Goal: Information Seeking & Learning: Compare options

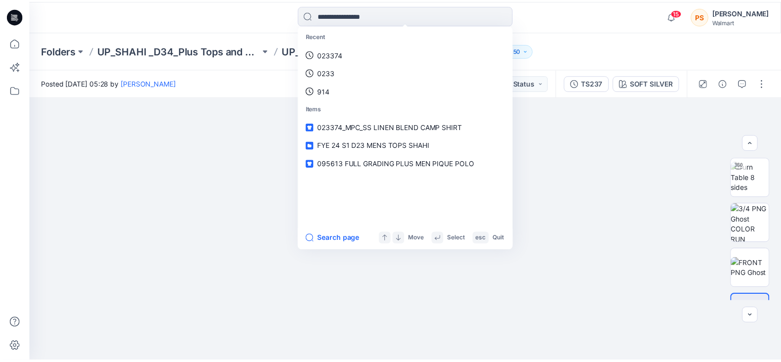
scroll to position [83, 0]
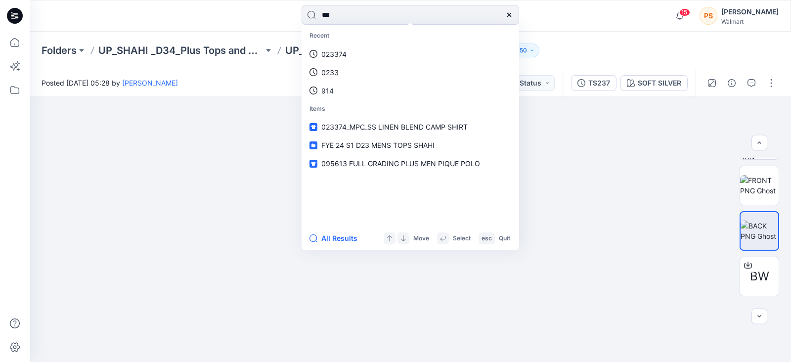
type input "****"
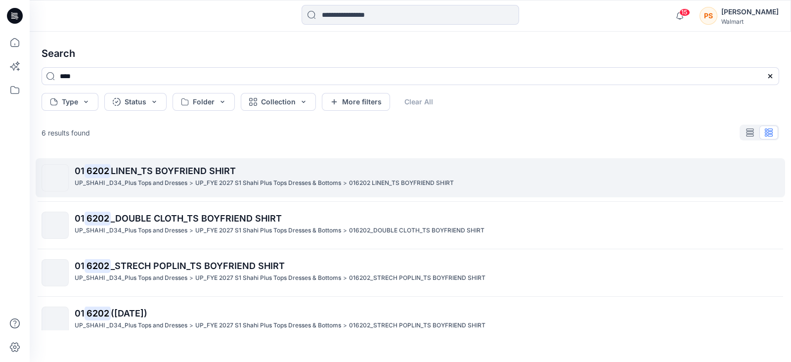
click at [138, 173] on span "LINEN_TS BOYFRIEND SHIRT" at bounding box center [173, 171] width 125 height 10
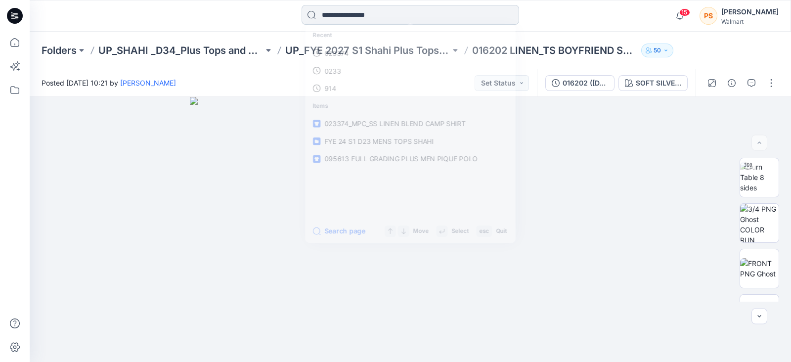
click at [366, 23] on input at bounding box center [410, 15] width 217 height 20
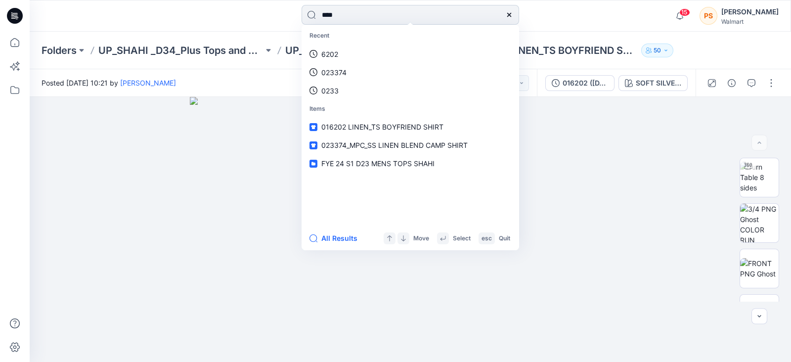
type input "*****"
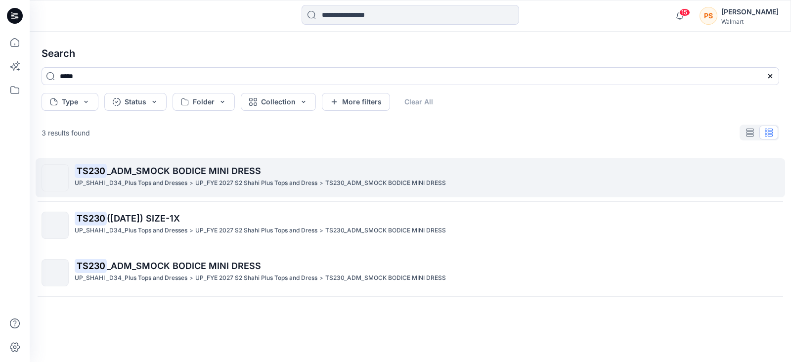
click at [244, 174] on span "_ADM_SMOCK BODICE MINI DRESS" at bounding box center [184, 171] width 154 height 10
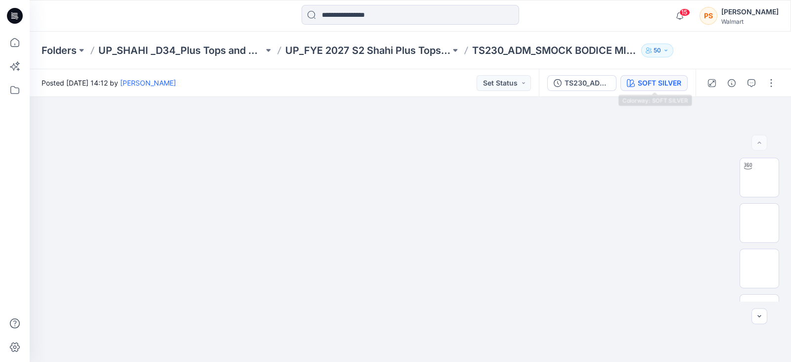
click at [675, 85] on div "SOFT SILVER" at bounding box center [659, 83] width 43 height 11
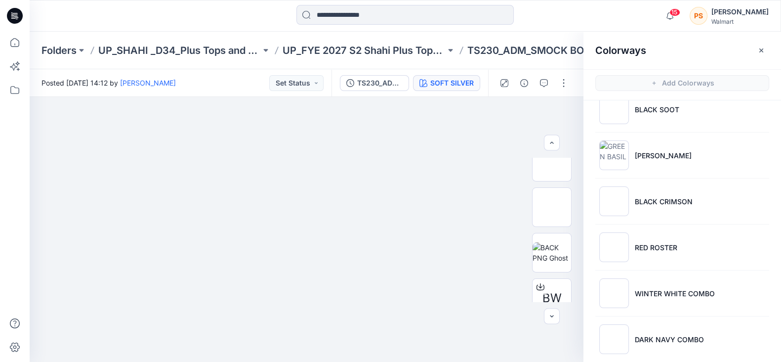
scroll to position [214, 0]
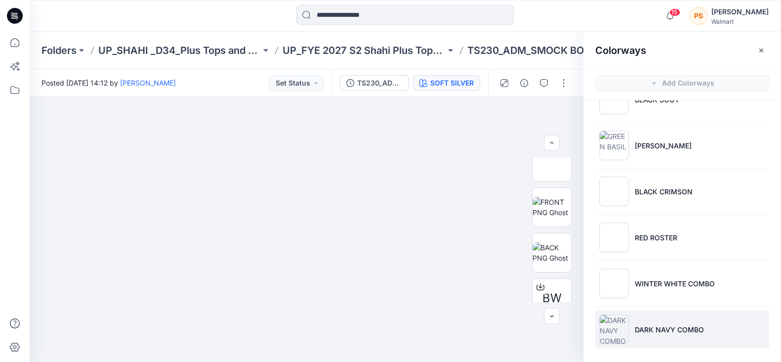
click at [662, 327] on p "DARK NAVY COMBO" at bounding box center [669, 329] width 69 height 10
click at [664, 305] on ul "SOFT SILVER WINTER WHITE ORANGE POTTERY VIOLET SURPRISE BLACK SOOT GREEN BASIL …" at bounding box center [683, 122] width 198 height 471
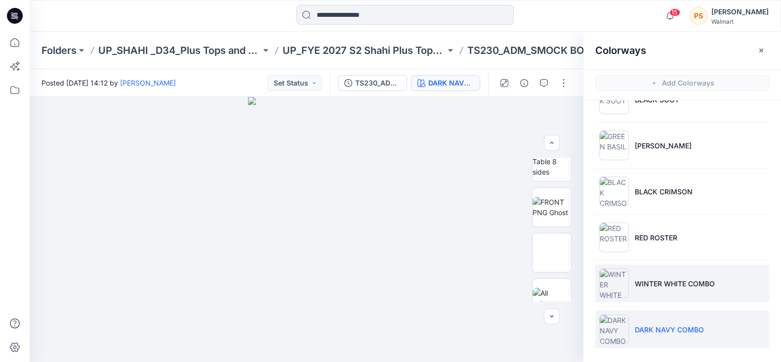
click at [665, 292] on li "WINTER WHITE COMBO" at bounding box center [683, 283] width 174 height 38
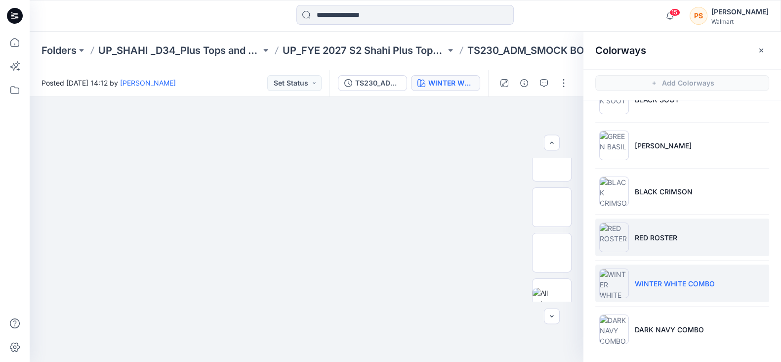
click at [660, 238] on p "RED ROSTER" at bounding box center [656, 237] width 43 height 10
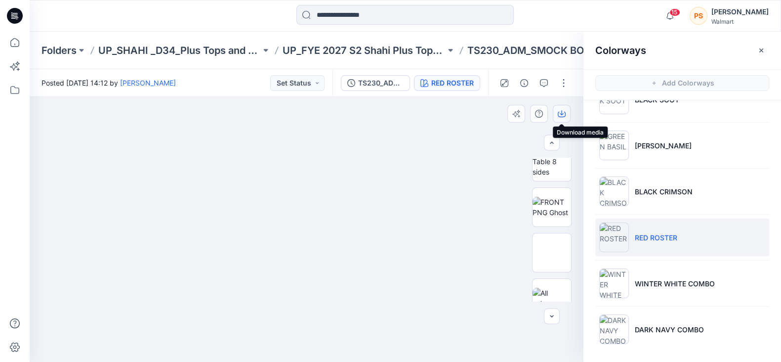
click at [564, 113] on icon "button" at bounding box center [562, 114] width 8 height 8
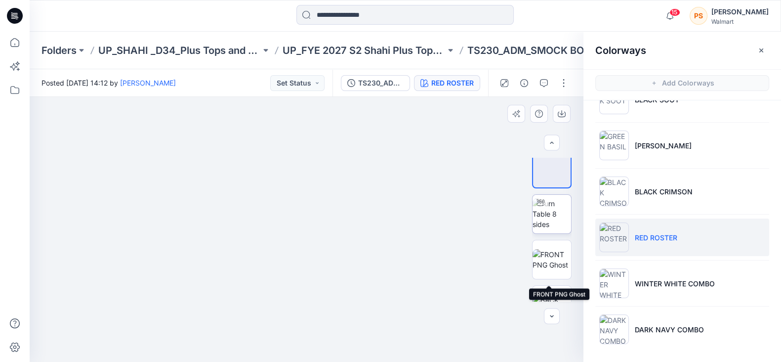
scroll to position [0, 0]
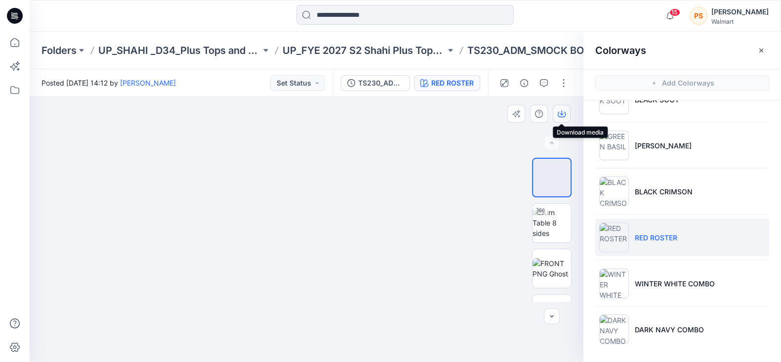
click at [563, 114] on icon "button" at bounding box center [562, 114] width 8 height 8
click at [213, 21] on div at bounding box center [124, 16] width 188 height 22
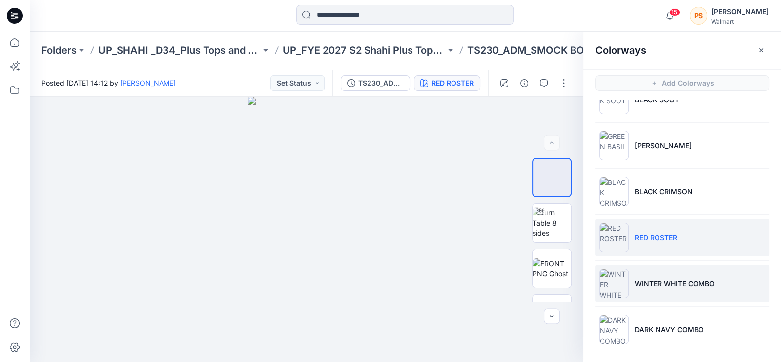
click at [696, 297] on li "WINTER WHITE COMBO" at bounding box center [683, 283] width 174 height 38
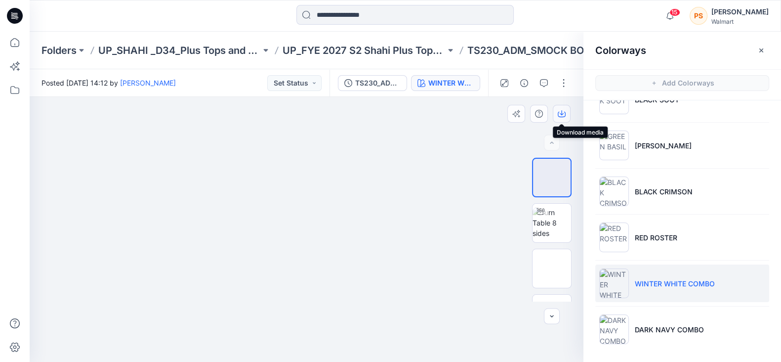
click at [562, 111] on icon "button" at bounding box center [562, 112] width 4 height 5
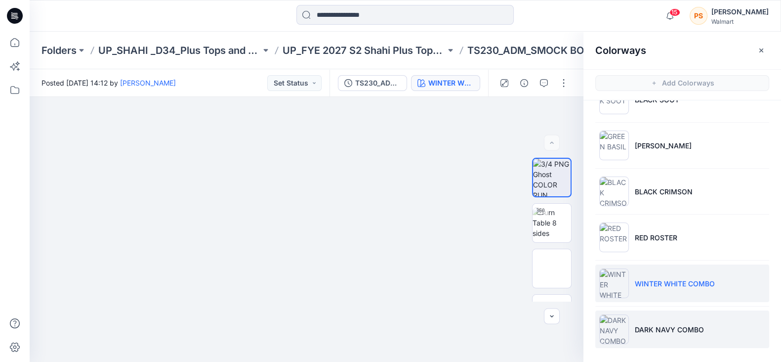
click at [675, 332] on p "DARK NAVY COMBO" at bounding box center [669, 329] width 69 height 10
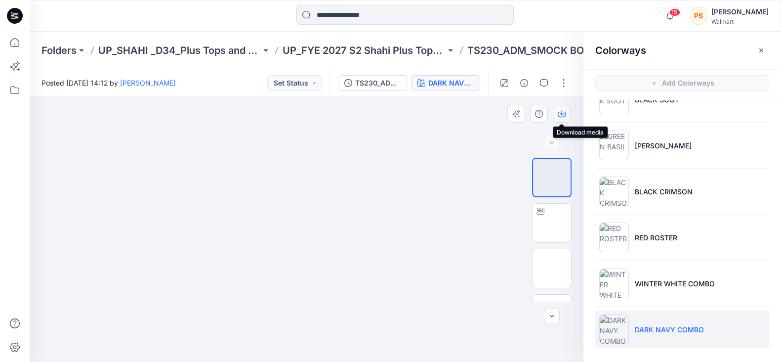
click at [559, 114] on icon "button" at bounding box center [562, 114] width 8 height 8
drag, startPoint x: 255, startPoint y: 14, endPoint x: 261, endPoint y: 12, distance: 7.1
click at [255, 14] on div at bounding box center [405, 16] width 376 height 22
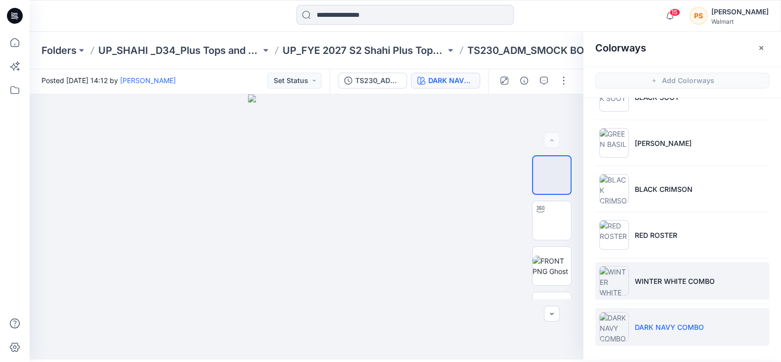
scroll to position [2, 0]
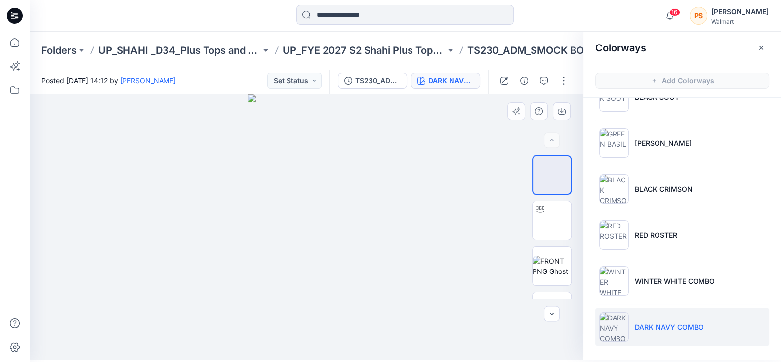
click at [366, 256] on div at bounding box center [307, 226] width 554 height 265
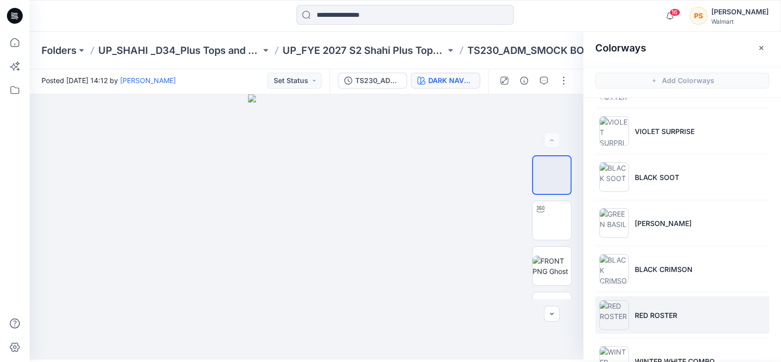
scroll to position [0, 0]
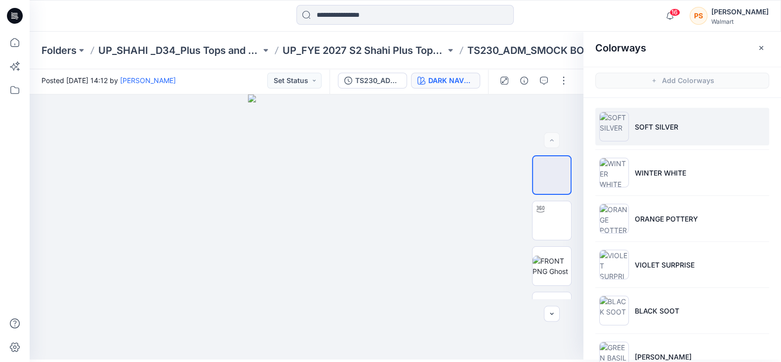
click at [657, 123] on p "SOFT SILVER" at bounding box center [656, 127] width 43 height 10
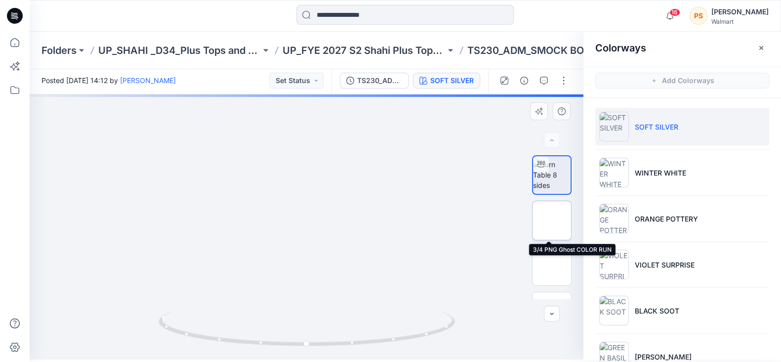
click at [552, 220] on img at bounding box center [552, 220] width 0 height 0
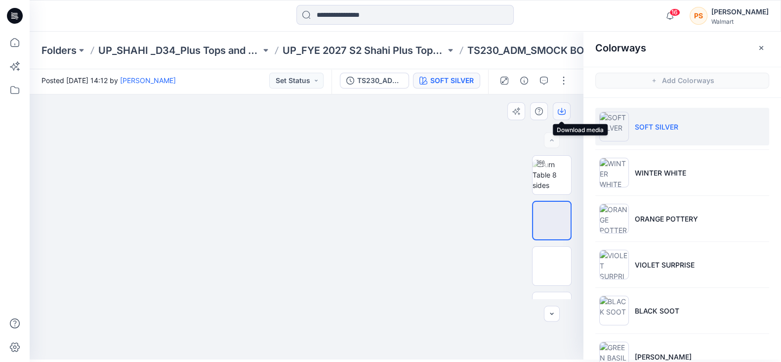
click at [561, 111] on icon "button" at bounding box center [562, 110] width 4 height 5
click at [210, 9] on div at bounding box center [124, 16] width 188 height 22
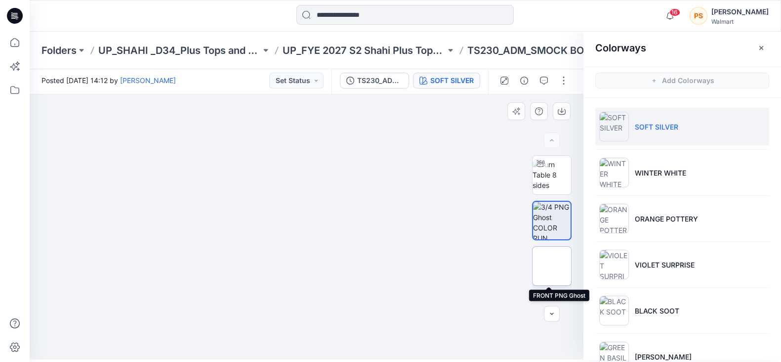
click at [552, 266] on img at bounding box center [552, 266] width 0 height 0
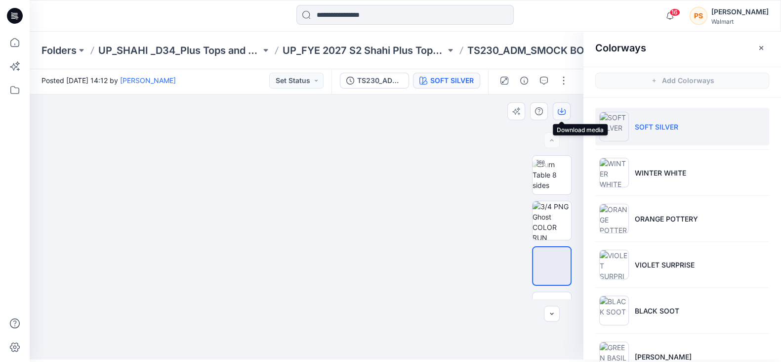
click at [561, 109] on icon "button" at bounding box center [562, 111] width 8 height 8
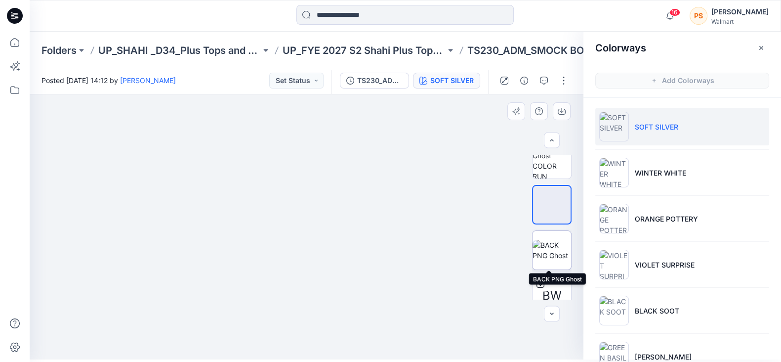
click at [551, 249] on img at bounding box center [552, 250] width 39 height 21
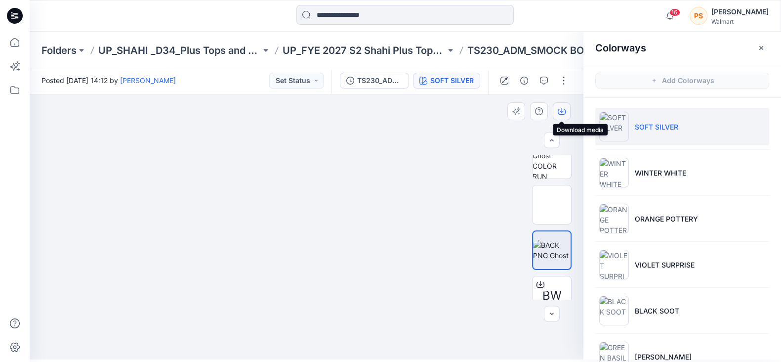
click at [562, 111] on icon "button" at bounding box center [562, 110] width 4 height 5
click at [243, 13] on div at bounding box center [405, 16] width 376 height 22
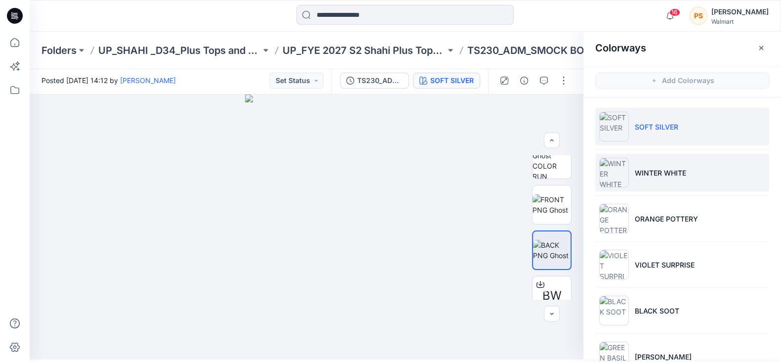
click at [667, 169] on p "WINTER WHITE" at bounding box center [660, 173] width 51 height 10
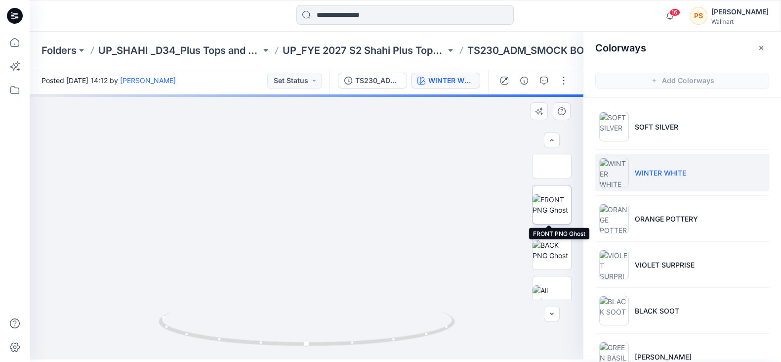
click at [550, 202] on img at bounding box center [552, 204] width 39 height 21
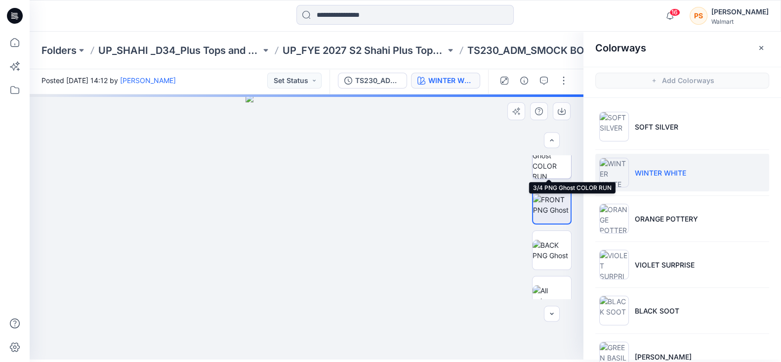
click at [551, 168] on img at bounding box center [552, 159] width 39 height 39
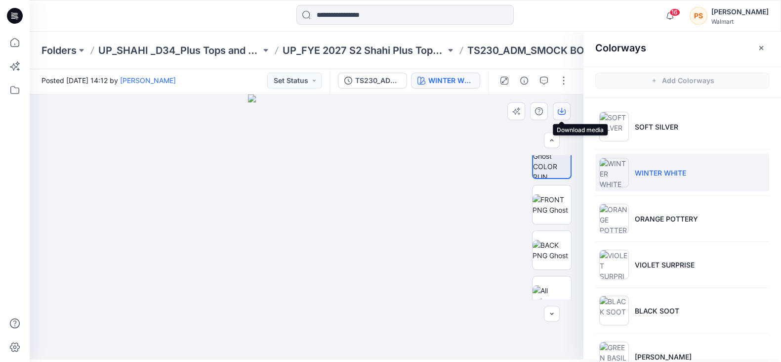
click at [562, 111] on icon "button" at bounding box center [562, 110] width 4 height 5
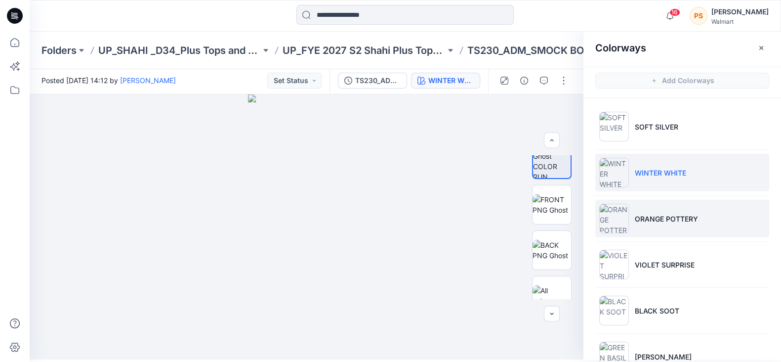
click at [682, 229] on li "ORANGE POTTERY" at bounding box center [683, 219] width 174 height 38
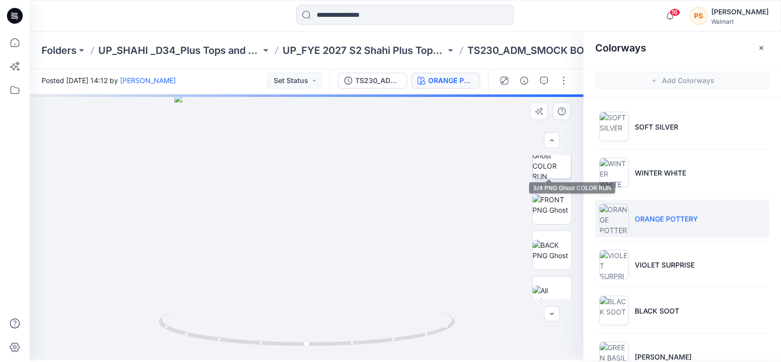
click at [556, 168] on img at bounding box center [552, 159] width 39 height 39
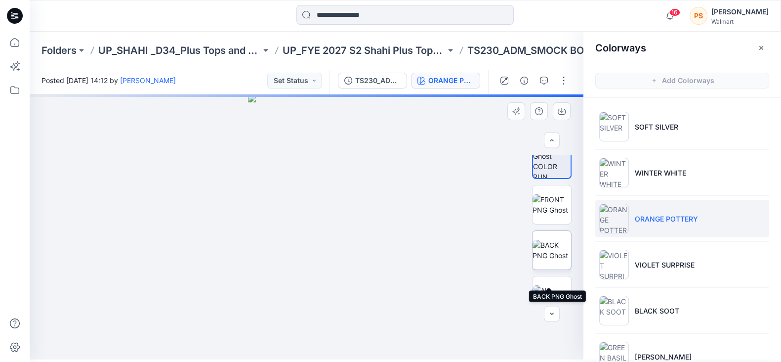
scroll to position [0, 0]
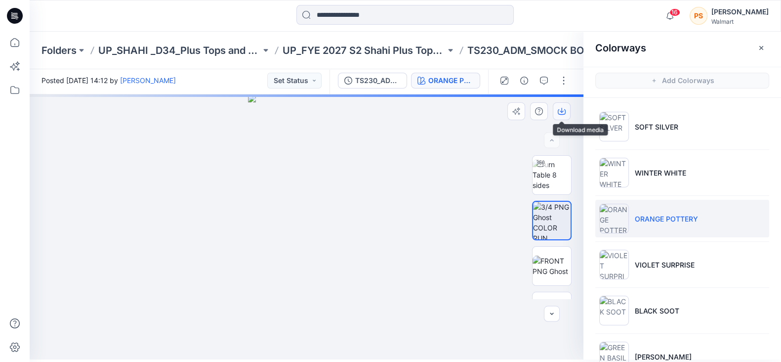
click at [561, 114] on icon "button" at bounding box center [562, 111] width 8 height 8
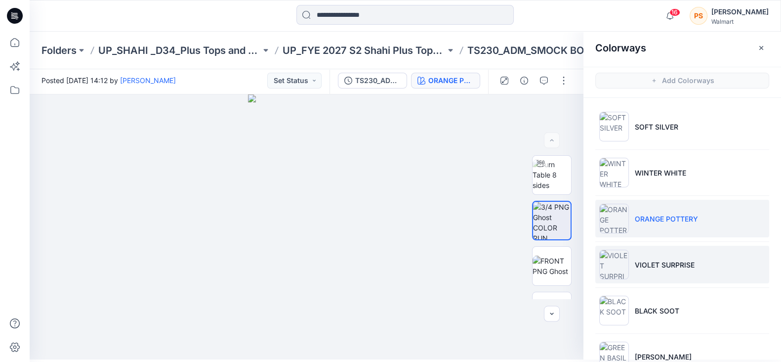
click at [663, 268] on p "VIOLET SURPRISE" at bounding box center [665, 264] width 60 height 10
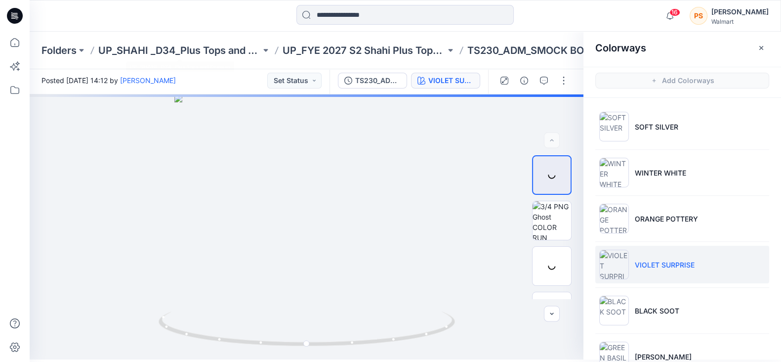
click at [192, 26] on div at bounding box center [124, 16] width 188 height 22
click at [553, 218] on img at bounding box center [552, 220] width 39 height 39
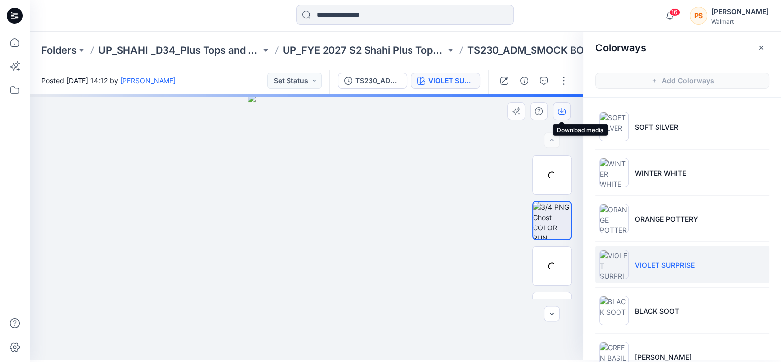
click at [563, 111] on icon "button" at bounding box center [562, 111] width 8 height 8
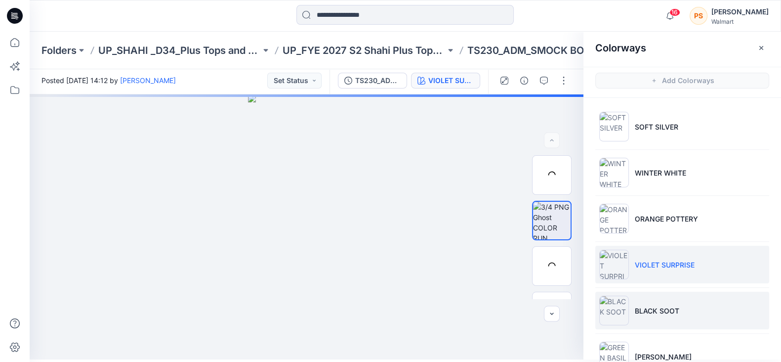
click at [657, 302] on li "BLACK SOOT" at bounding box center [683, 311] width 174 height 38
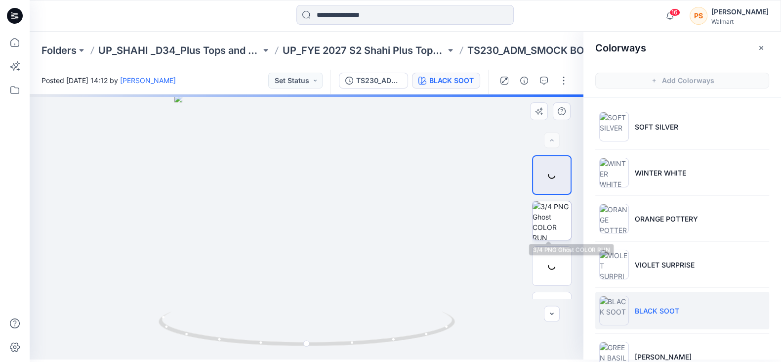
click at [550, 230] on img at bounding box center [552, 220] width 39 height 39
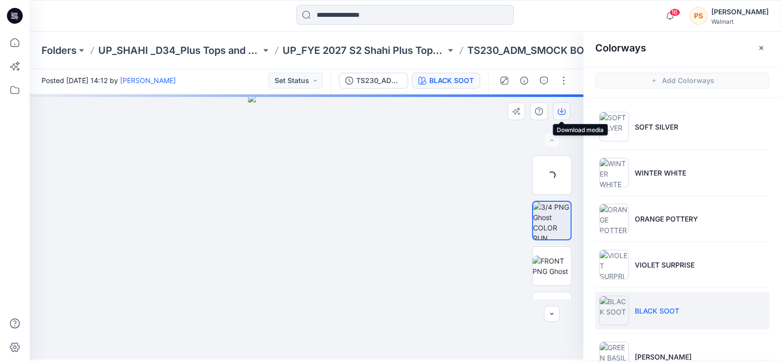
click at [562, 112] on icon "button" at bounding box center [562, 111] width 8 height 8
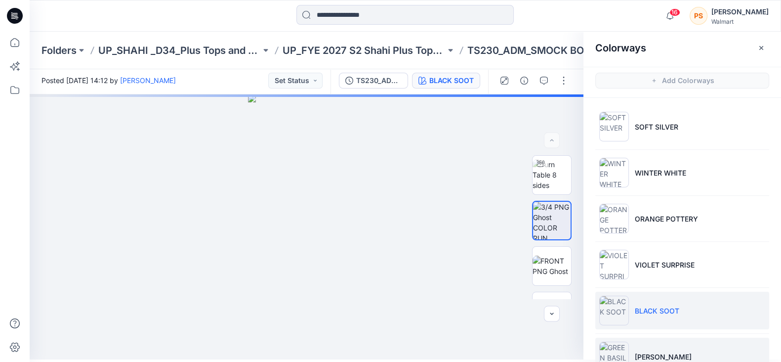
click at [660, 351] on p "GREEN BASIL" at bounding box center [663, 356] width 57 height 10
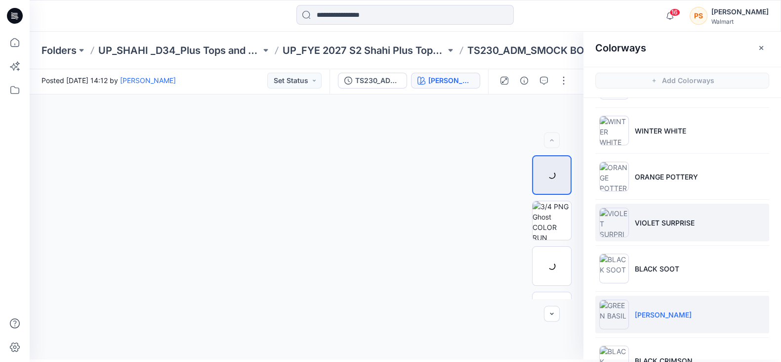
scroll to position [61, 0]
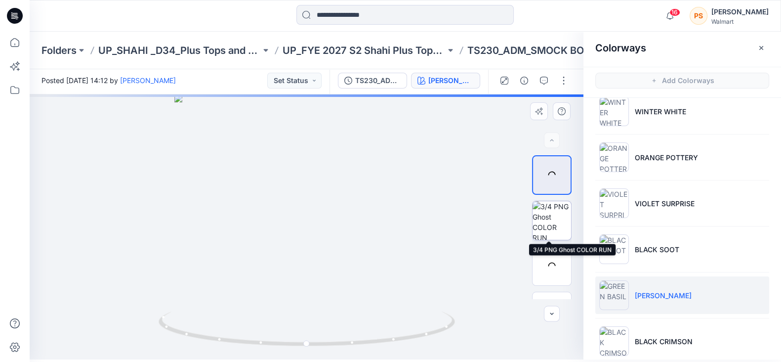
click at [551, 212] on img at bounding box center [552, 220] width 39 height 39
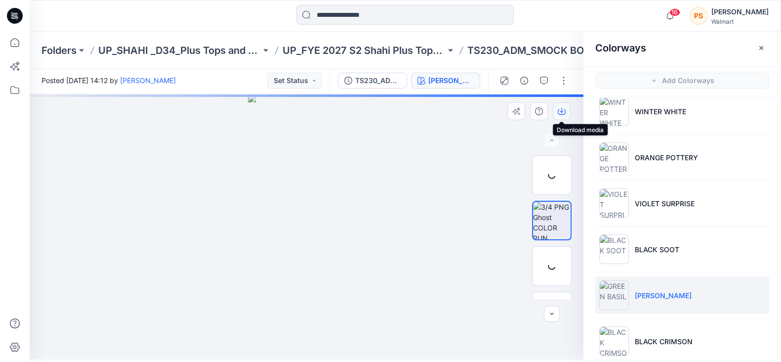
click at [562, 111] on icon "button" at bounding box center [562, 110] width 4 height 5
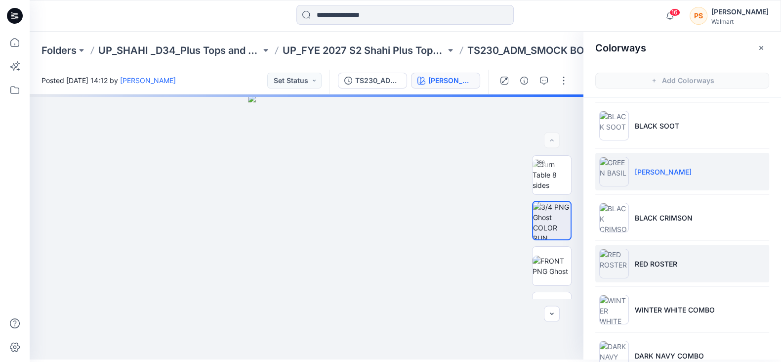
scroll to position [185, 0]
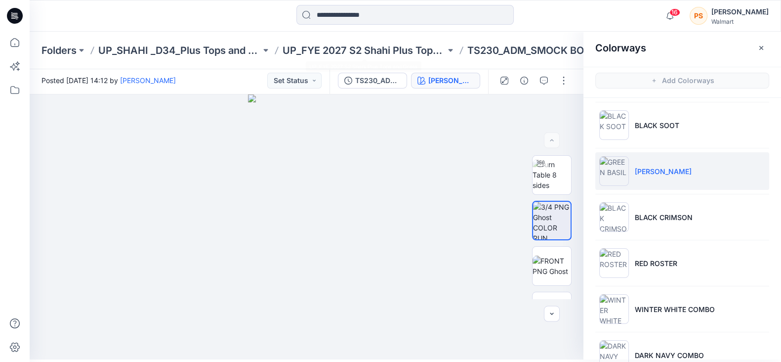
click at [217, 21] on div at bounding box center [124, 16] width 188 height 22
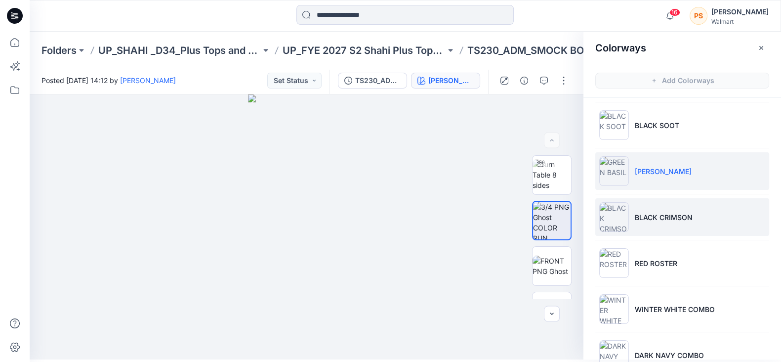
click at [686, 217] on p "BLACK CRIMSON" at bounding box center [664, 217] width 58 height 10
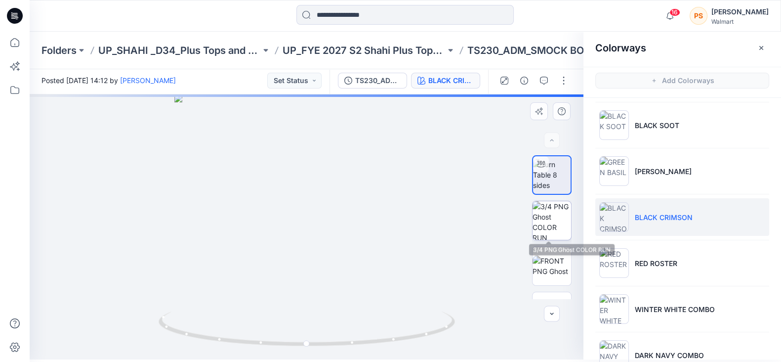
click at [545, 220] on img at bounding box center [552, 220] width 39 height 39
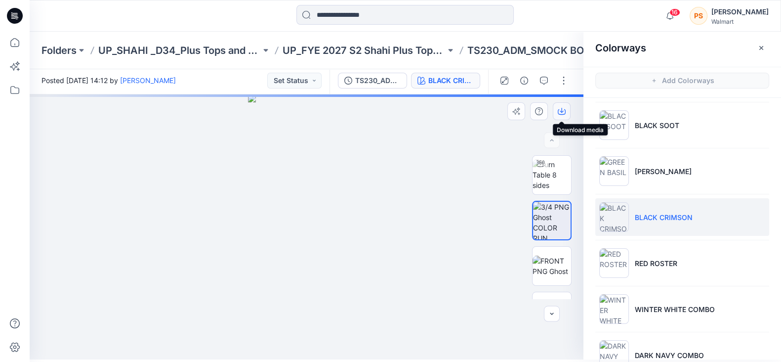
click at [561, 112] on icon "button" at bounding box center [562, 111] width 8 height 8
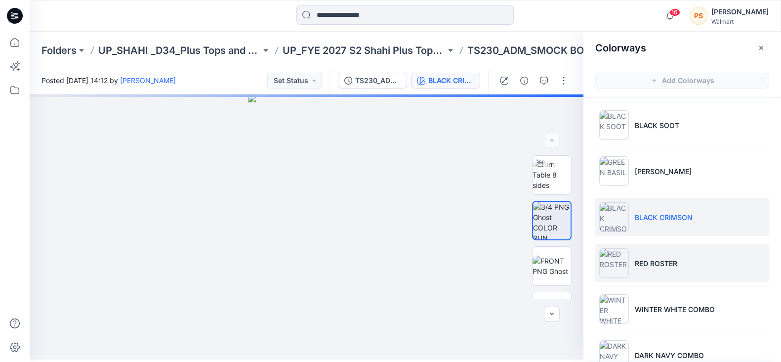
click at [659, 265] on p "RED ROSTER" at bounding box center [656, 263] width 43 height 10
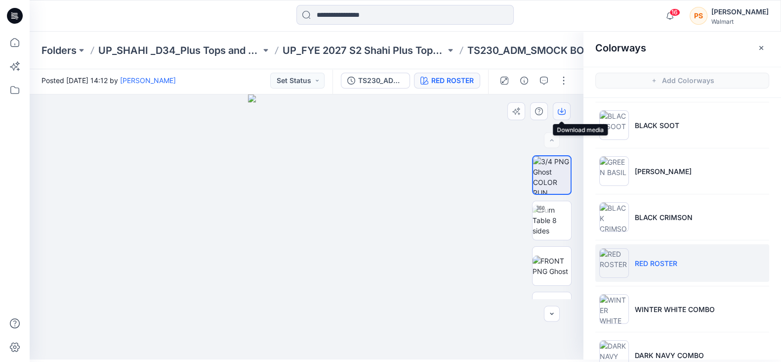
click at [564, 109] on icon "button" at bounding box center [562, 111] width 8 height 8
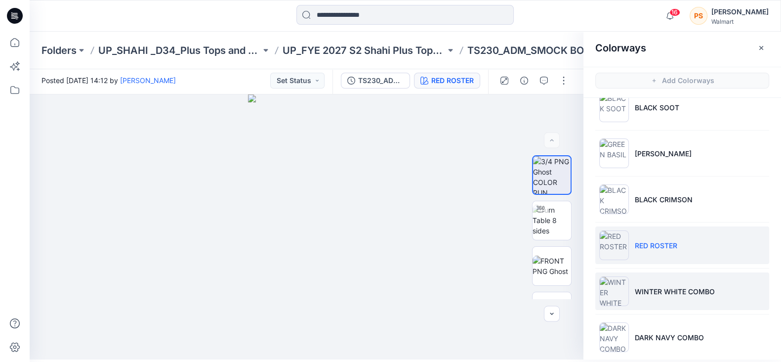
scroll to position [214, 0]
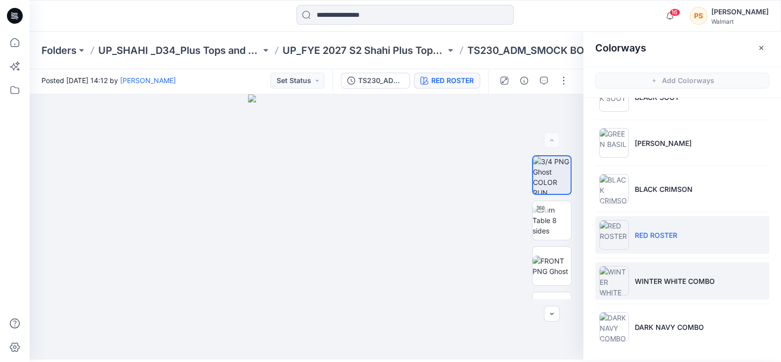
click at [678, 278] on p "WINTER WHITE COMBO" at bounding box center [675, 281] width 80 height 10
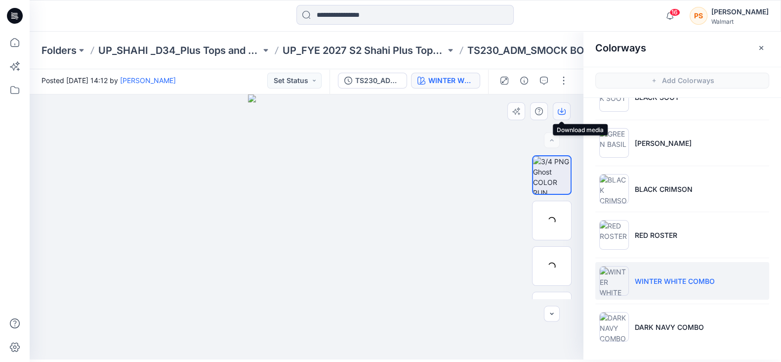
click at [563, 109] on icon "button" at bounding box center [562, 111] width 8 height 8
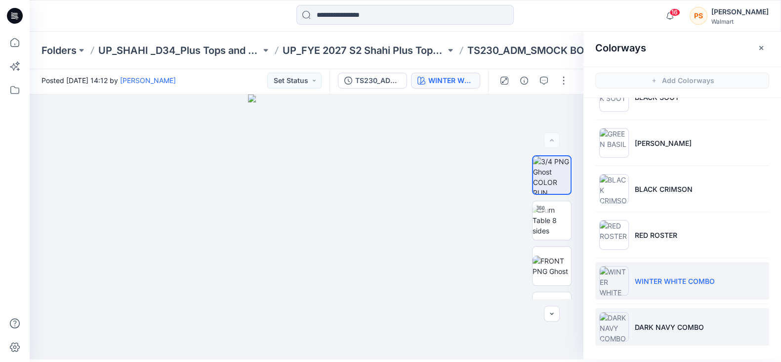
click at [668, 340] on li "DARK NAVY COMBO" at bounding box center [683, 327] width 174 height 38
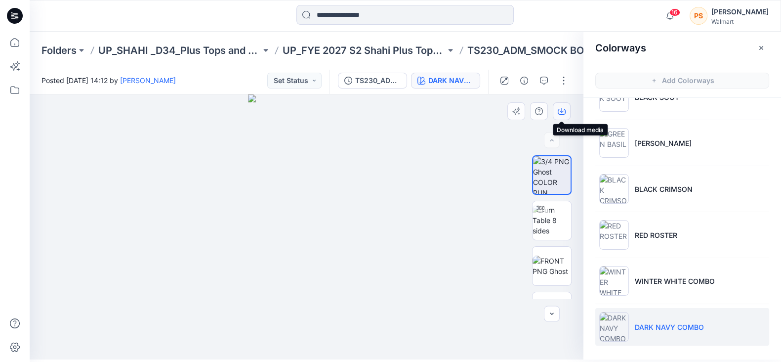
click at [562, 112] on icon "button" at bounding box center [562, 110] width 4 height 5
click at [357, 23] on input at bounding box center [405, 15] width 217 height 20
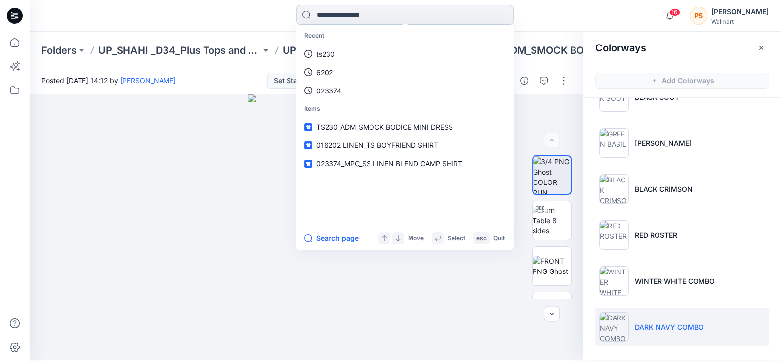
paste input "**********"
type input "**********"
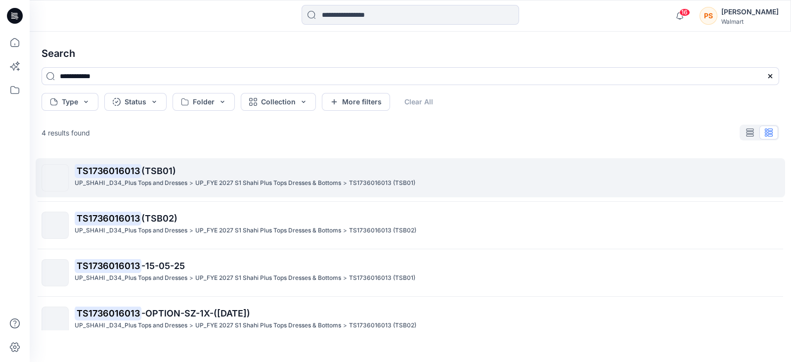
click at [169, 179] on p "UP_SHAHI _D34_Plus Tops and Dresses" at bounding box center [131, 183] width 113 height 10
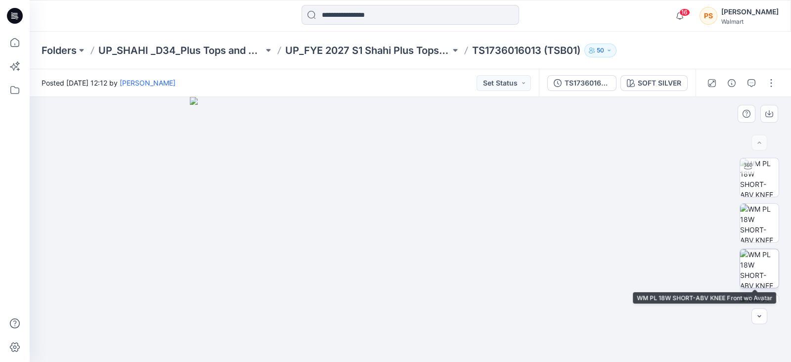
click at [761, 271] on img at bounding box center [759, 268] width 39 height 39
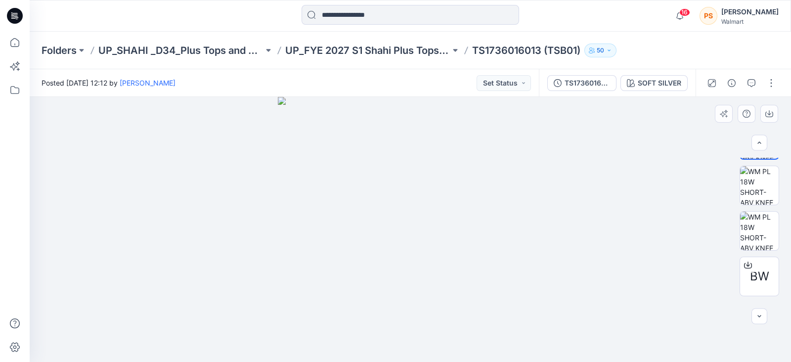
scroll to position [140, 0]
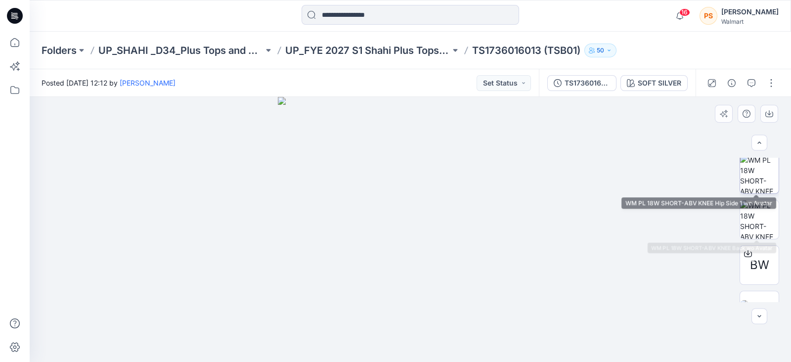
click at [756, 181] on img at bounding box center [759, 174] width 39 height 39
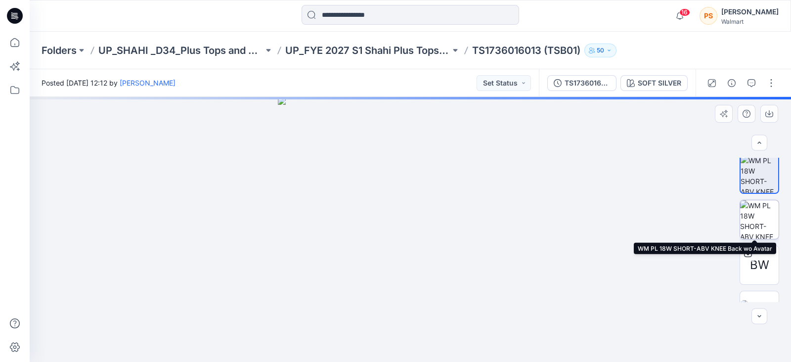
click at [758, 220] on img at bounding box center [759, 219] width 39 height 39
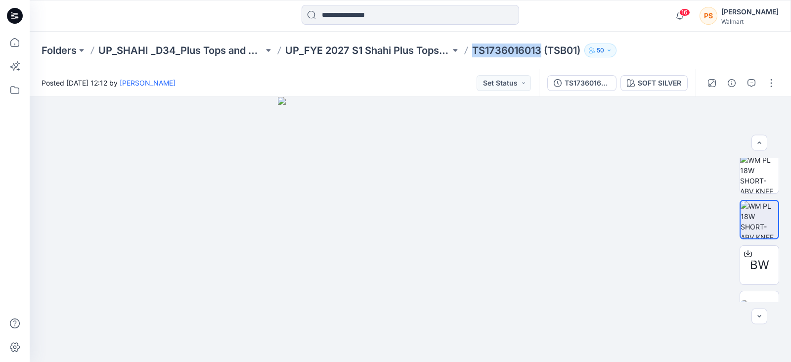
drag, startPoint x: 472, startPoint y: 50, endPoint x: 541, endPoint y: 55, distance: 69.4
click at [541, 55] on p "TS1736016013 (TSB01)" at bounding box center [526, 50] width 108 height 14
copy p "TS1736016013"
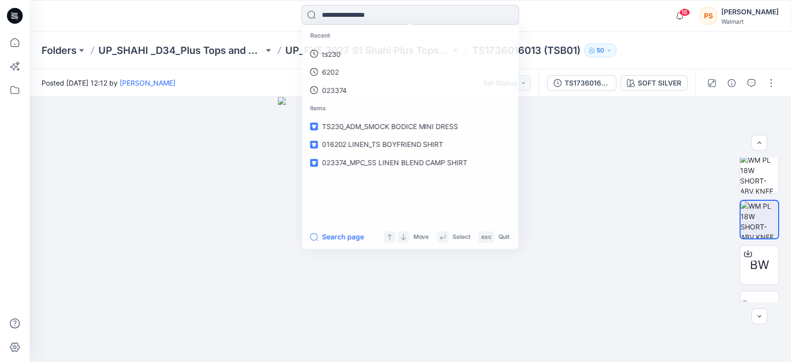
click at [383, 16] on input at bounding box center [410, 15] width 217 height 20
paste input "**********"
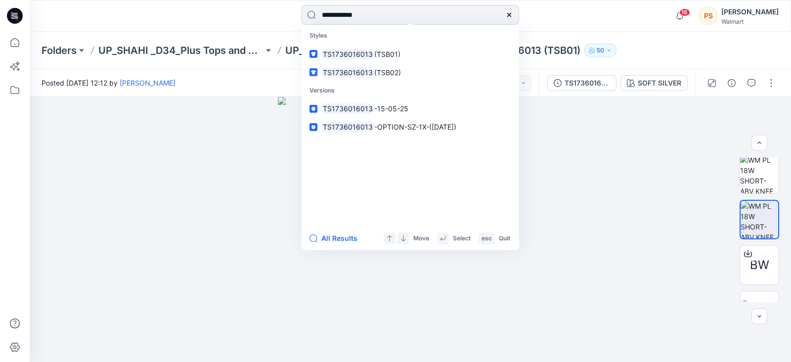
drag, startPoint x: 357, startPoint y: 16, endPoint x: 377, endPoint y: 15, distance: 19.8
click at [377, 15] on input "**********" at bounding box center [410, 15] width 217 height 20
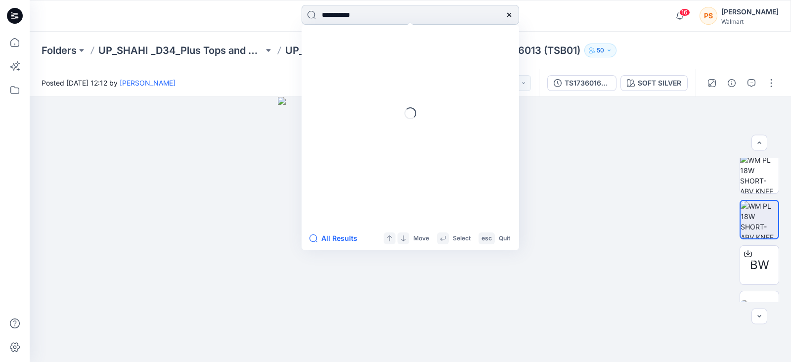
type input "**********"
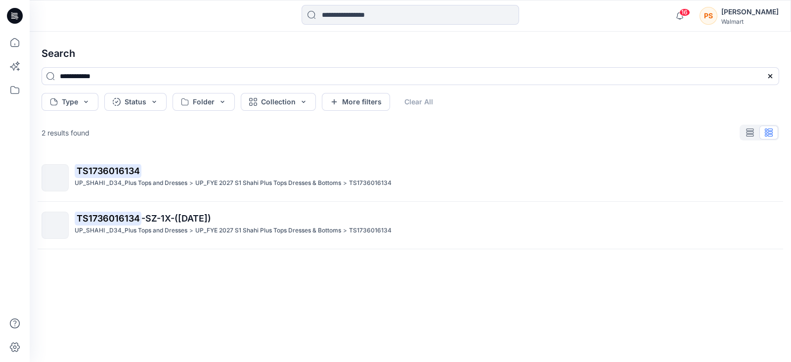
drag, startPoint x: 155, startPoint y: 172, endPoint x: 177, endPoint y: 167, distance: 22.8
click at [155, 172] on p "TS1736016134" at bounding box center [427, 171] width 704 height 14
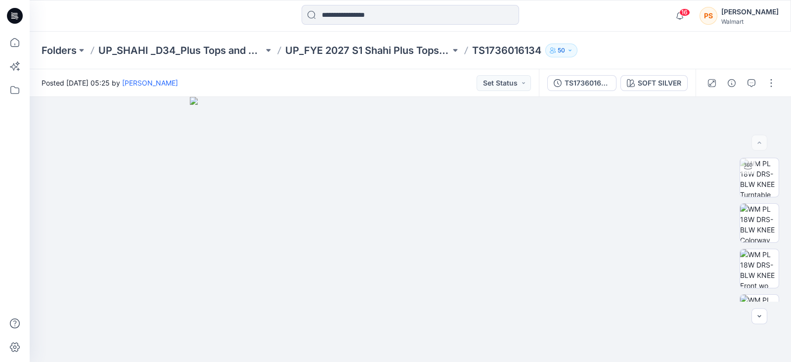
click at [193, 23] on div at bounding box center [125, 16] width 190 height 22
click at [390, 3] on div "20 Notifications Rahul Singh has updated 016118 1X_POST ADM SMOKED BODICE MIDI …" at bounding box center [410, 16] width 761 height 32
click at [389, 11] on input at bounding box center [410, 15] width 217 height 20
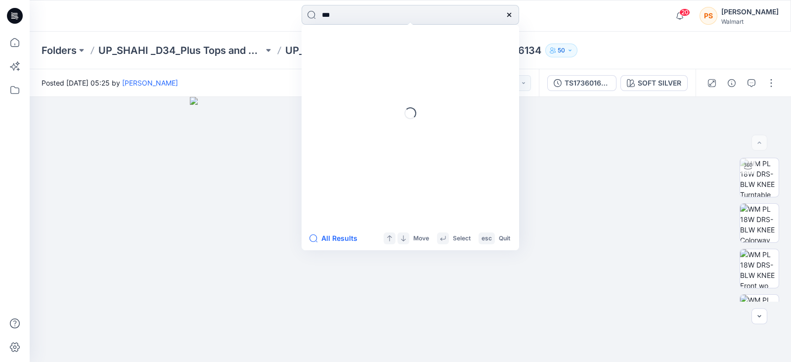
type input "****"
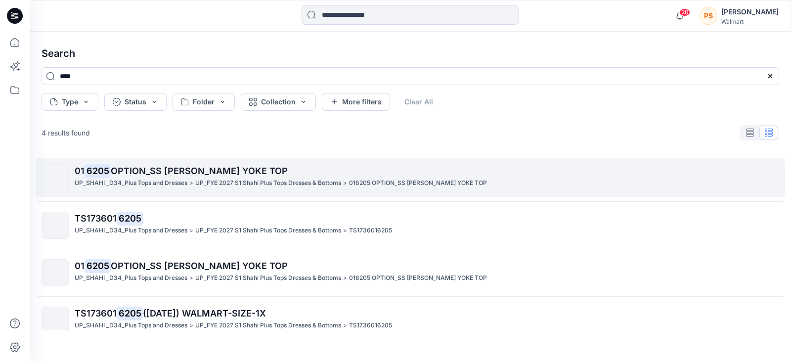
click at [157, 176] on p "01 6205 OPTION_SS SMOCK YOKE TOP" at bounding box center [427, 171] width 704 height 14
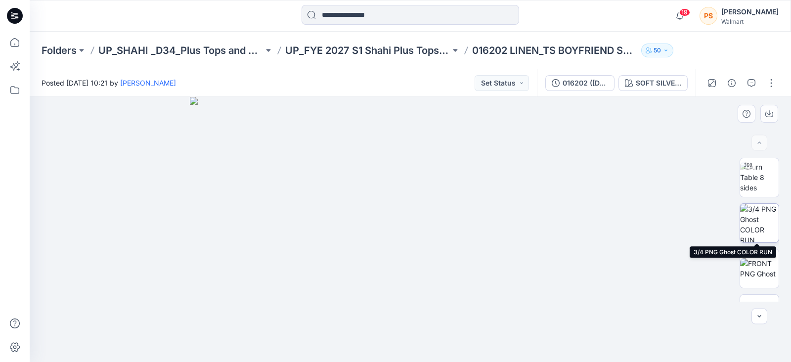
click at [756, 212] on img at bounding box center [759, 223] width 39 height 39
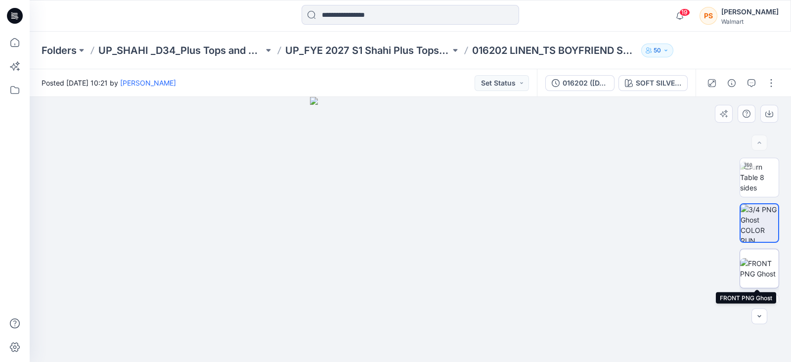
click at [759, 262] on img at bounding box center [759, 268] width 39 height 21
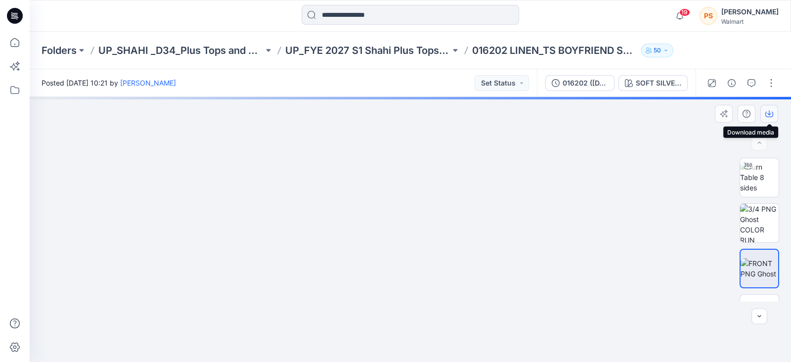
click at [768, 114] on icon "button" at bounding box center [769, 112] width 4 height 5
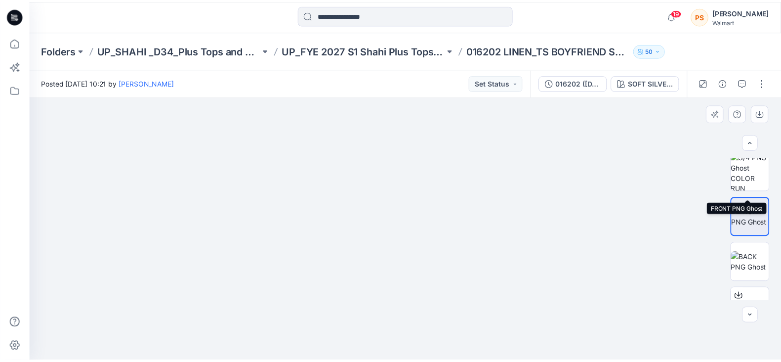
scroll to position [123, 0]
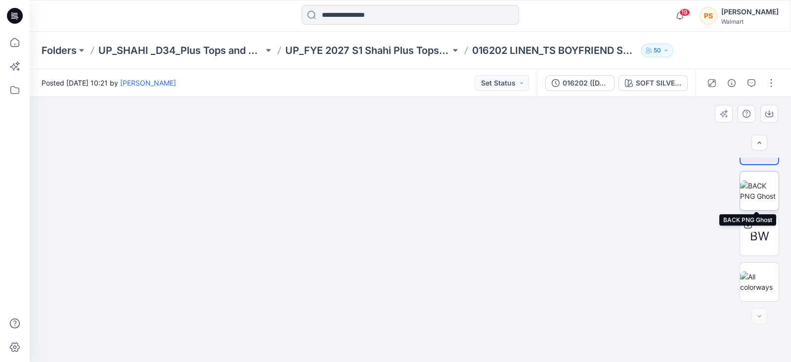
click at [755, 189] on img at bounding box center [759, 190] width 39 height 21
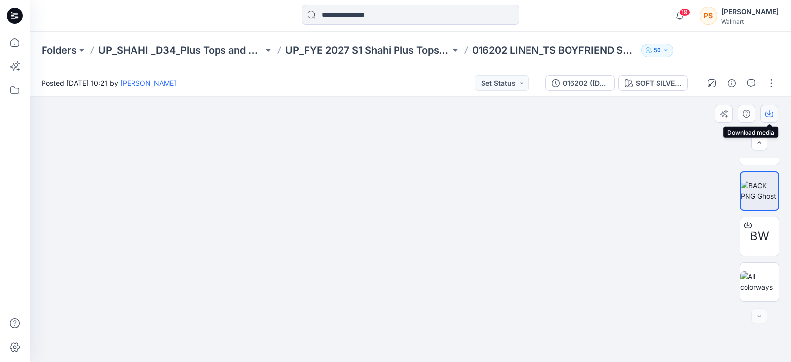
click at [770, 115] on icon "button" at bounding box center [769, 114] width 8 height 8
click at [755, 277] on img at bounding box center [759, 281] width 39 height 21
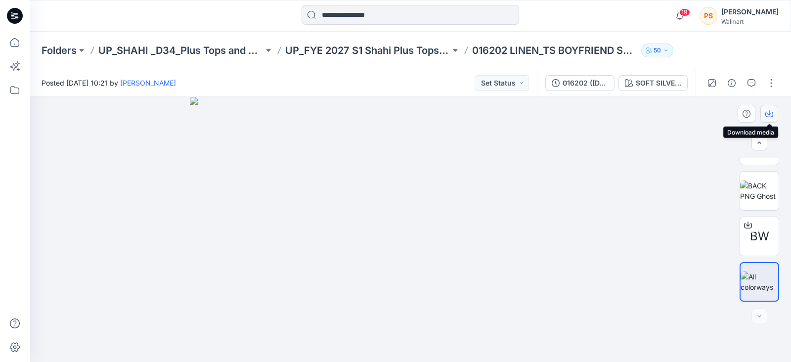
click at [764, 115] on button "button" at bounding box center [769, 114] width 18 height 18
click at [654, 86] on div "SOFT SILVER LINEN" at bounding box center [658, 83] width 45 height 11
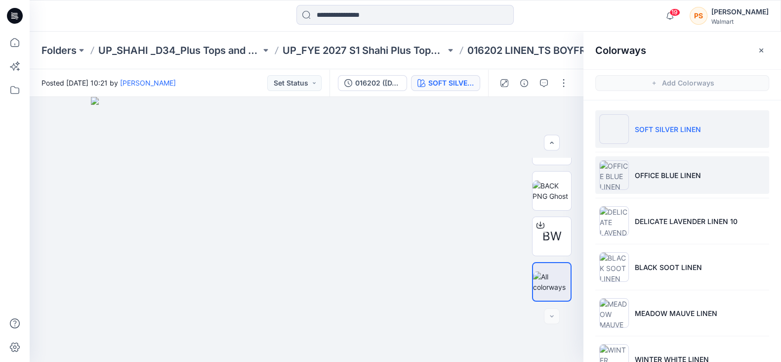
click at [676, 173] on p "OFFICE BLUE LINEN" at bounding box center [668, 175] width 66 height 10
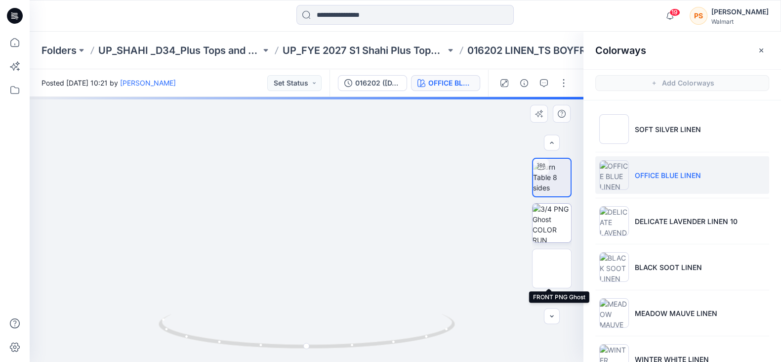
scroll to position [0, 0]
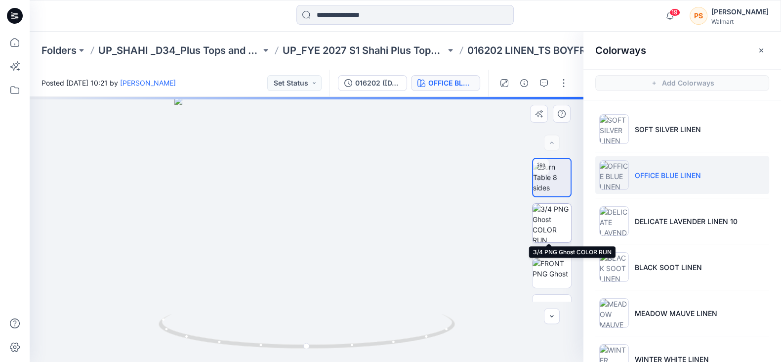
click at [560, 216] on img at bounding box center [552, 223] width 39 height 39
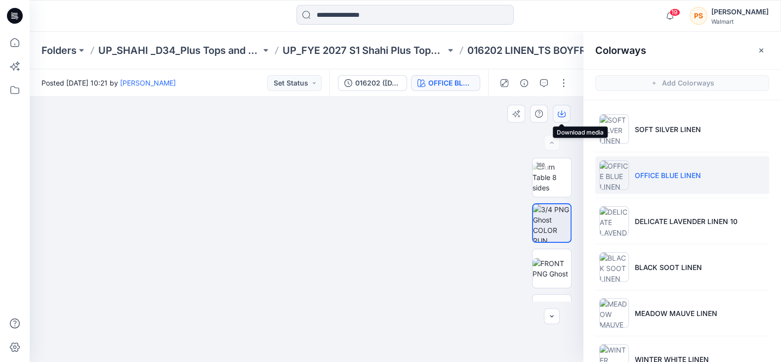
click at [562, 114] on icon "button" at bounding box center [562, 112] width 4 height 5
click at [230, 9] on div at bounding box center [405, 16] width 376 height 22
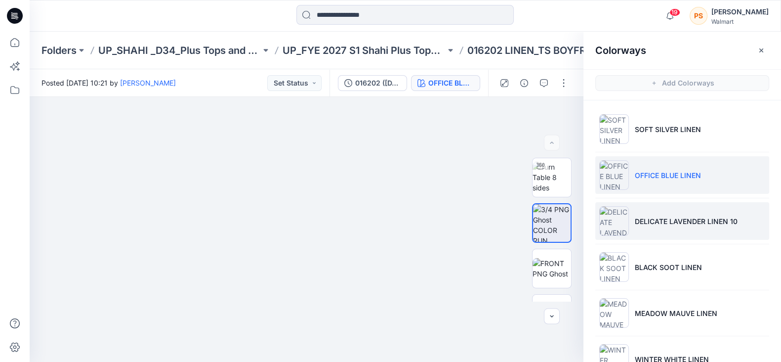
click at [691, 218] on p "DELICATE LAVENDER LINEN 10" at bounding box center [686, 221] width 103 height 10
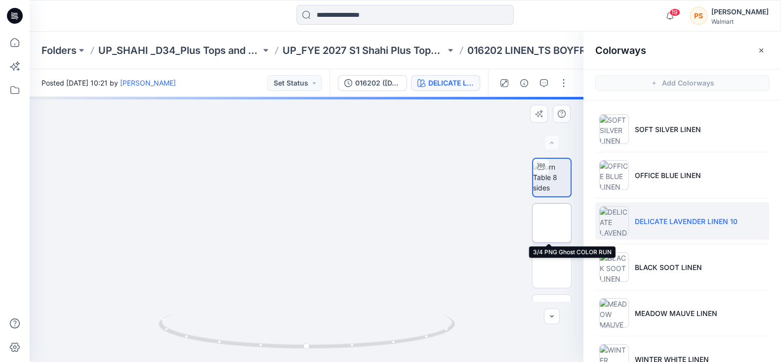
click at [552, 223] on img at bounding box center [552, 223] width 0 height 0
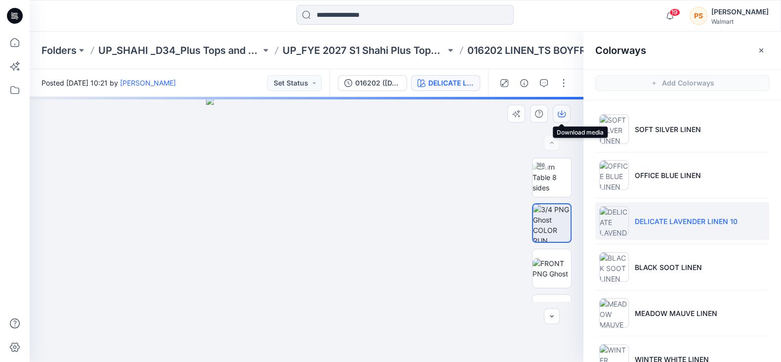
click at [562, 112] on icon "button" at bounding box center [562, 112] width 4 height 5
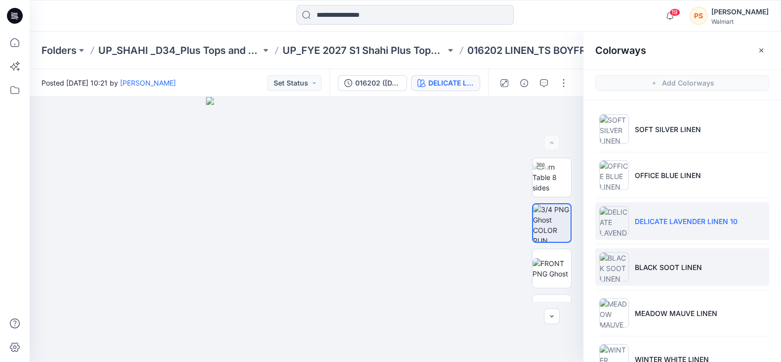
click at [694, 263] on p "BLACK SOOT LINEN" at bounding box center [668, 267] width 67 height 10
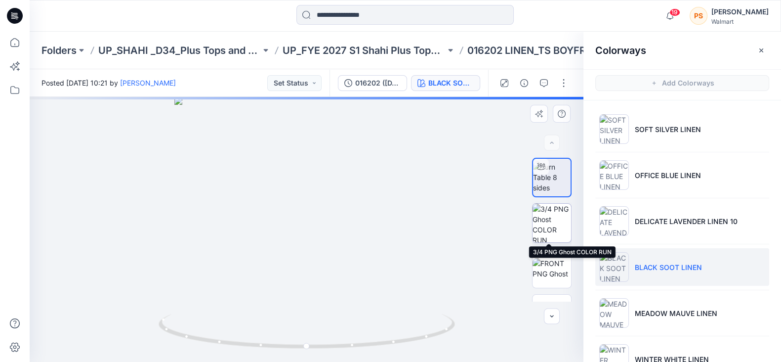
click at [556, 218] on img at bounding box center [552, 223] width 39 height 39
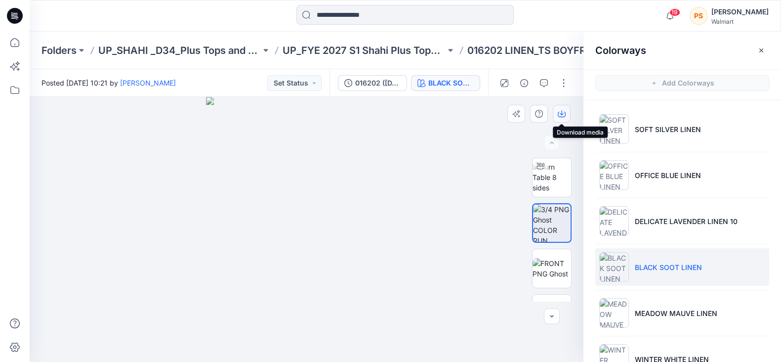
click at [562, 118] on button "button" at bounding box center [562, 114] width 18 height 18
click at [562, 115] on icon "button" at bounding box center [562, 112] width 4 height 5
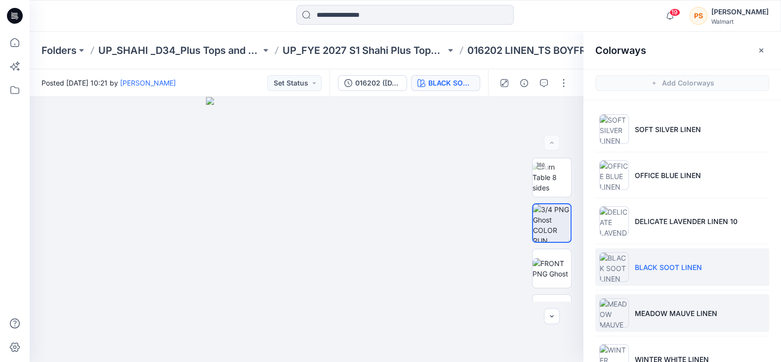
click at [687, 306] on li "MEADOW MAUVE LINEN" at bounding box center [683, 313] width 174 height 38
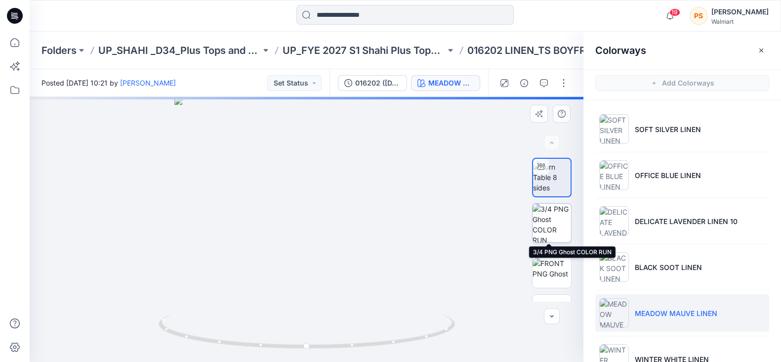
click at [555, 223] on img at bounding box center [552, 223] width 39 height 39
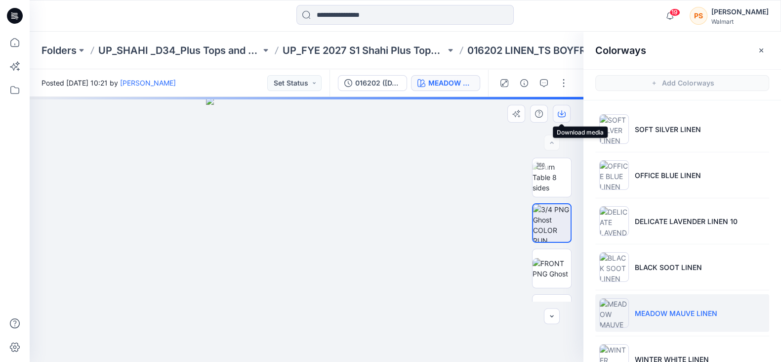
click at [562, 113] on icon "button" at bounding box center [562, 112] width 4 height 5
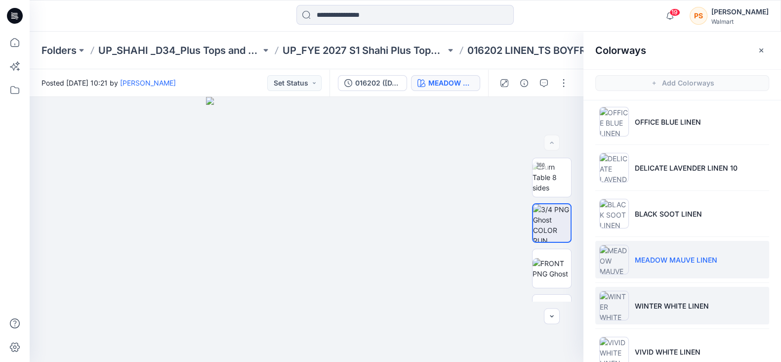
scroll to position [123, 0]
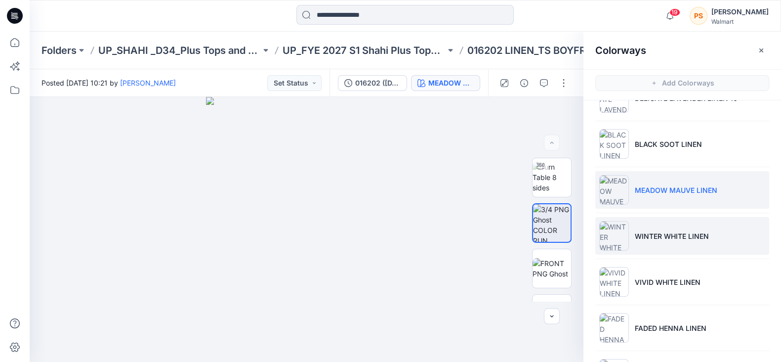
click at [687, 239] on p "WINTER WHITE LINEN" at bounding box center [672, 236] width 74 height 10
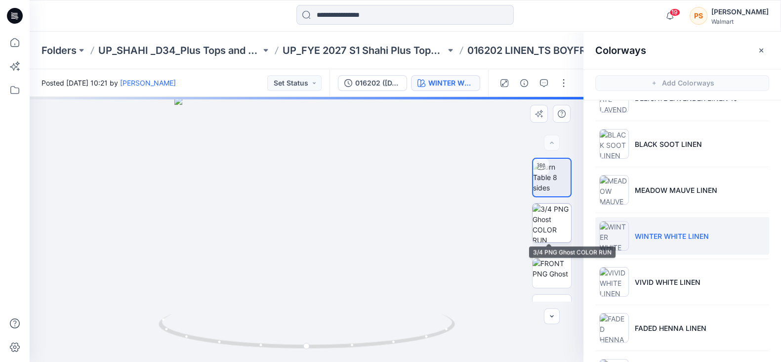
click at [548, 242] on div at bounding box center [552, 223] width 40 height 40
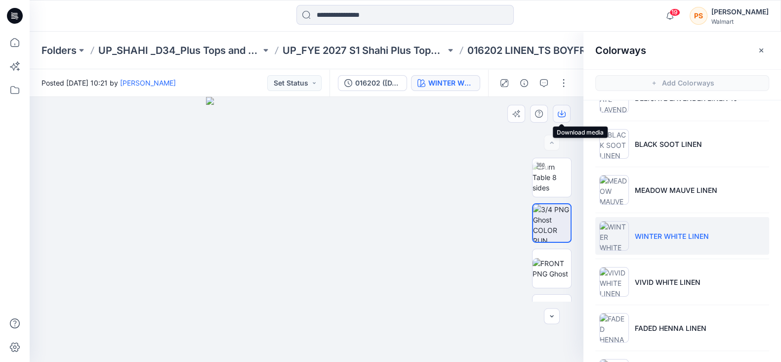
click at [561, 114] on icon "button" at bounding box center [562, 114] width 8 height 8
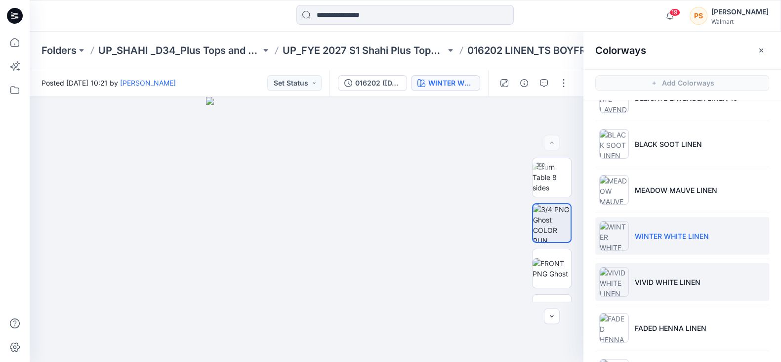
drag, startPoint x: 672, startPoint y: 280, endPoint x: 716, endPoint y: 270, distance: 45.0
click at [672, 280] on p "VIVID WHITE LINEN" at bounding box center [668, 282] width 66 height 10
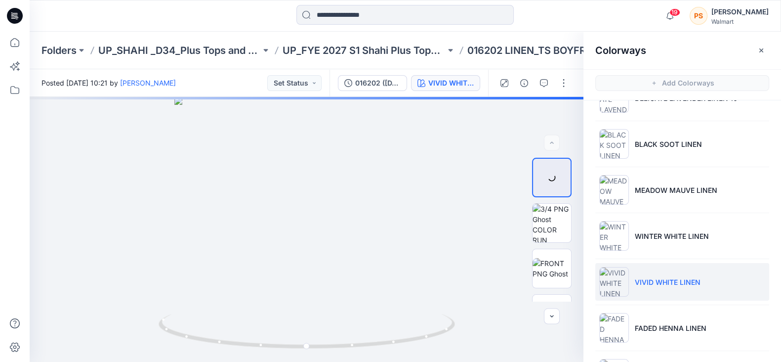
click at [176, 11] on div at bounding box center [124, 16] width 188 height 22
click at [560, 224] on img at bounding box center [552, 223] width 39 height 39
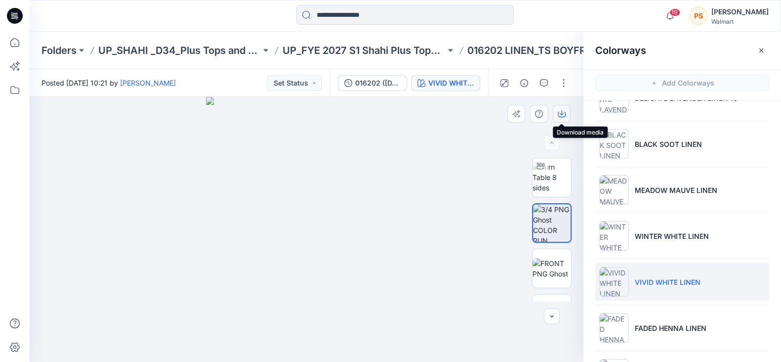
click at [560, 115] on icon "button" at bounding box center [562, 114] width 8 height 8
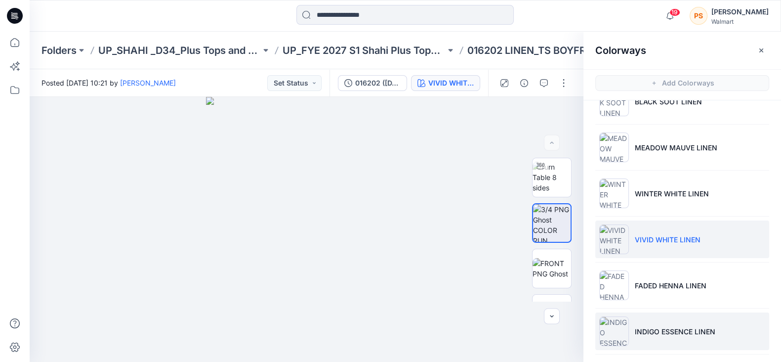
scroll to position [185, 0]
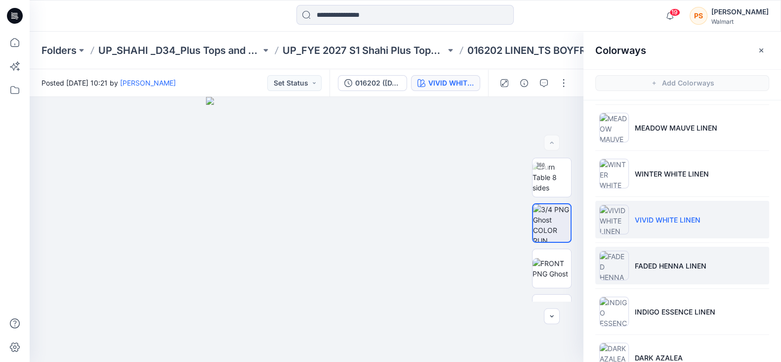
click at [686, 265] on p "FADED HENNA LINEN" at bounding box center [671, 265] width 72 height 10
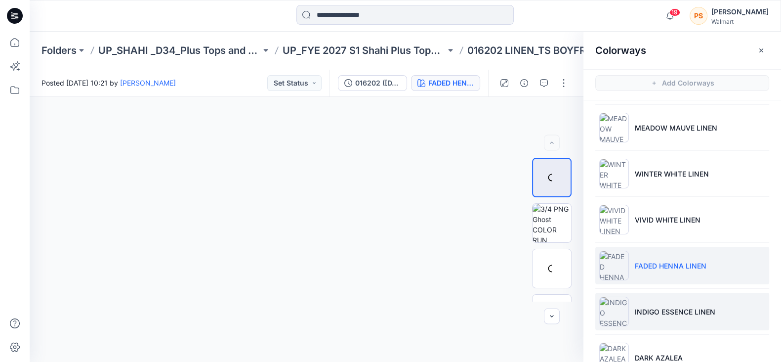
click at [692, 314] on p "INDIGO ESSENCE LINEN" at bounding box center [675, 311] width 81 height 10
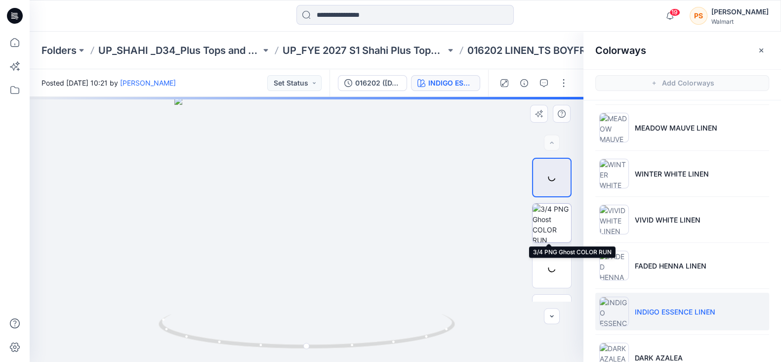
click at [547, 225] on img at bounding box center [552, 223] width 39 height 39
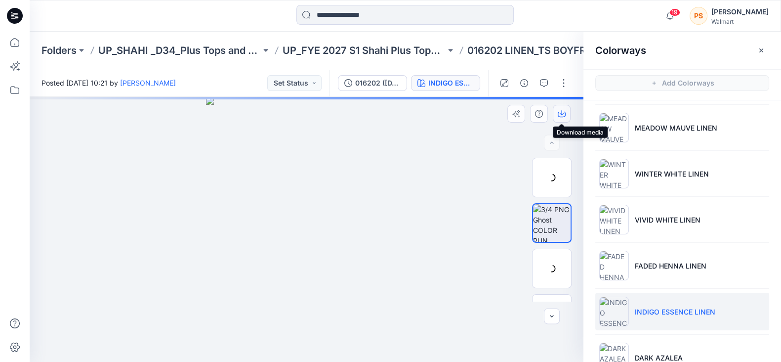
click at [563, 115] on icon "button" at bounding box center [562, 114] width 8 height 8
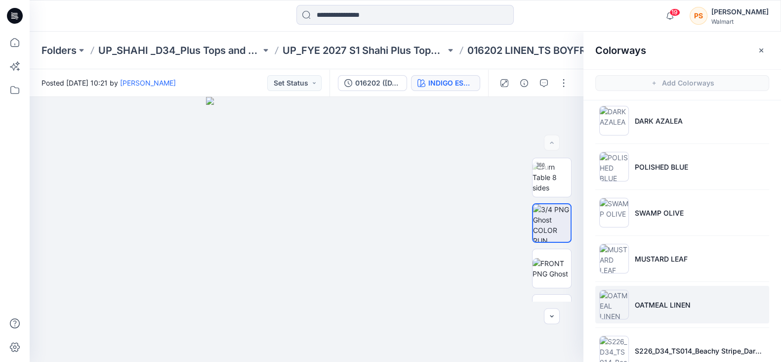
scroll to position [432, 0]
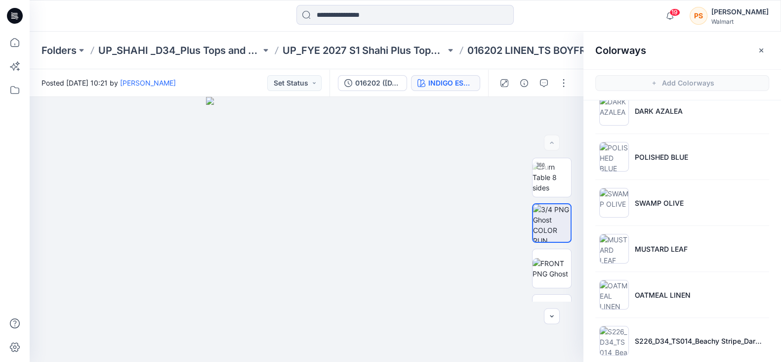
click at [237, 14] on div at bounding box center [405, 16] width 376 height 22
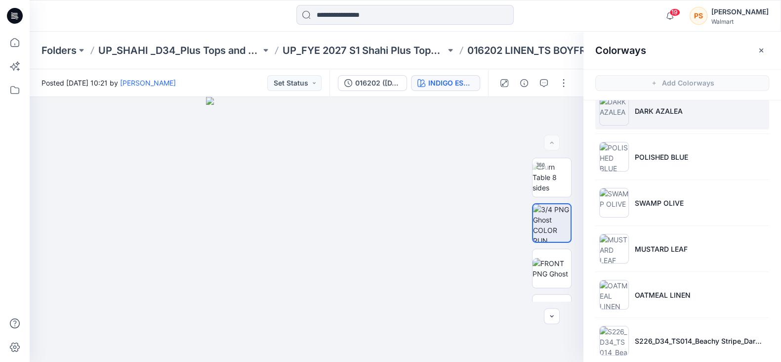
click at [652, 117] on li "DARK AZALEA" at bounding box center [683, 111] width 174 height 38
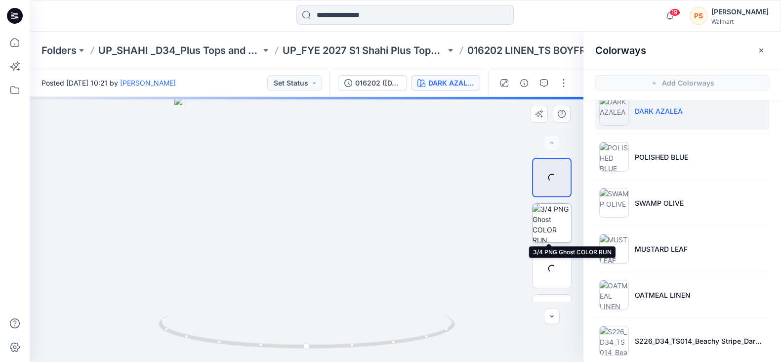
click at [541, 228] on img at bounding box center [552, 223] width 39 height 39
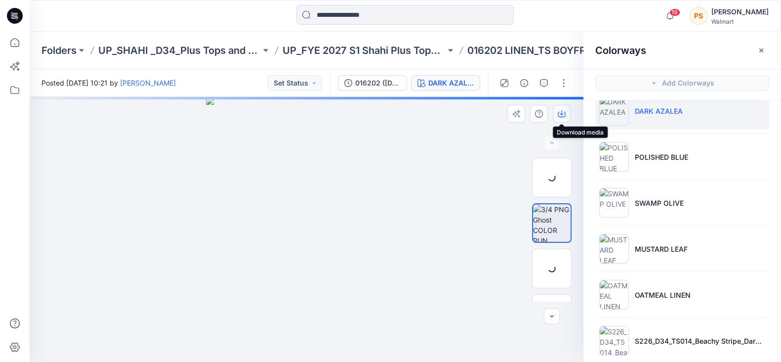
click at [561, 112] on icon "button" at bounding box center [562, 114] width 8 height 8
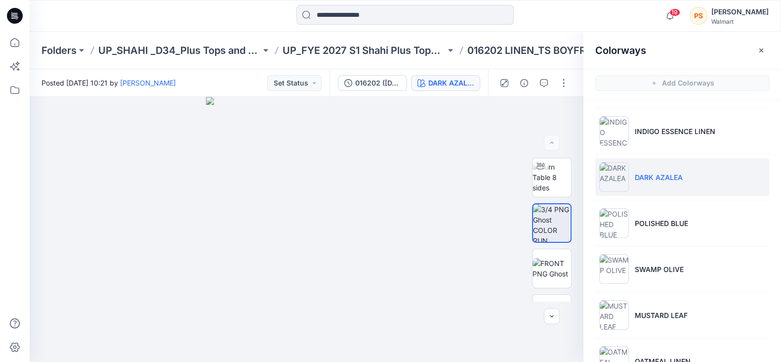
scroll to position [371, 0]
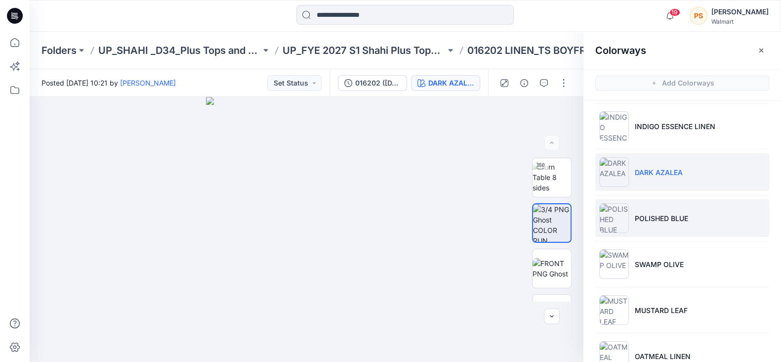
click at [657, 213] on p "POLISHED BLUE" at bounding box center [661, 218] width 53 height 10
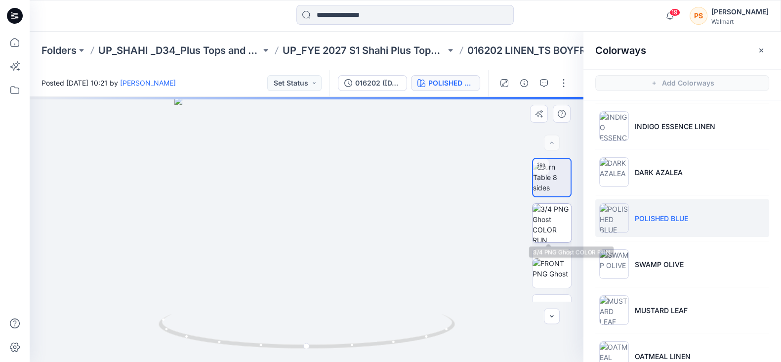
click at [554, 219] on img at bounding box center [552, 223] width 39 height 39
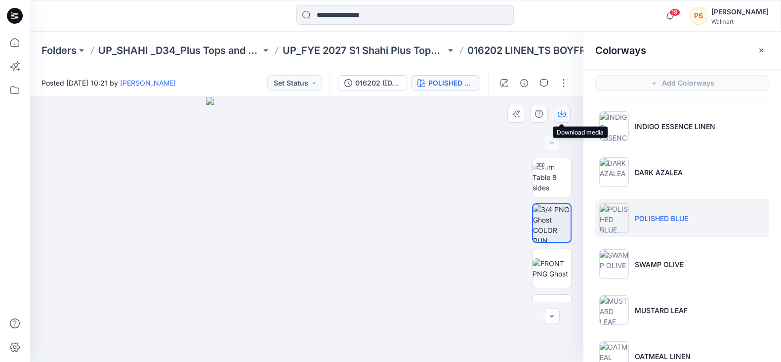
click at [562, 113] on icon "button" at bounding box center [562, 112] width 4 height 5
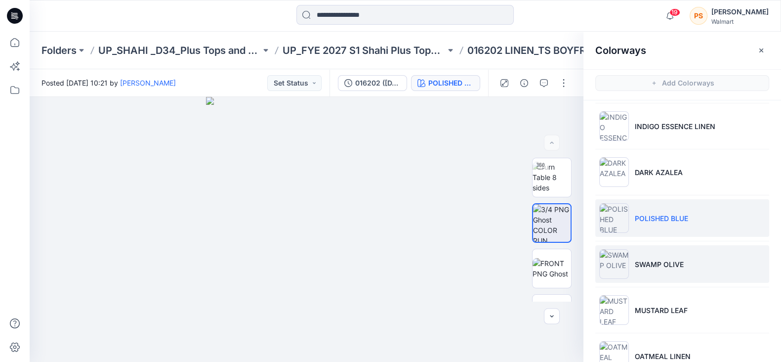
click at [649, 262] on p "SWAMP OLIVE" at bounding box center [659, 264] width 49 height 10
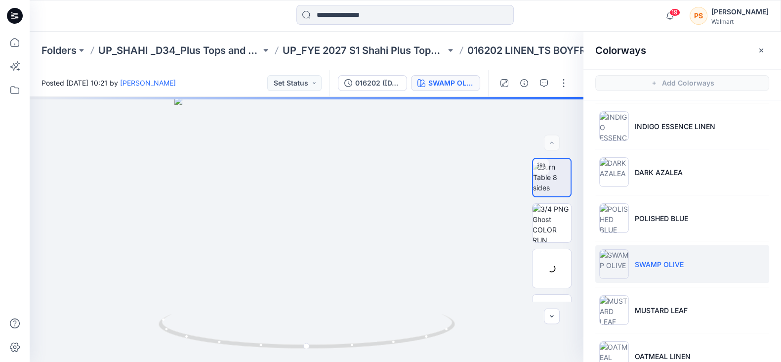
click at [144, 7] on div at bounding box center [124, 16] width 188 height 22
click at [541, 220] on img at bounding box center [552, 223] width 39 height 39
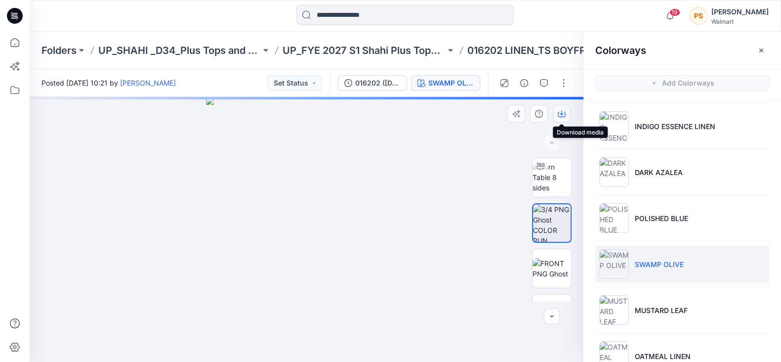
click at [562, 113] on icon "button" at bounding box center [562, 112] width 4 height 5
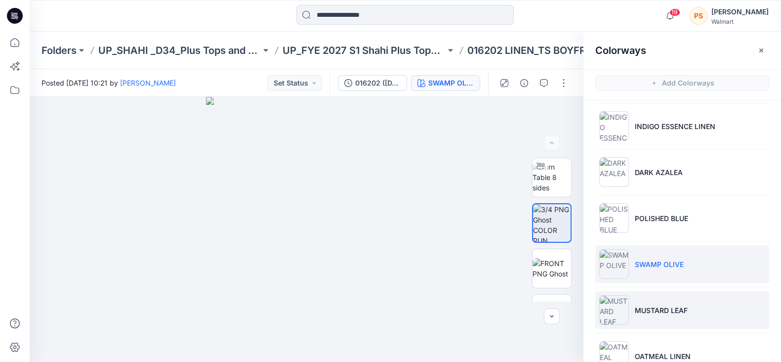
click at [669, 302] on li "MUSTARD LEAF" at bounding box center [683, 310] width 174 height 38
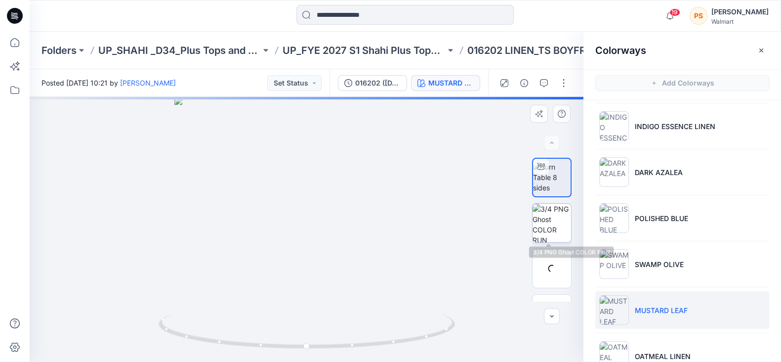
click at [556, 232] on img at bounding box center [552, 223] width 39 height 39
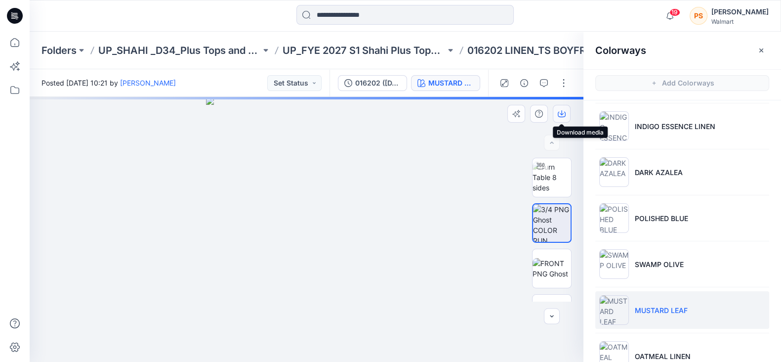
click at [561, 115] on icon "button" at bounding box center [562, 112] width 4 height 5
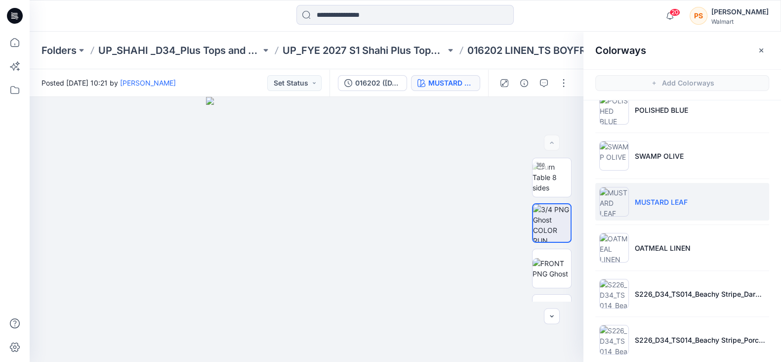
scroll to position [494, 0]
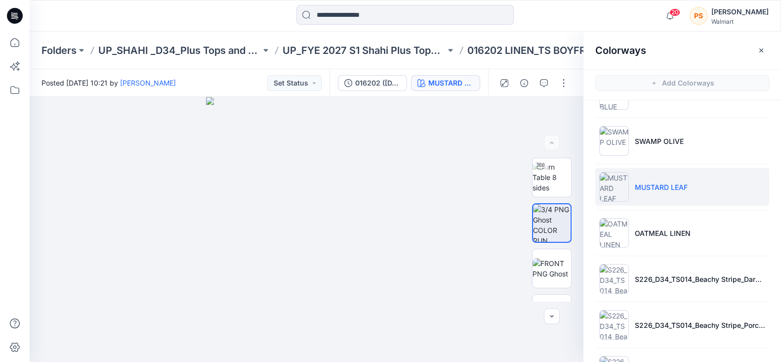
click at [231, 12] on div at bounding box center [405, 16] width 376 height 22
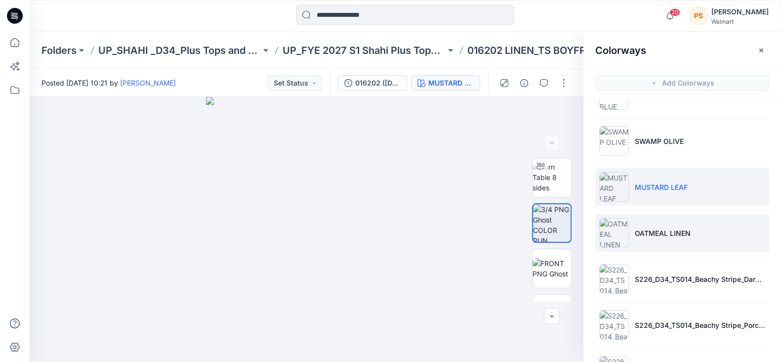
click at [678, 228] on p "OATMEAL LINEN" at bounding box center [663, 233] width 56 height 10
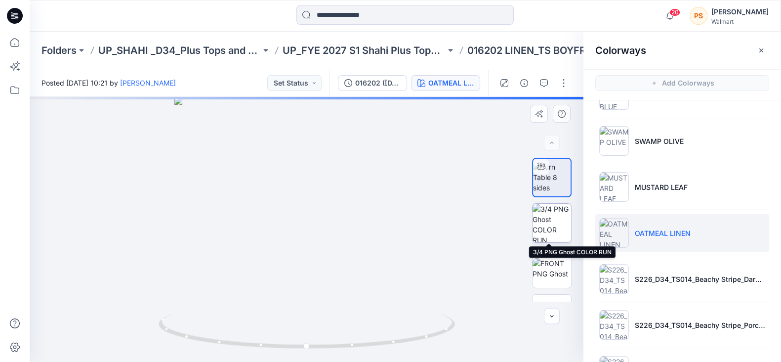
click at [549, 221] on img at bounding box center [552, 223] width 39 height 39
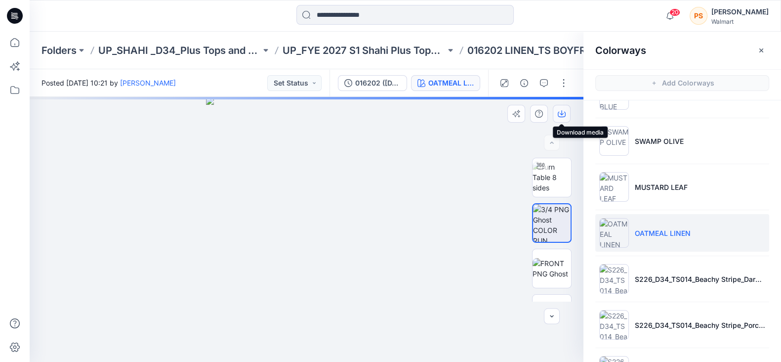
click at [562, 111] on icon "button" at bounding box center [562, 112] width 4 height 5
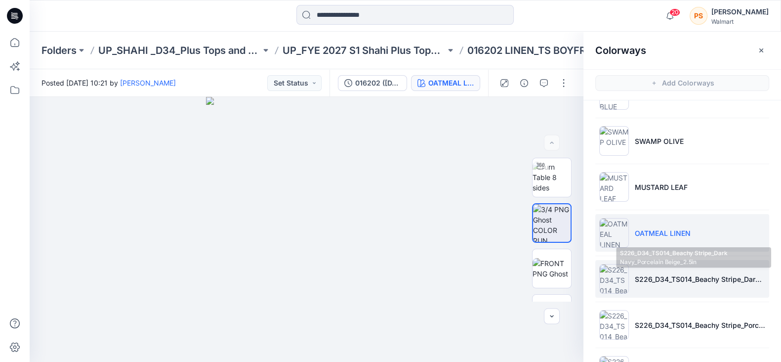
click at [670, 276] on p "S226_D34_TS014_Beachy Stripe_Dark Navy_Porcelain Beige_2.5in" at bounding box center [700, 279] width 130 height 10
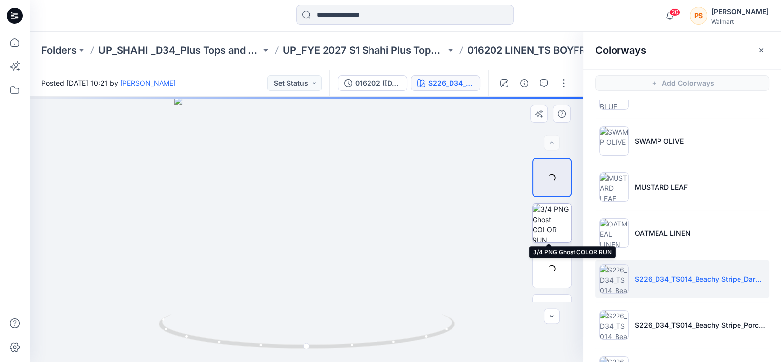
click at [545, 223] on img at bounding box center [552, 223] width 39 height 39
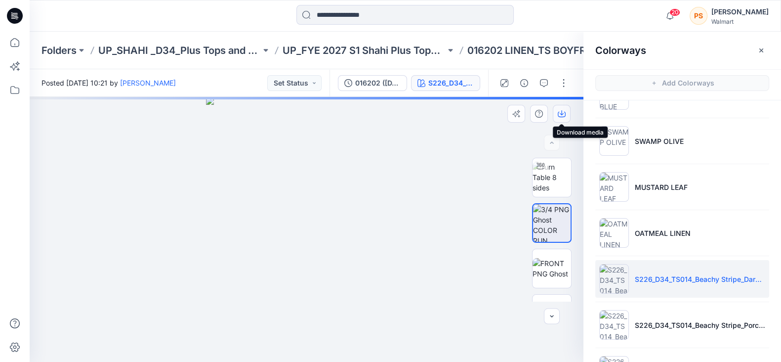
click at [563, 116] on icon "button" at bounding box center [562, 114] width 8 height 8
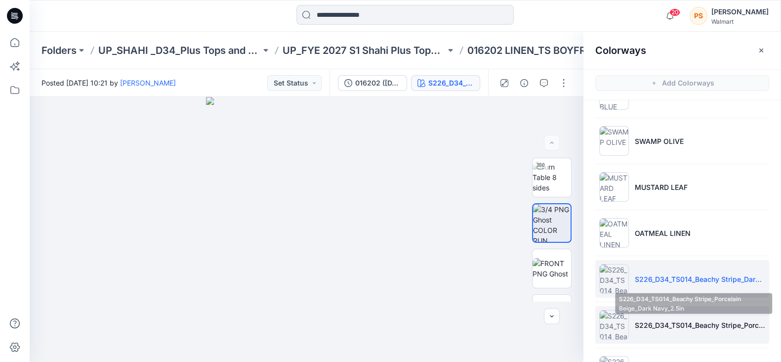
click at [672, 320] on p "S226_D34_TS014_Beachy Stripe_Porcelain Beige_Dark Navy_2.5in" at bounding box center [700, 325] width 130 height 10
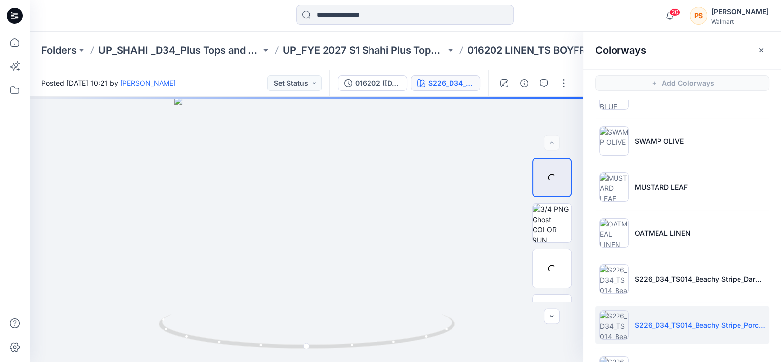
click at [150, 12] on div at bounding box center [124, 16] width 188 height 22
click at [550, 232] on img at bounding box center [552, 223] width 39 height 39
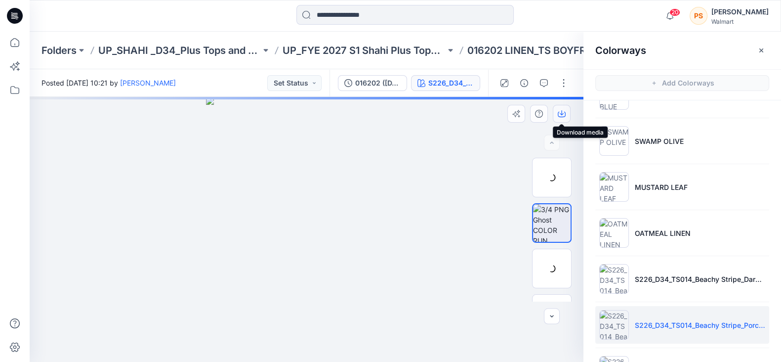
click at [562, 115] on icon "button" at bounding box center [562, 112] width 4 height 5
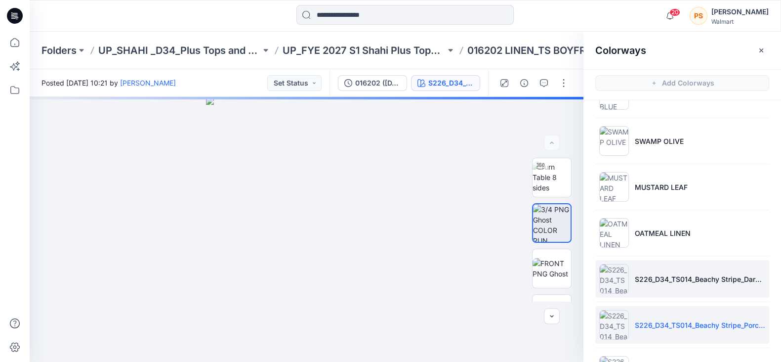
scroll to position [534, 0]
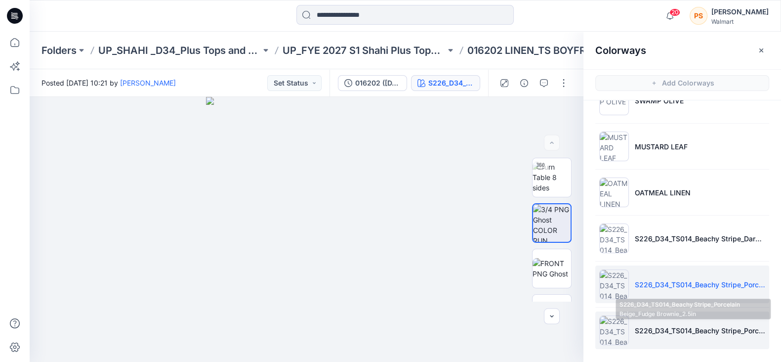
click at [669, 332] on p "S226_D34_TS014_Beachy Stripe_Porcelain Beige_Fudge Brownie_2.5in" at bounding box center [700, 330] width 130 height 10
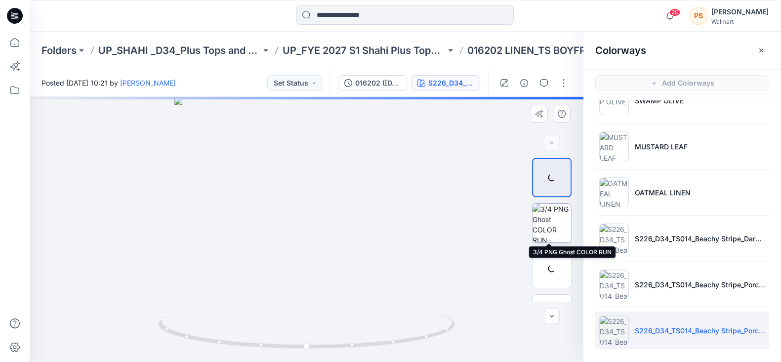
click at [547, 220] on img at bounding box center [552, 223] width 39 height 39
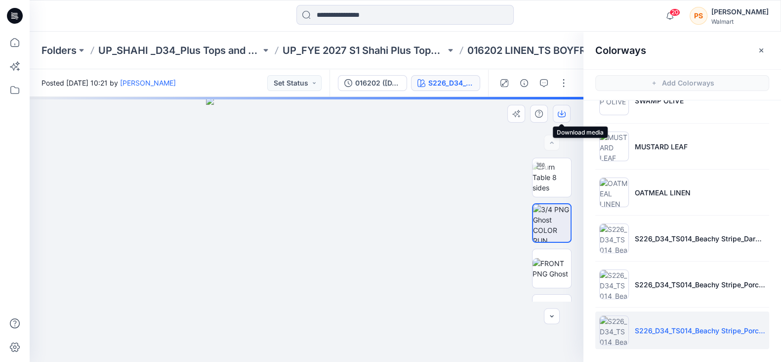
click at [561, 115] on icon "button" at bounding box center [562, 112] width 4 height 5
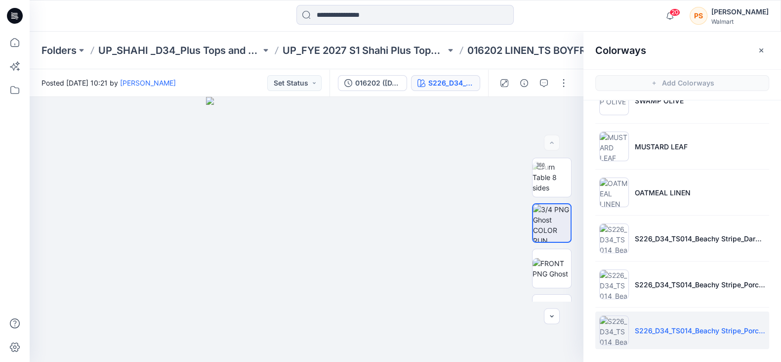
click at [218, 24] on div at bounding box center [405, 16] width 376 height 22
click at [555, 192] on img at bounding box center [552, 177] width 39 height 31
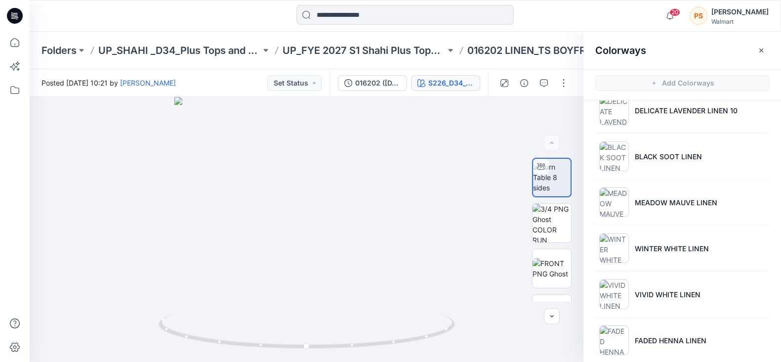
scroll to position [0, 0]
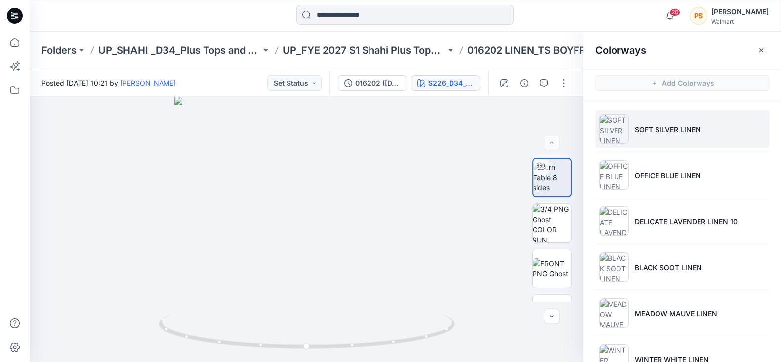
click at [687, 137] on li "SOFT SILVER LINEN" at bounding box center [683, 129] width 174 height 38
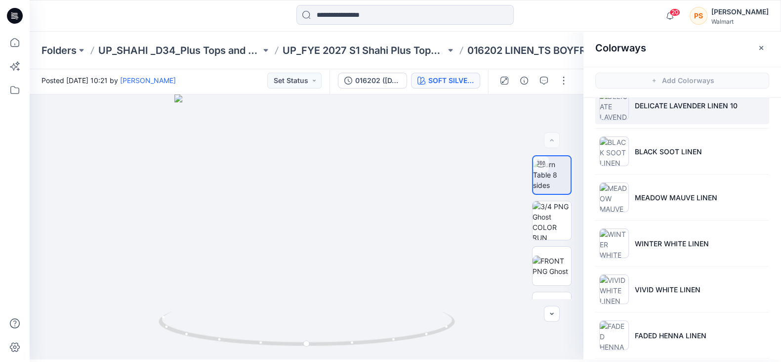
scroll to position [185, 0]
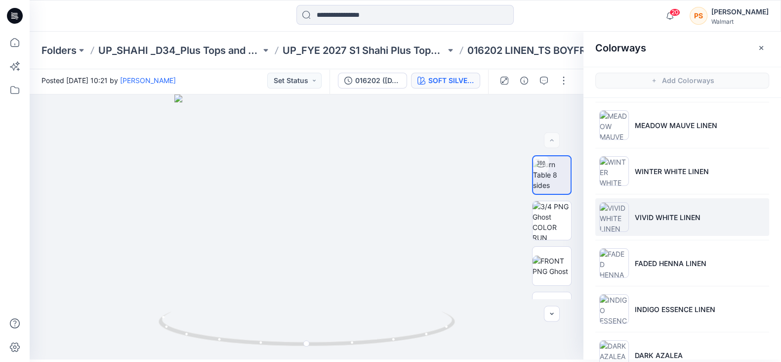
click at [664, 223] on li "VIVID WHITE LINEN" at bounding box center [683, 217] width 174 height 38
click at [549, 220] on img at bounding box center [552, 220] width 39 height 39
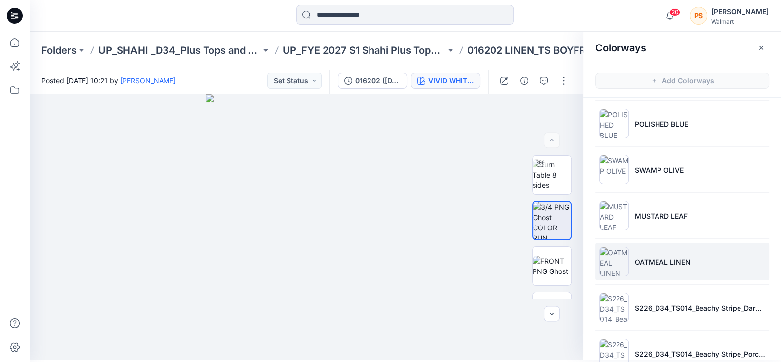
scroll to position [534, 0]
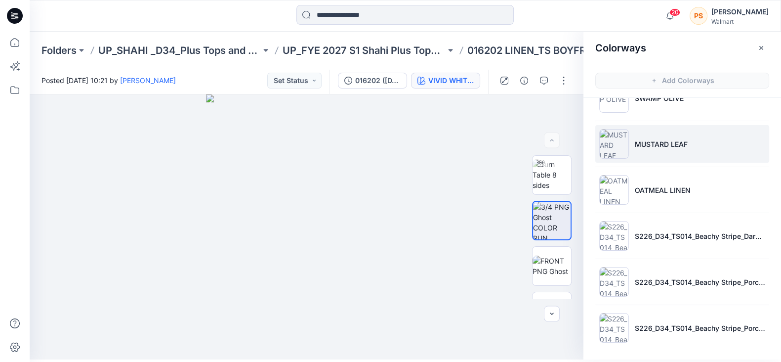
click at [687, 148] on li "MUSTARD LEAF" at bounding box center [683, 144] width 174 height 38
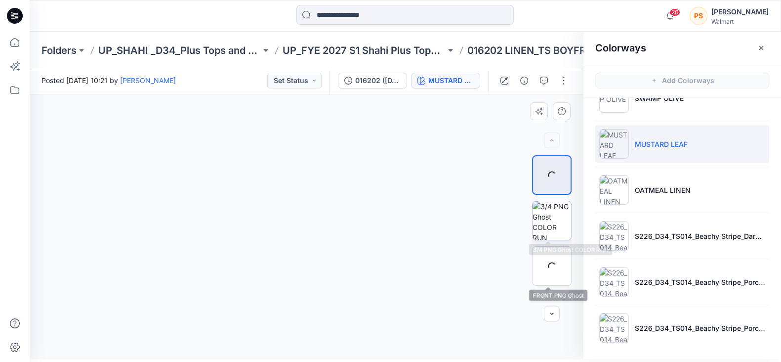
click at [552, 226] on img at bounding box center [552, 220] width 39 height 39
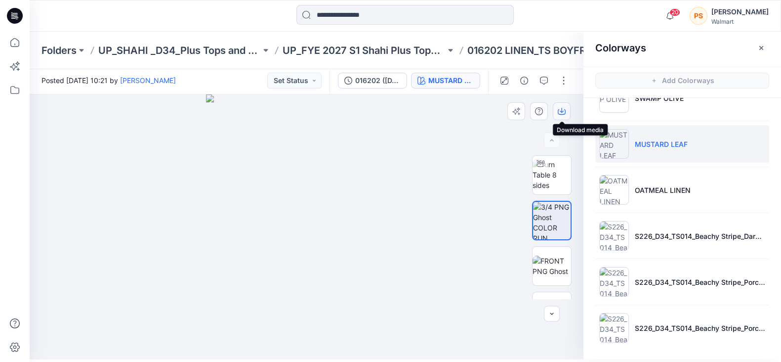
click at [561, 108] on icon "button" at bounding box center [562, 111] width 8 height 8
click at [195, 27] on div "20 Notifications Rahul Singh has updated TS1736016013 (TSB01) with TS1736016013…" at bounding box center [406, 16] width 752 height 32
click at [347, 18] on input at bounding box center [405, 15] width 217 height 20
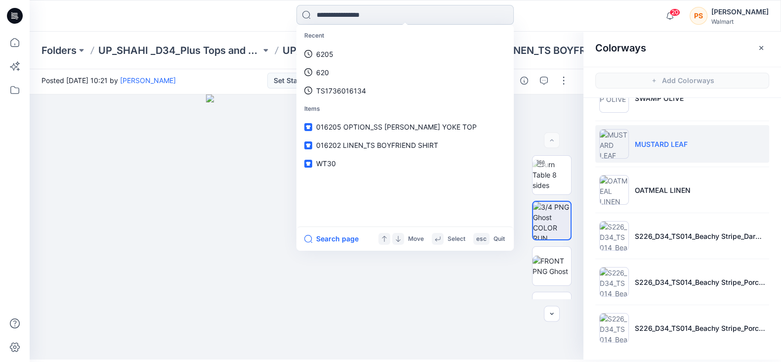
paste input "*****"
type input "*****"
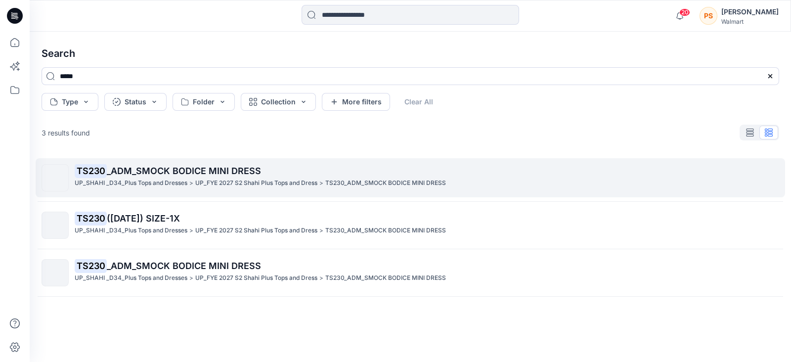
click at [185, 176] on p "TS230 _ADM_SMOCK BODICE MINI DRESS" at bounding box center [427, 171] width 704 height 14
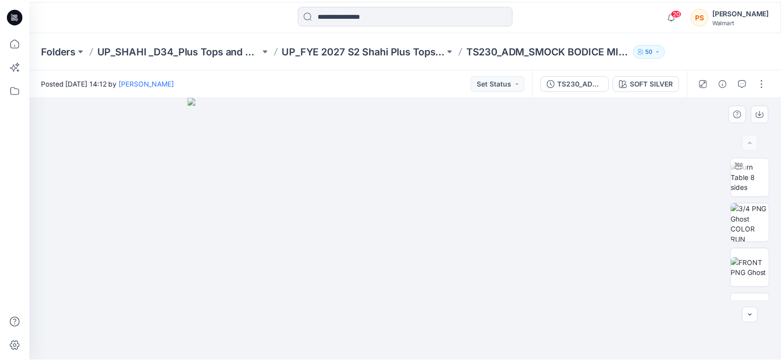
scroll to position [123, 0]
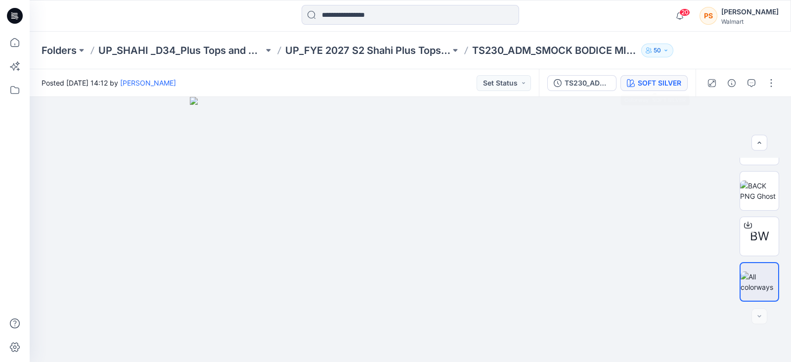
click at [660, 82] on div "SOFT SILVER" at bounding box center [659, 83] width 43 height 11
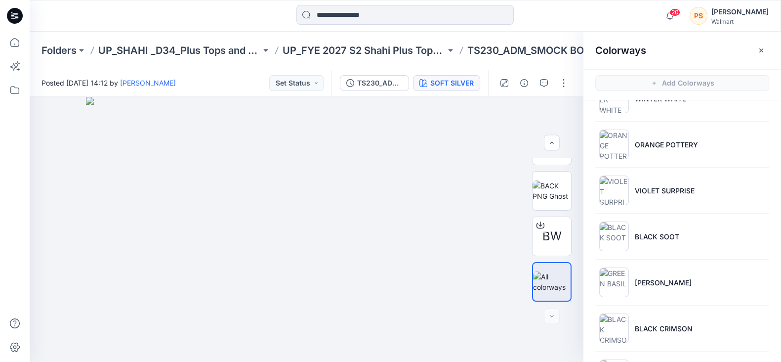
scroll to position [185, 0]
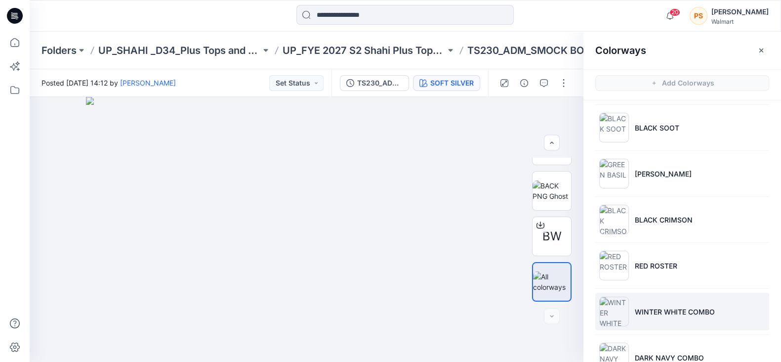
click at [667, 311] on p "WINTER WHITE COMBO" at bounding box center [675, 311] width 80 height 10
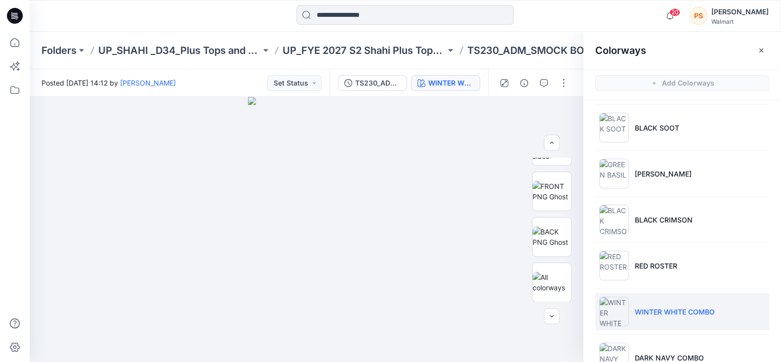
scroll to position [214, 0]
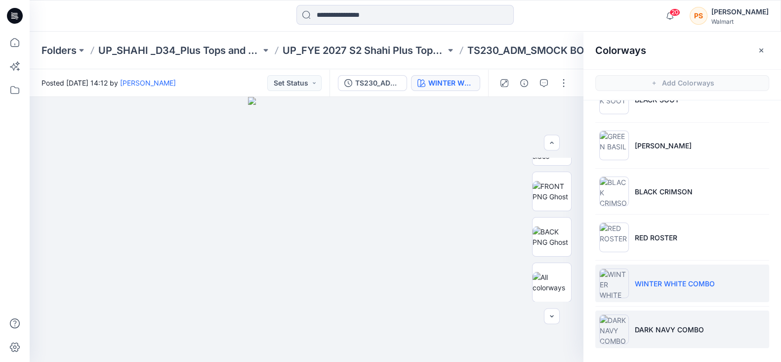
click at [679, 330] on p "DARK NAVY COMBO" at bounding box center [669, 329] width 69 height 10
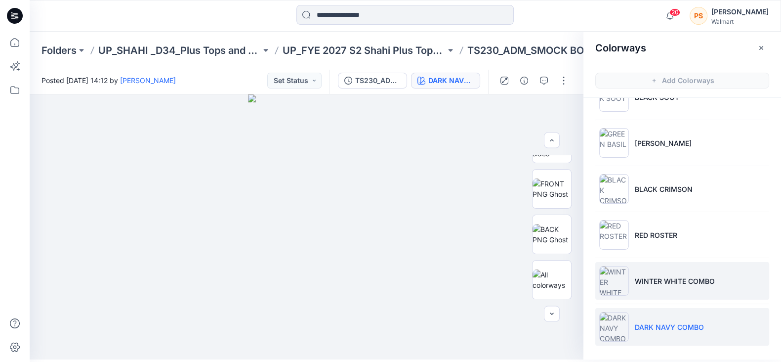
scroll to position [2, 0]
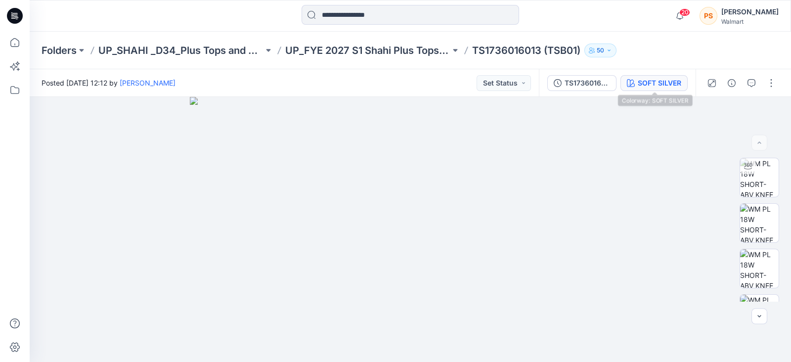
click at [664, 86] on div "SOFT SILVER" at bounding box center [659, 83] width 43 height 11
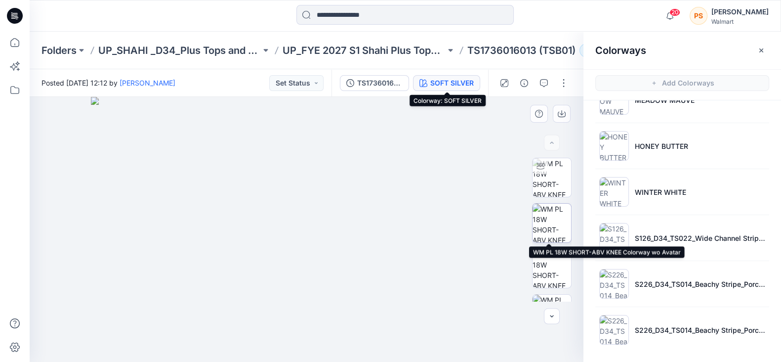
click at [552, 223] on img at bounding box center [552, 223] width 39 height 39
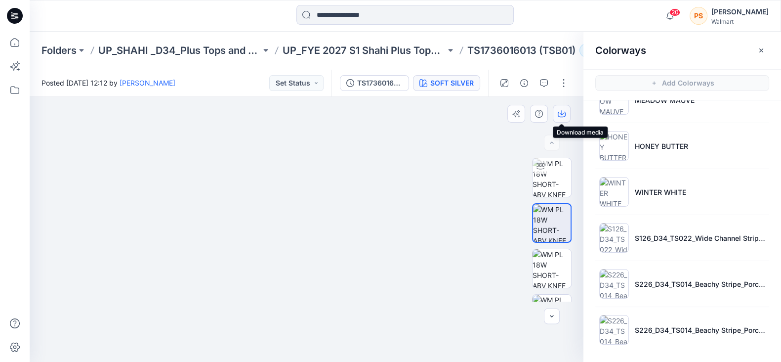
click at [562, 113] on icon "button" at bounding box center [562, 112] width 4 height 5
click at [432, 179] on img at bounding box center [306, 229] width 265 height 265
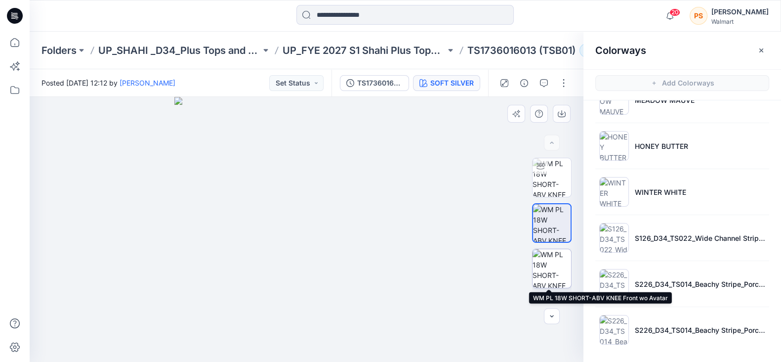
click at [551, 260] on img at bounding box center [552, 268] width 39 height 39
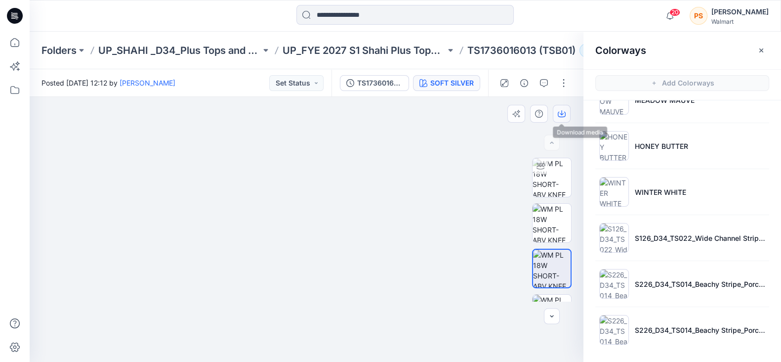
click at [557, 111] on button "button" at bounding box center [562, 114] width 18 height 18
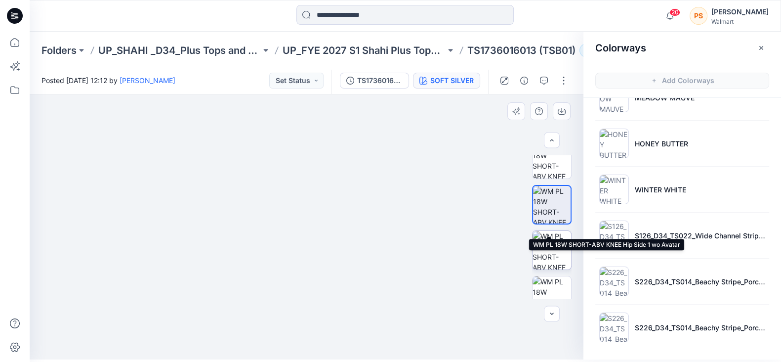
scroll to position [123, 0]
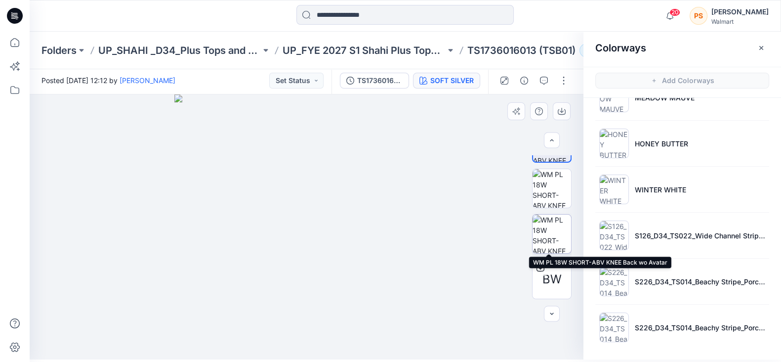
click at [547, 240] on img at bounding box center [552, 234] width 39 height 39
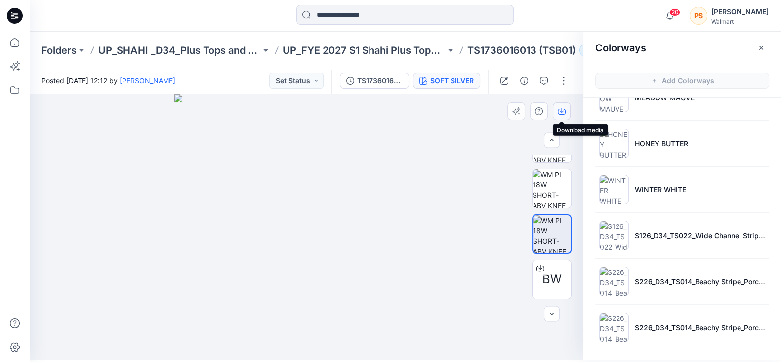
click at [561, 108] on icon "button" at bounding box center [562, 111] width 8 height 8
click at [436, 155] on img at bounding box center [307, 222] width 284 height 274
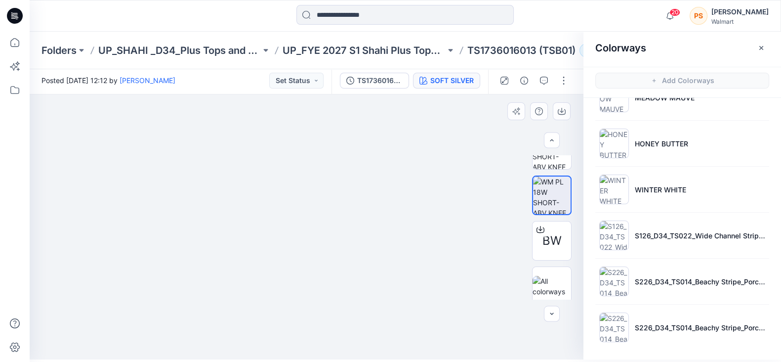
scroll to position [168, 0]
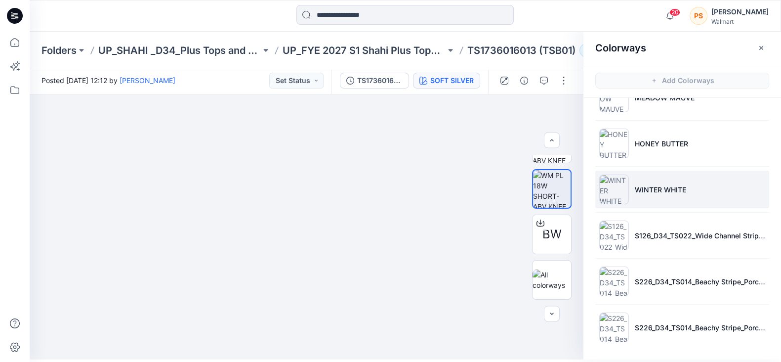
click at [657, 190] on p "WINTER WHITE" at bounding box center [660, 189] width 51 height 10
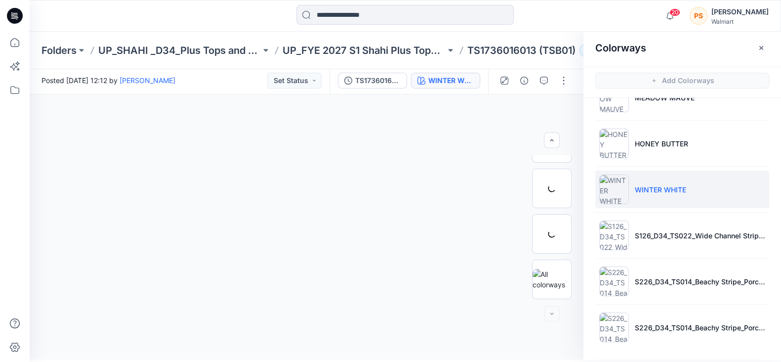
scroll to position [123, 0]
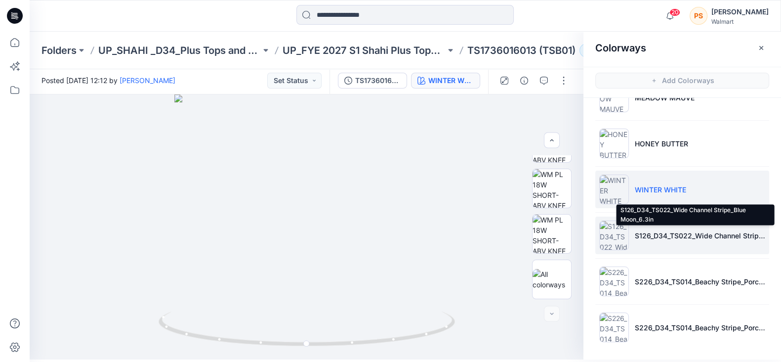
click at [654, 234] on p "S126_D34_TS022_Wide Channel Stripe_Blue Moon_6.3in" at bounding box center [700, 235] width 130 height 10
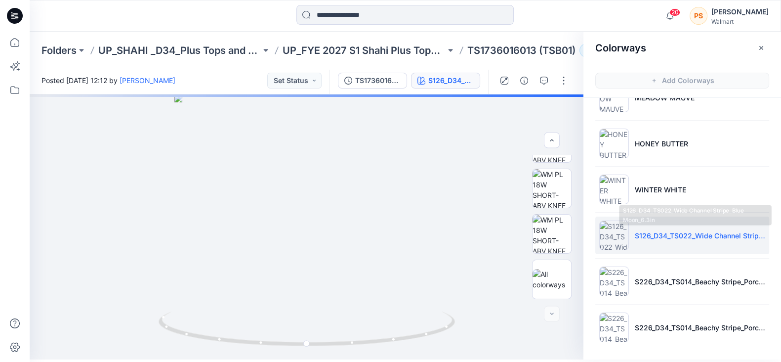
click at [680, 237] on p "S126_D34_TS022_Wide Channel Stripe_Blue Moon_6.3in" at bounding box center [700, 235] width 130 height 10
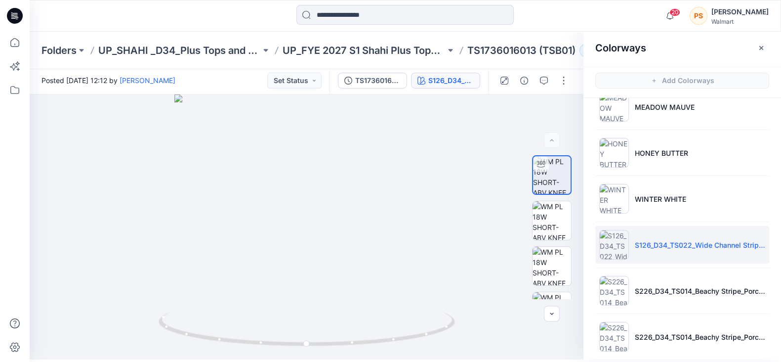
scroll to position [305, 0]
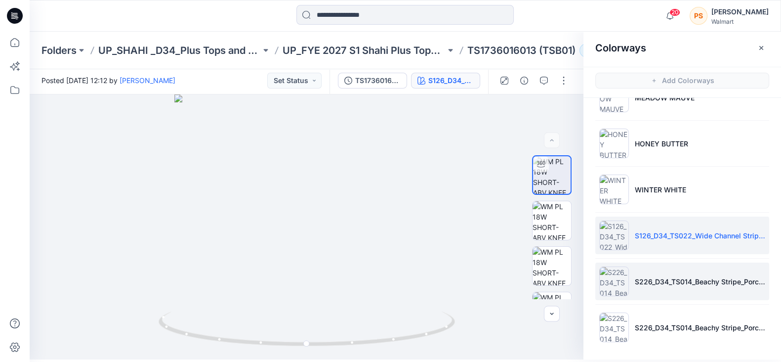
click at [668, 288] on li "S226_D34_TS014_Beachy Stripe_Porcelain Beige_Dark Navy_2.5in" at bounding box center [683, 281] width 174 height 38
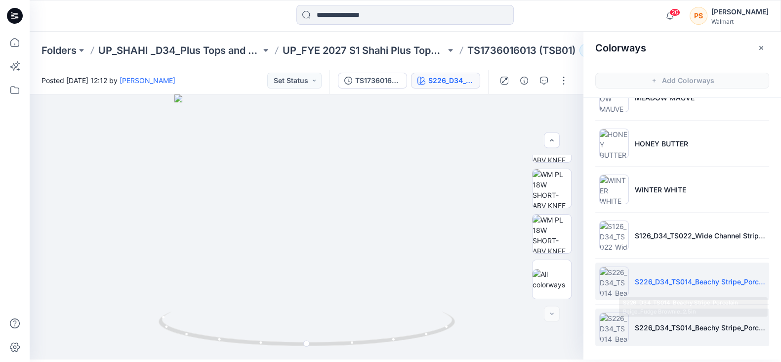
click at [691, 330] on p "S226_D34_TS014_Beachy Stripe_Porcelain Beige_Fudge Brownie_2.5in" at bounding box center [700, 327] width 130 height 10
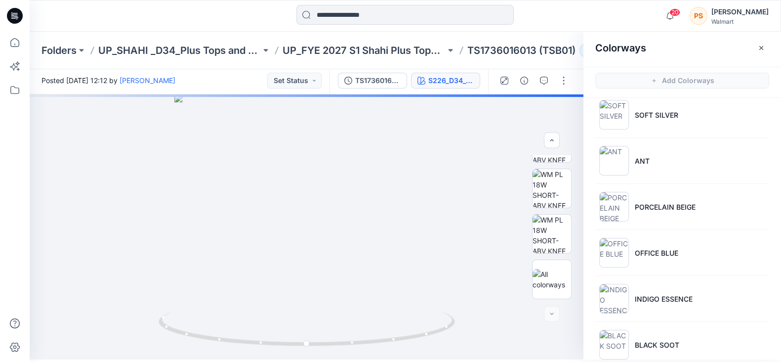
scroll to position [0, 0]
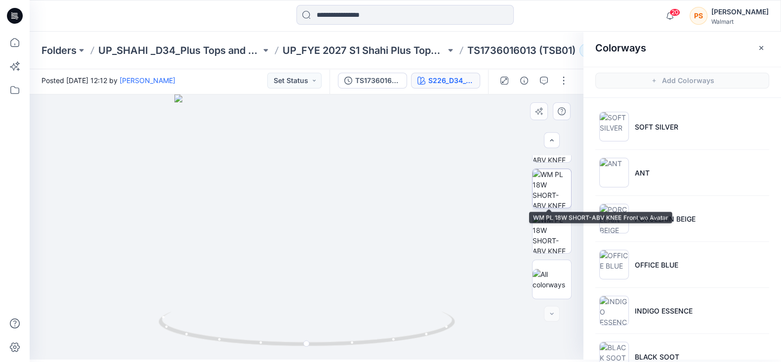
click at [550, 196] on img at bounding box center [552, 188] width 39 height 39
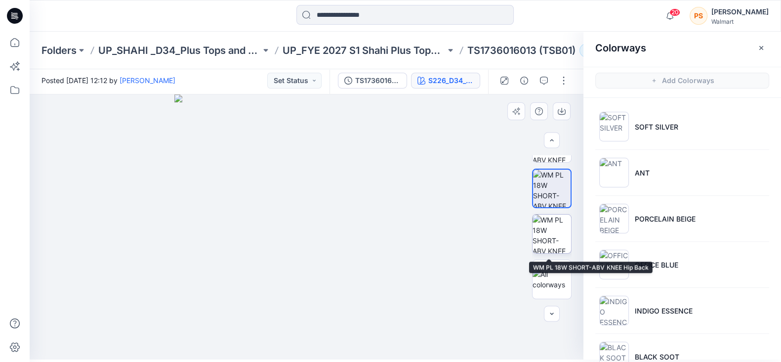
scroll to position [16, 0]
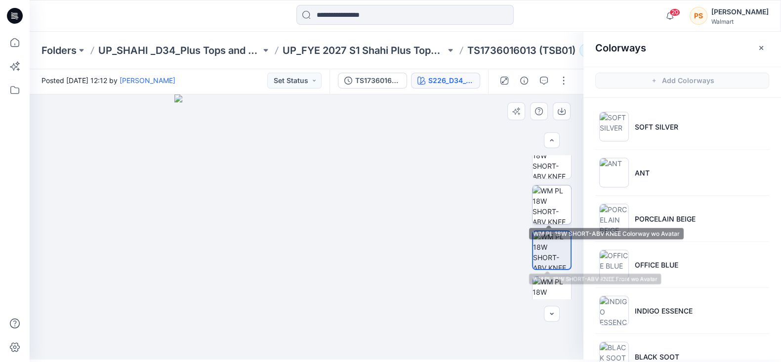
click at [549, 193] on img at bounding box center [552, 204] width 39 height 39
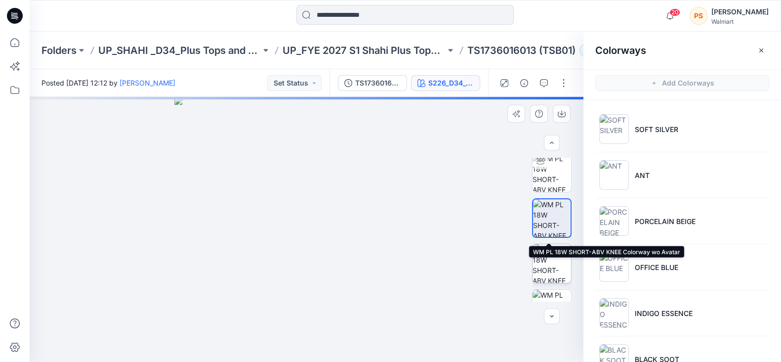
scroll to position [0, 0]
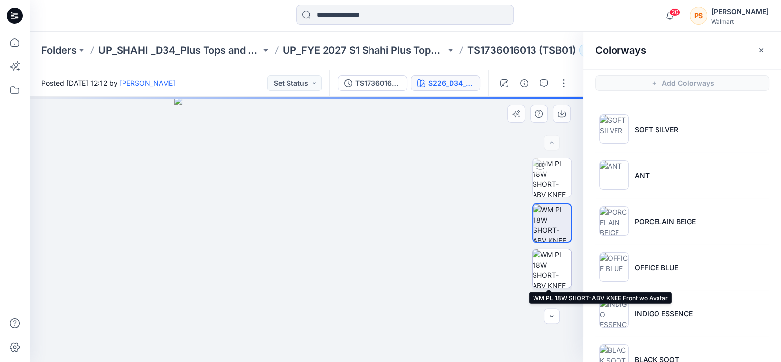
click at [558, 268] on img at bounding box center [552, 268] width 39 height 39
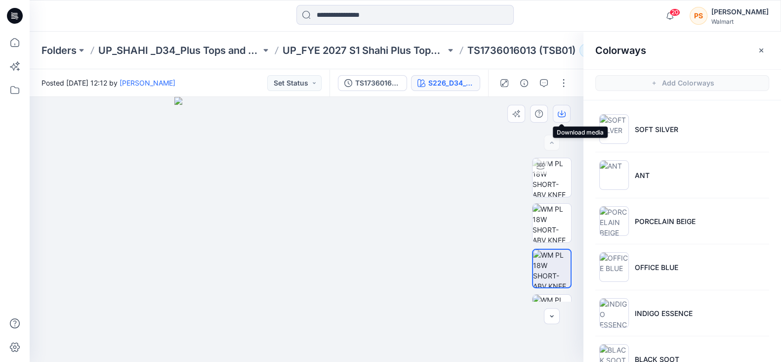
click at [563, 115] on icon "button" at bounding box center [562, 114] width 8 height 8
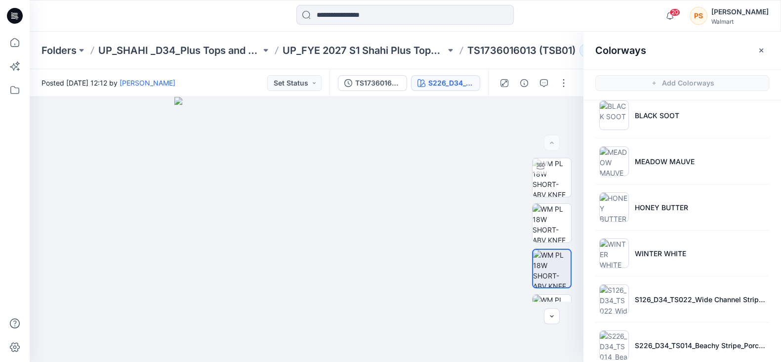
click at [229, 10] on div at bounding box center [405, 16] width 376 height 22
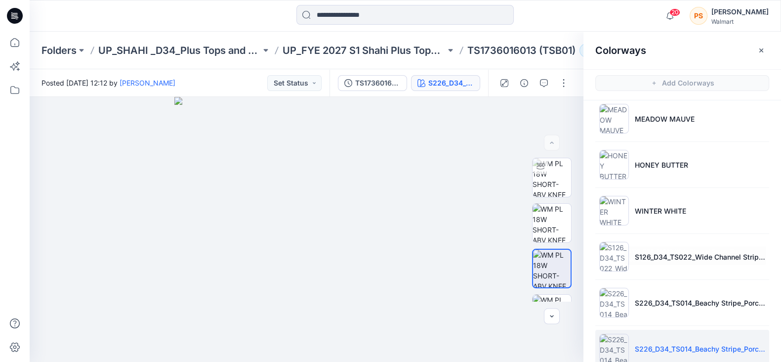
scroll to position [305, 0]
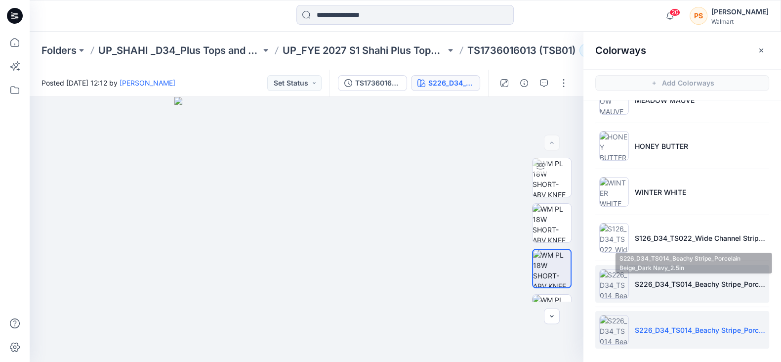
click at [679, 285] on p "S226_D34_TS014_Beachy Stripe_Porcelain Beige_Dark Navy_2.5in" at bounding box center [700, 284] width 130 height 10
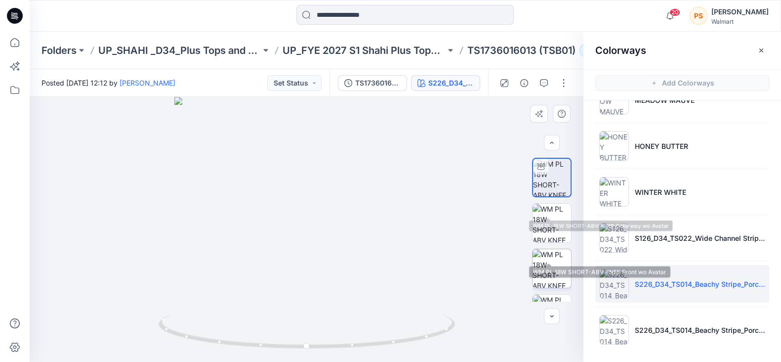
scroll to position [78, 0]
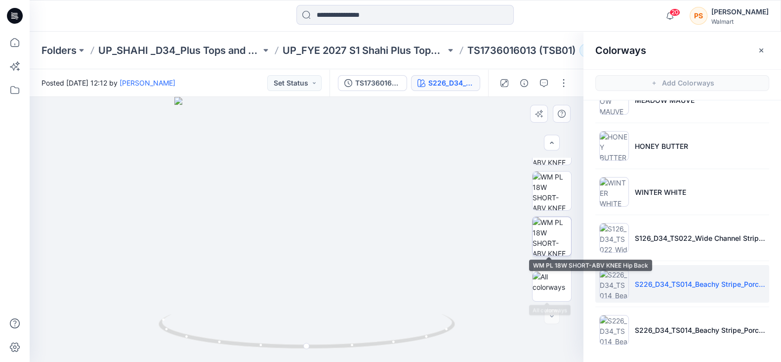
click at [547, 241] on img at bounding box center [552, 236] width 39 height 39
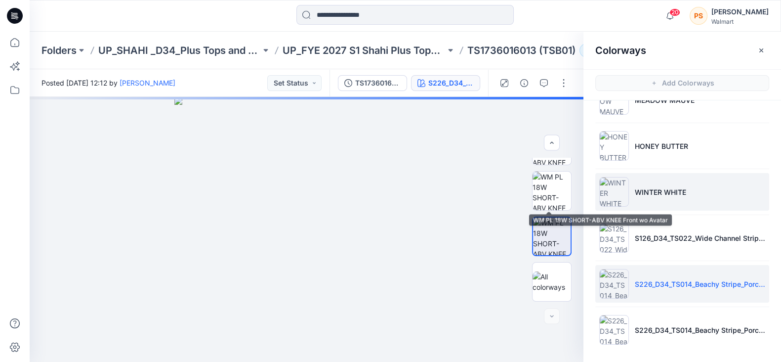
drag, startPoint x: 544, startPoint y: 196, endPoint x: 709, endPoint y: 195, distance: 165.6
click at [544, 195] on img at bounding box center [552, 191] width 39 height 39
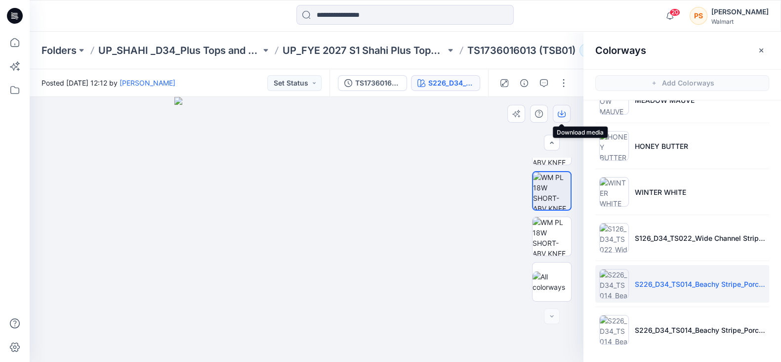
click at [562, 112] on icon "button" at bounding box center [562, 114] width 8 height 8
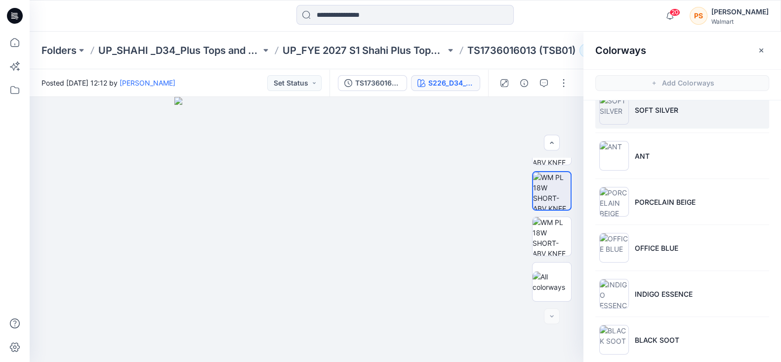
scroll to position [0, 0]
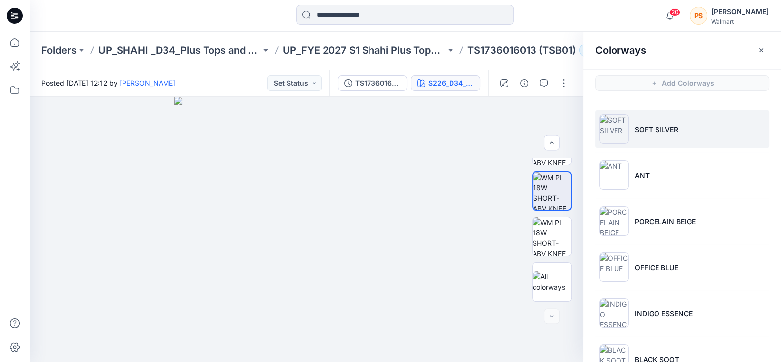
click at [669, 123] on li "SOFT SILVER" at bounding box center [683, 129] width 174 height 38
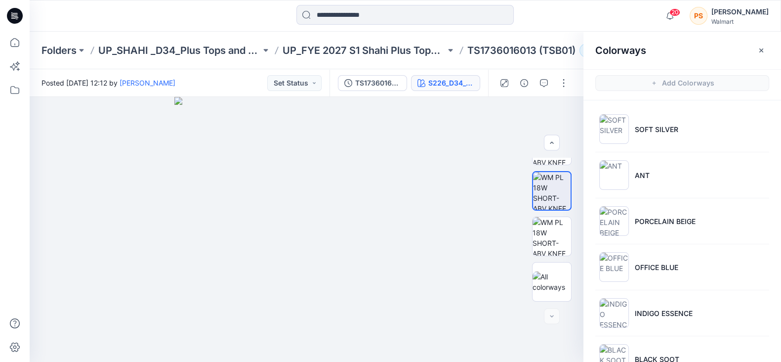
scroll to position [168, 0]
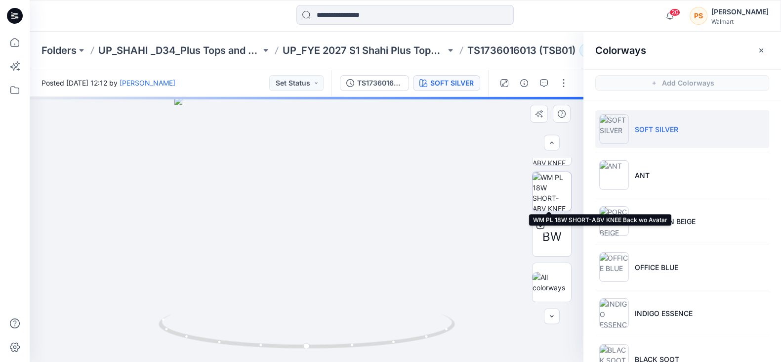
click at [548, 188] on img at bounding box center [552, 191] width 39 height 39
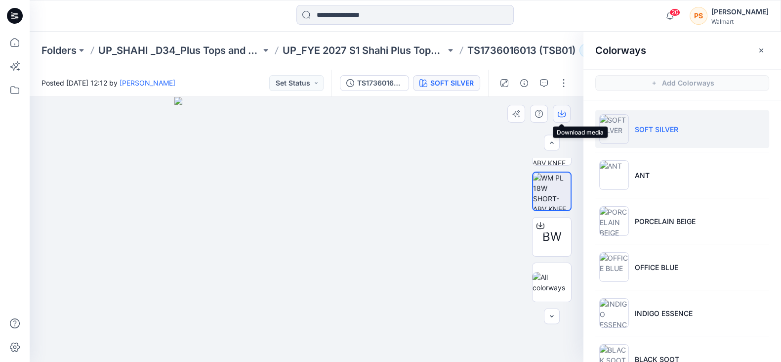
click at [562, 113] on icon "button" at bounding box center [562, 112] width 4 height 5
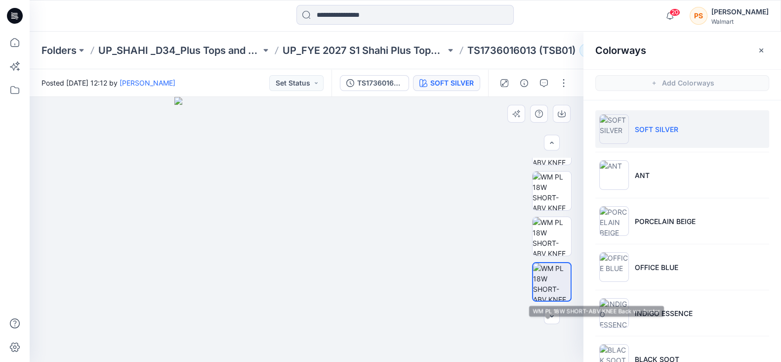
scroll to position [0, 0]
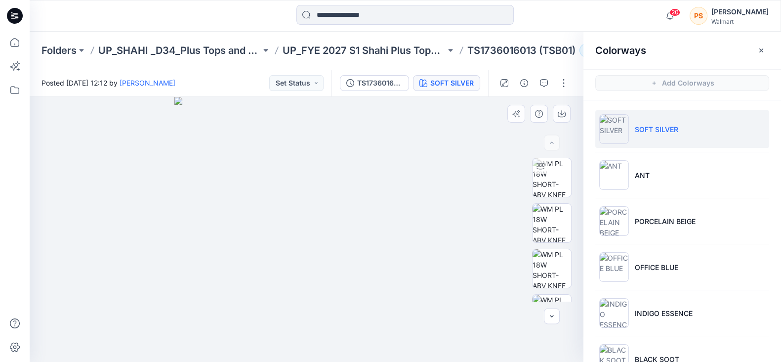
click at [428, 126] on img at bounding box center [306, 229] width 265 height 265
click at [549, 272] on img at bounding box center [552, 268] width 39 height 39
click at [561, 113] on icon "button" at bounding box center [562, 114] width 8 height 8
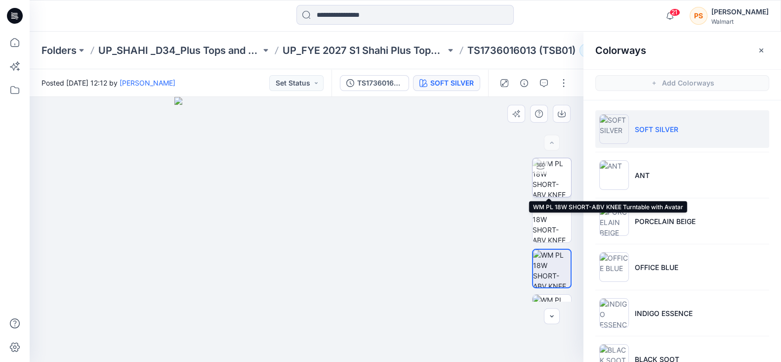
click at [559, 184] on img at bounding box center [552, 177] width 39 height 39
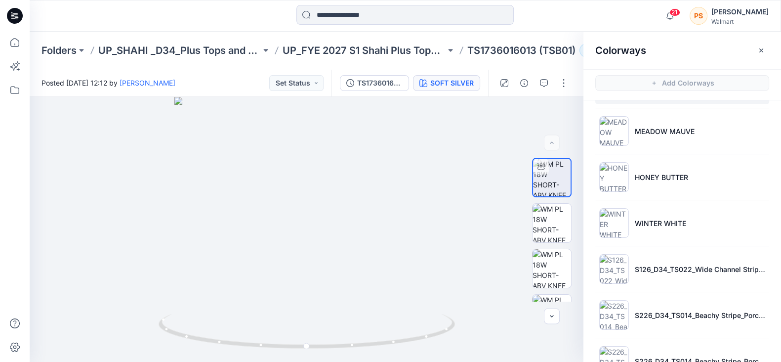
scroll to position [305, 0]
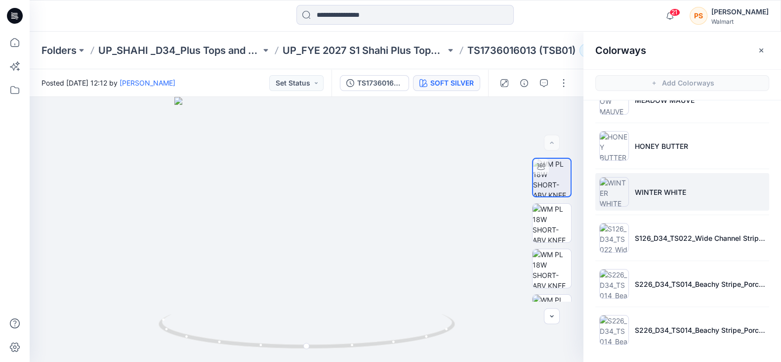
click at [673, 188] on p "WINTER WHITE" at bounding box center [660, 192] width 51 height 10
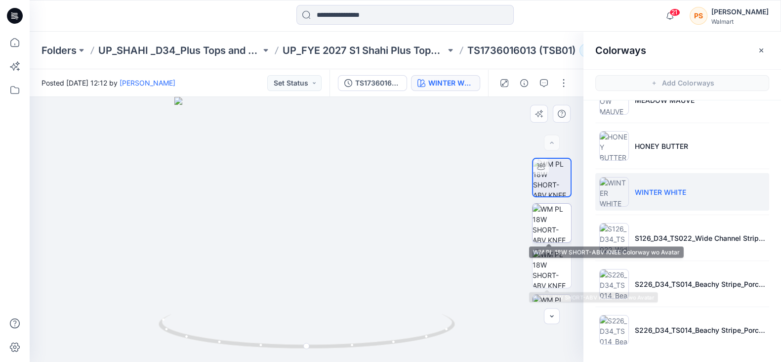
click at [549, 225] on img at bounding box center [552, 223] width 39 height 39
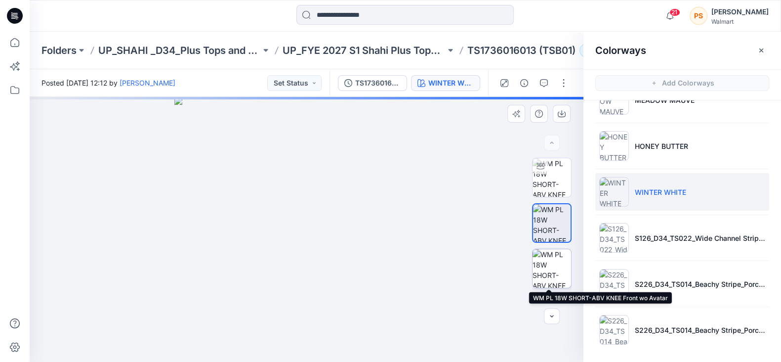
click at [553, 272] on img at bounding box center [552, 268] width 39 height 39
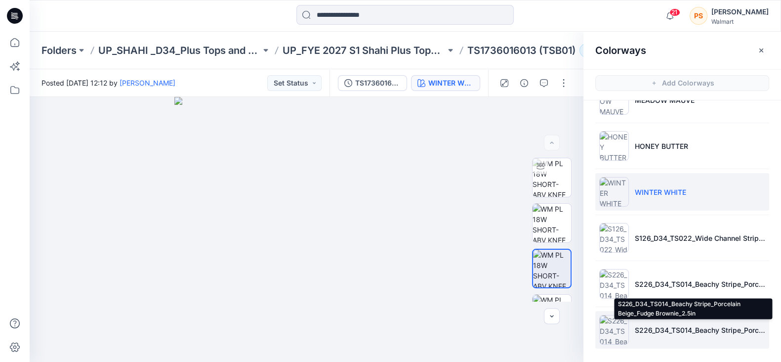
click at [657, 327] on p "S226_D34_TS014_Beachy Stripe_Porcelain Beige_Fudge Brownie_2.5in" at bounding box center [700, 330] width 130 height 10
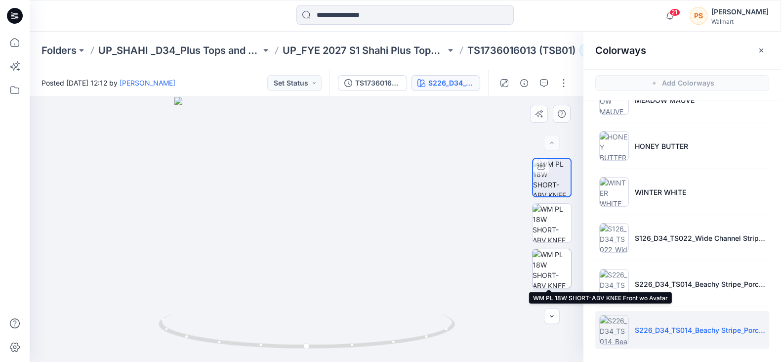
click at [556, 268] on img at bounding box center [552, 268] width 39 height 39
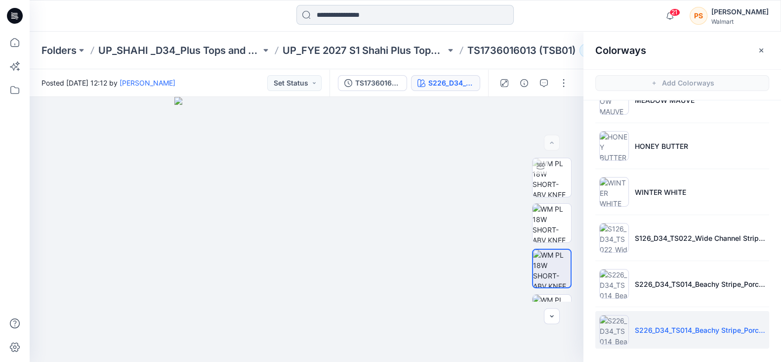
click at [381, 13] on input at bounding box center [405, 15] width 217 height 20
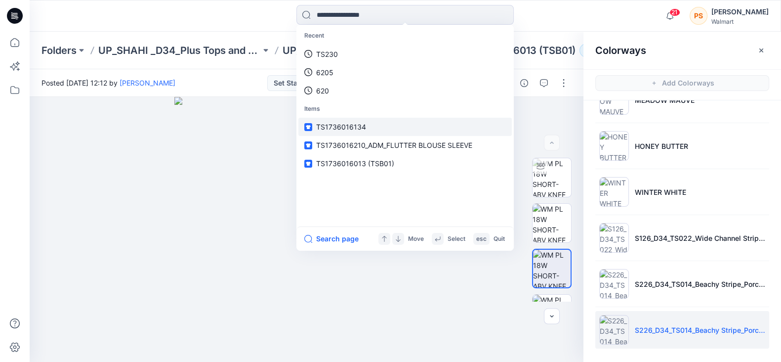
click at [348, 127] on span "TS1736016134" at bounding box center [341, 127] width 50 height 8
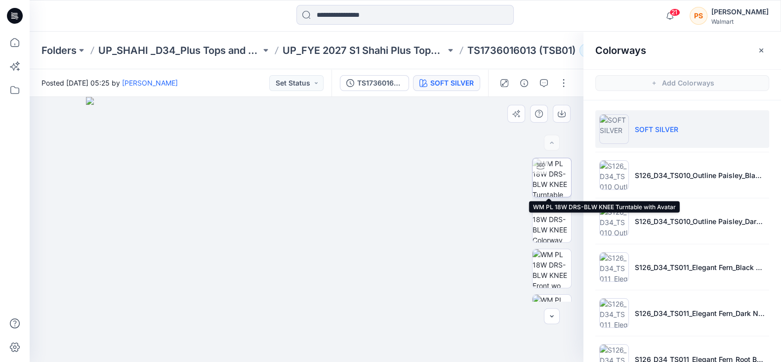
click at [560, 173] on img at bounding box center [552, 177] width 39 height 39
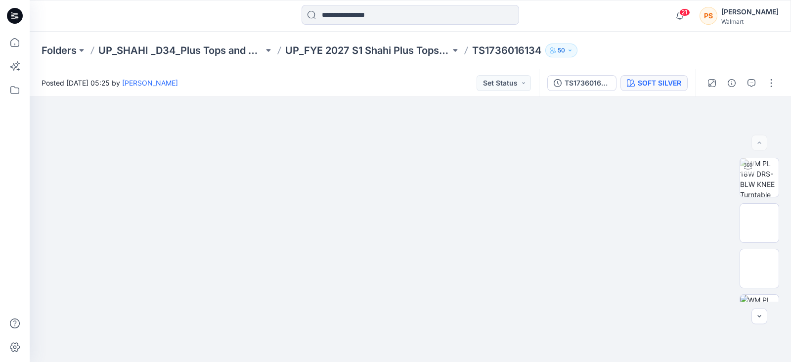
click at [678, 82] on div "SOFT SILVER" at bounding box center [659, 83] width 43 height 11
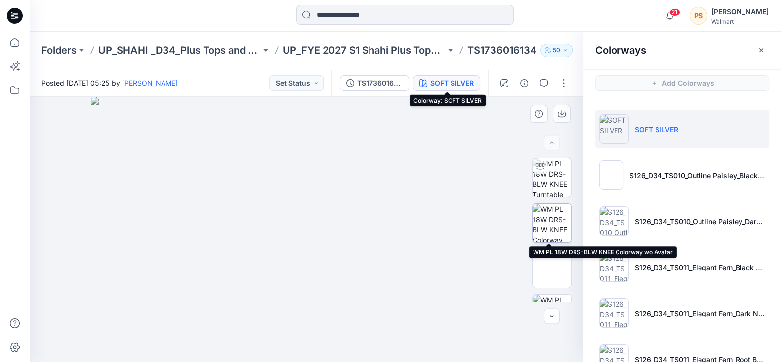
click at [551, 225] on img at bounding box center [552, 223] width 39 height 39
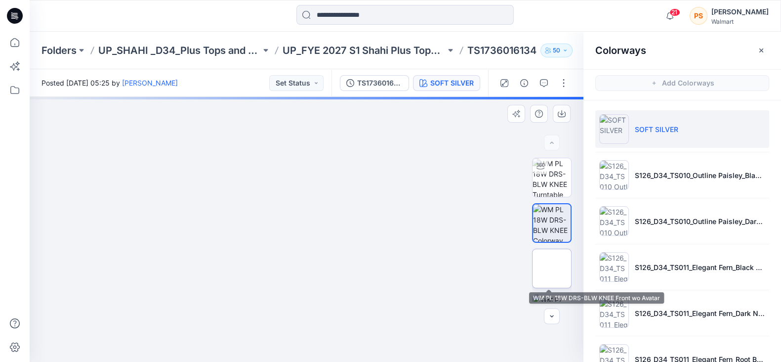
click at [552, 268] on img at bounding box center [552, 268] width 0 height 0
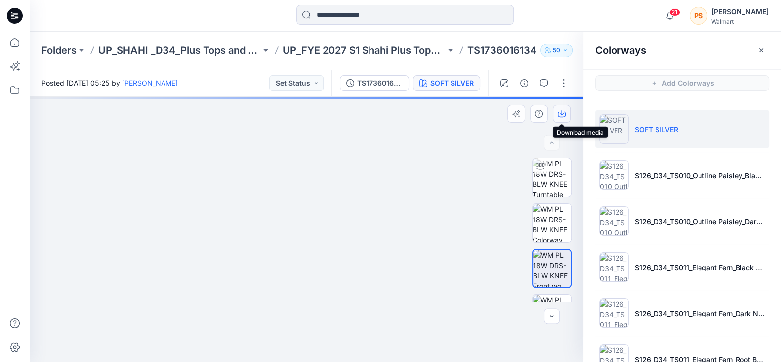
click at [562, 112] on icon "button" at bounding box center [562, 114] width 8 height 8
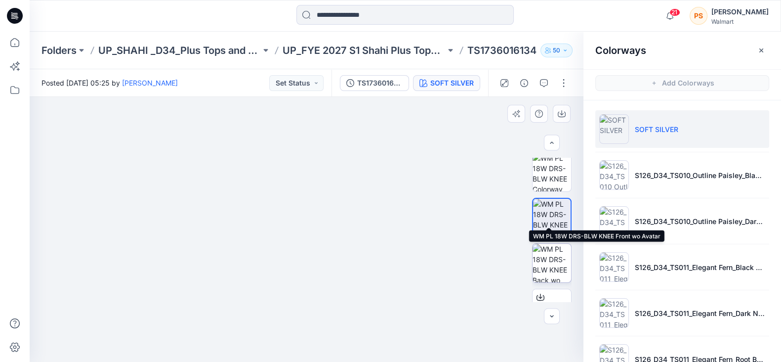
scroll to position [61, 0]
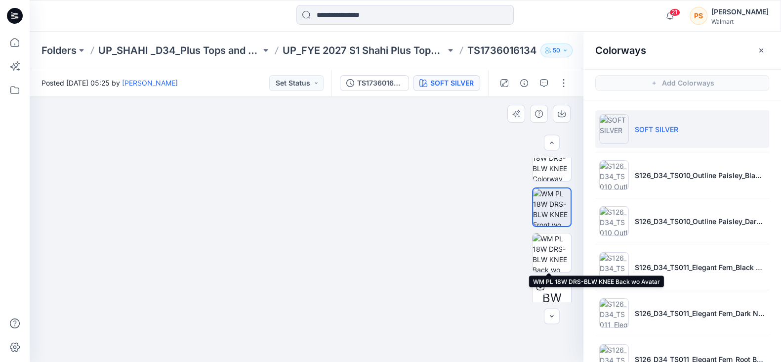
drag, startPoint x: 552, startPoint y: 258, endPoint x: 578, endPoint y: 249, distance: 28.1
click at [552, 258] on img at bounding box center [552, 252] width 39 height 39
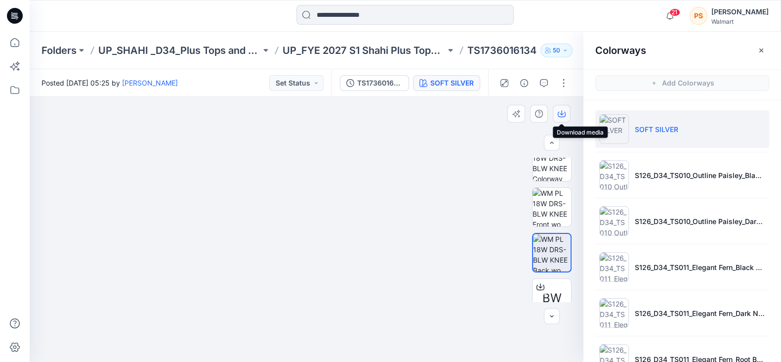
click at [564, 112] on icon "button" at bounding box center [562, 114] width 8 height 8
drag, startPoint x: 213, startPoint y: 18, endPoint x: 342, endPoint y: 60, distance: 135.2
click at [213, 18] on div at bounding box center [124, 16] width 188 height 22
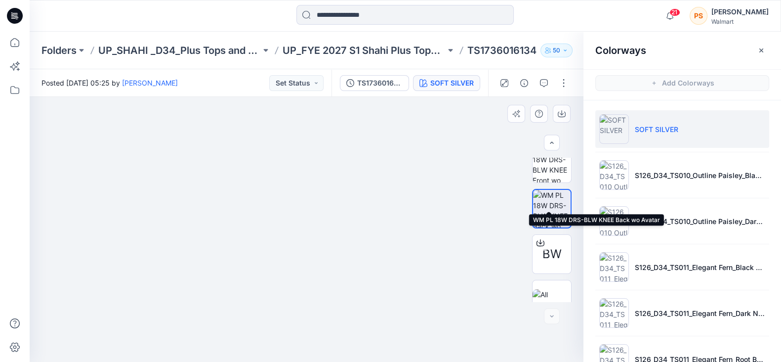
scroll to position [123, 0]
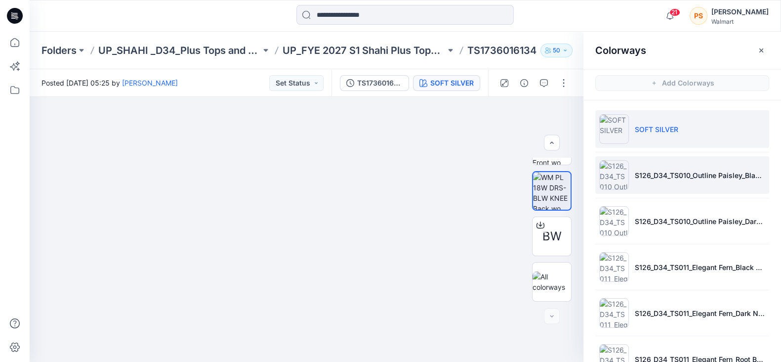
click at [694, 181] on li "S126_D34_TS010_Outline Paisley_Black Soot_64cm" at bounding box center [683, 175] width 174 height 38
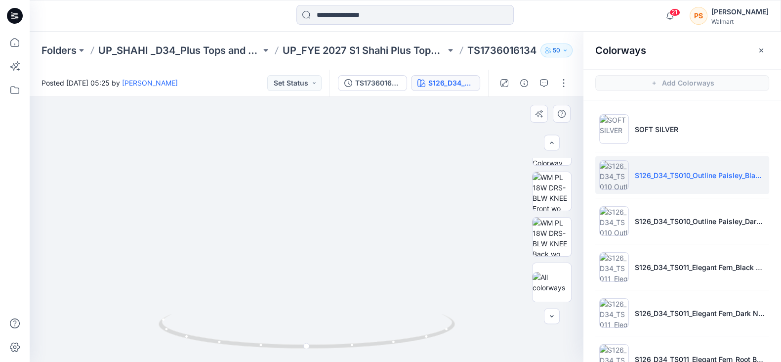
scroll to position [78, 0]
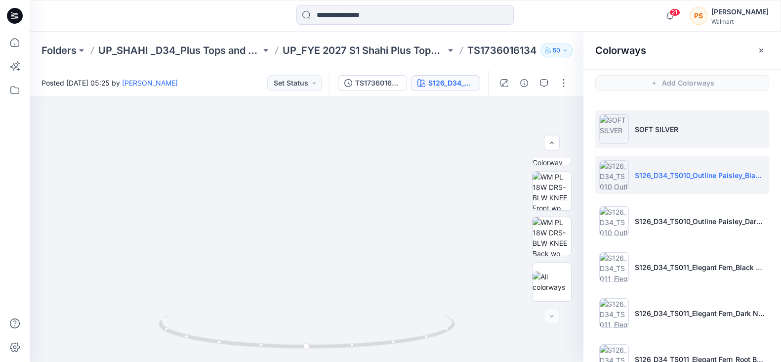
click at [662, 137] on li "SOFT SILVER" at bounding box center [683, 129] width 174 height 38
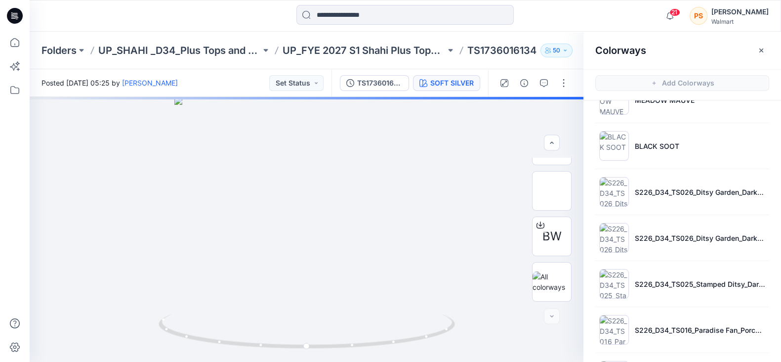
scroll to position [718, 0]
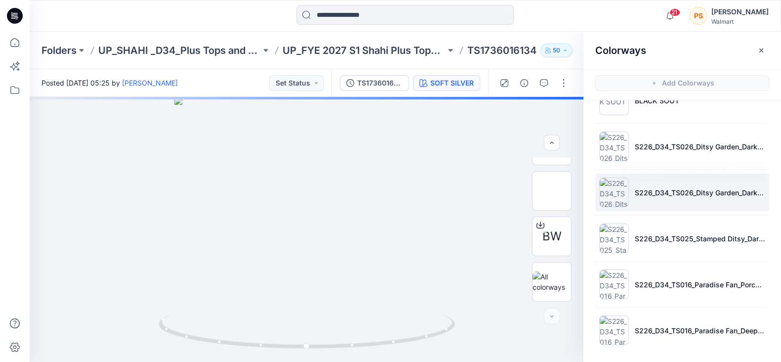
click at [682, 180] on li "S226_D34_TS026_Ditsy Garden_Dark Azalea_Violet Surprise_32cm" at bounding box center [683, 192] width 174 height 38
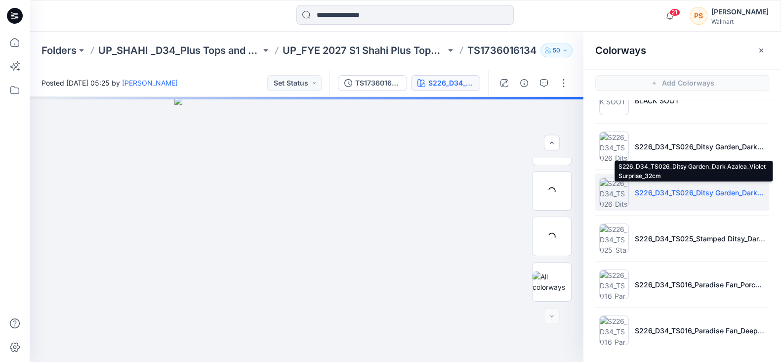
scroll to position [78, 0]
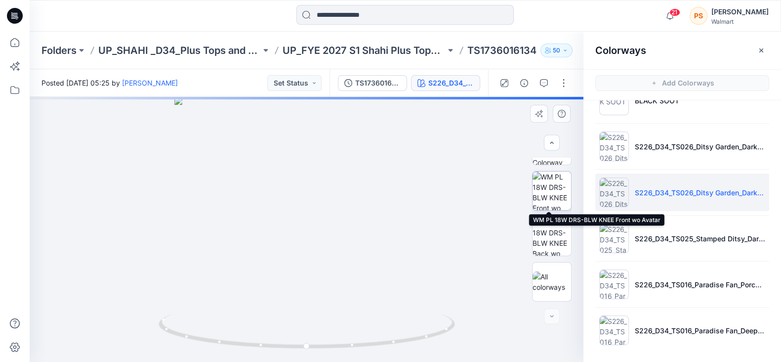
click at [559, 184] on img at bounding box center [552, 191] width 39 height 39
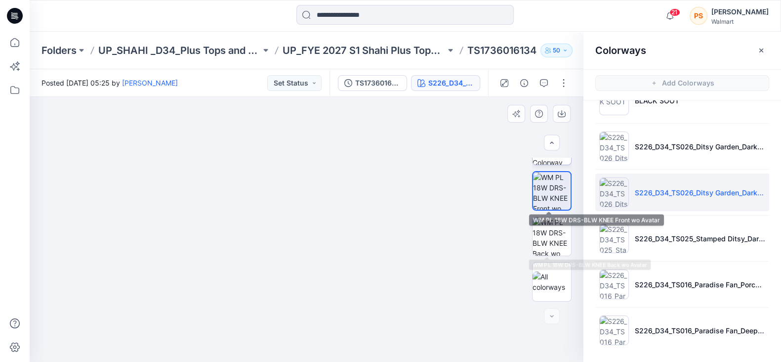
scroll to position [0, 0]
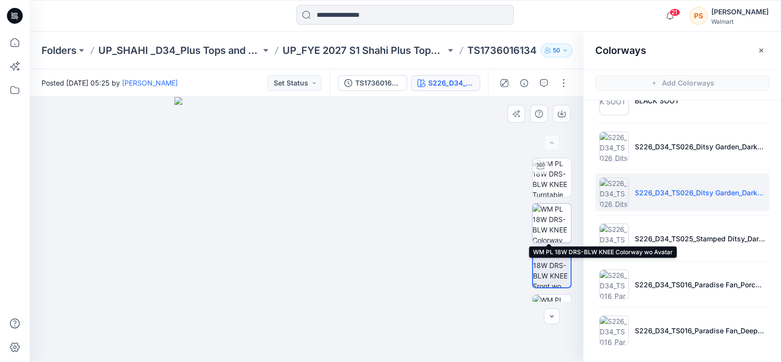
click at [556, 214] on img at bounding box center [552, 223] width 39 height 39
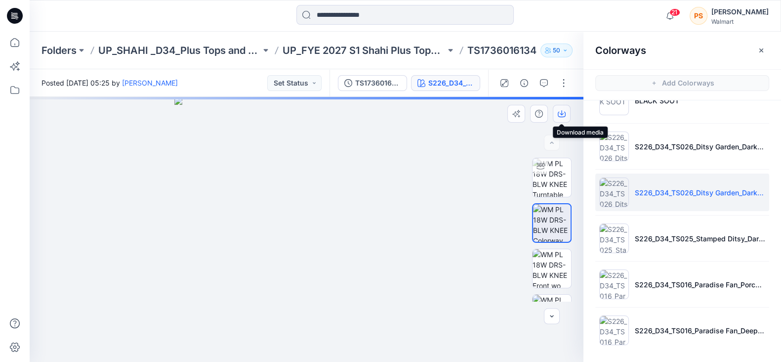
click at [563, 114] on icon "button" at bounding box center [562, 114] width 8 height 8
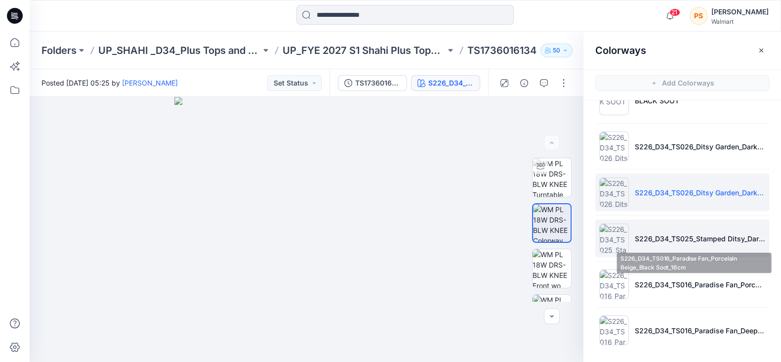
click at [675, 233] on p "S226_D34_TS025_Stamped Ditsy_Dark Navy_32cm" at bounding box center [700, 238] width 130 height 10
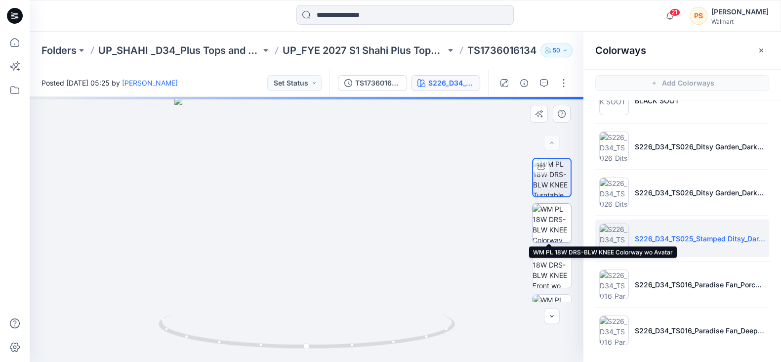
click at [558, 222] on img at bounding box center [552, 223] width 39 height 39
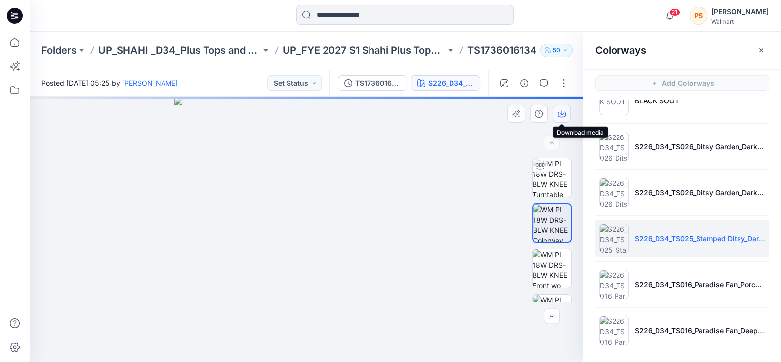
click at [562, 112] on icon "button" at bounding box center [562, 114] width 8 height 8
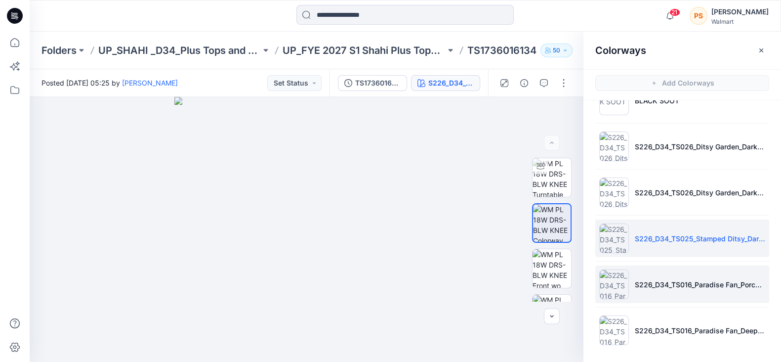
click at [704, 285] on p "S226_D34_TS016_Paradise Fan_Porcelain Beige_Black Soot_16cm" at bounding box center [700, 284] width 130 height 10
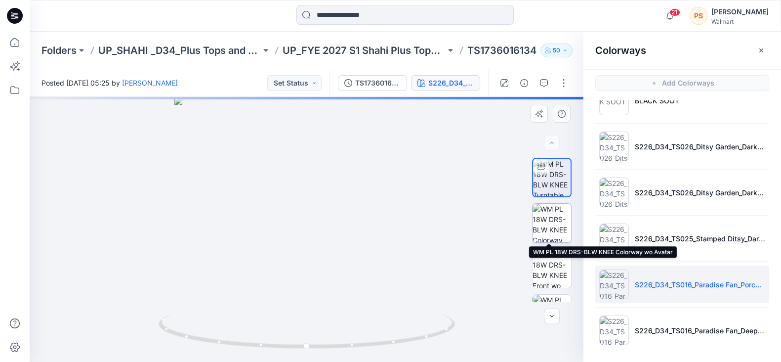
click at [551, 223] on img at bounding box center [552, 223] width 39 height 39
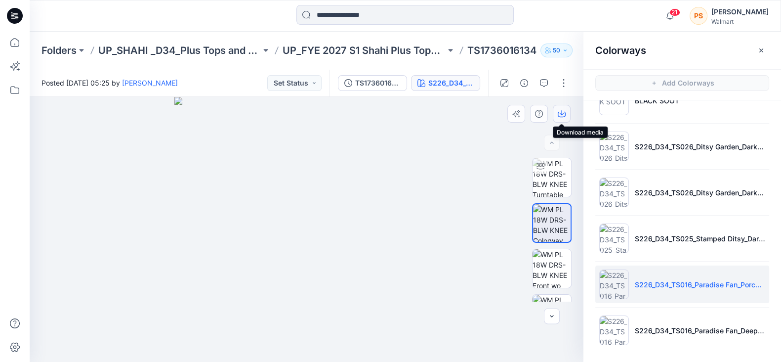
click at [562, 112] on icon "button" at bounding box center [562, 112] width 4 height 5
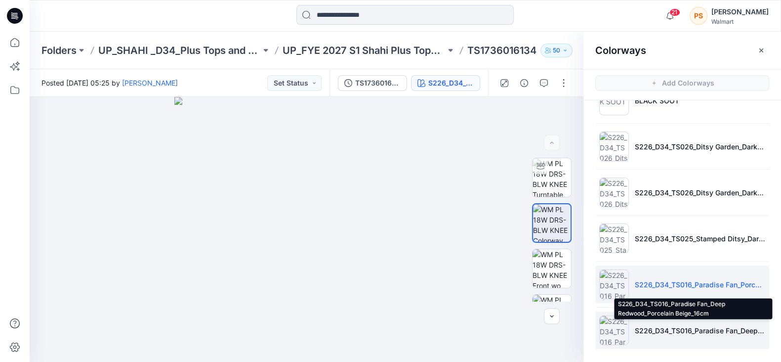
click at [726, 330] on p "S226_D34_TS016_Paradise Fan_Deep Redwood_Porcelain Beige_16cm" at bounding box center [700, 330] width 130 height 10
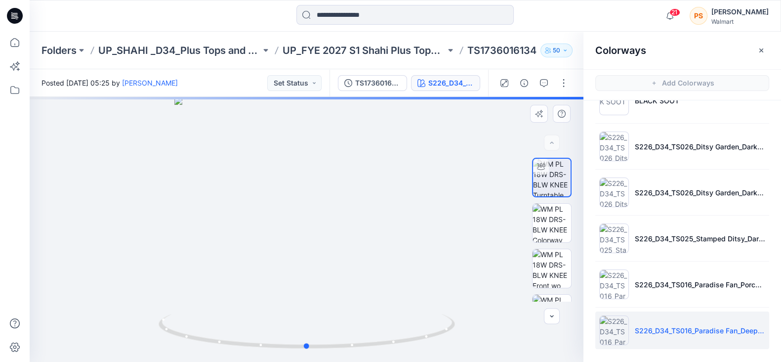
click at [425, 143] on div at bounding box center [307, 229] width 554 height 265
click at [552, 217] on img at bounding box center [552, 223] width 39 height 39
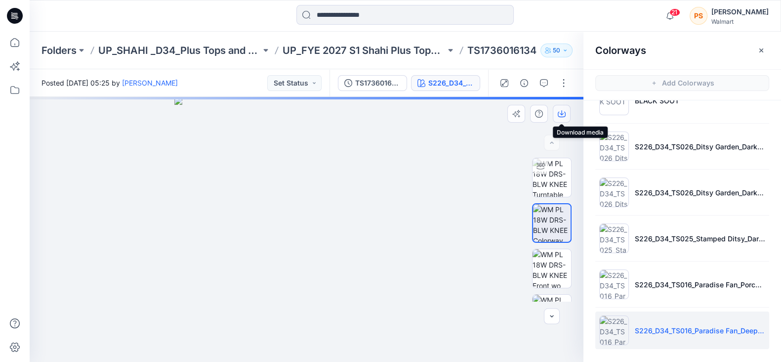
click at [560, 114] on icon "button" at bounding box center [562, 114] width 8 height 8
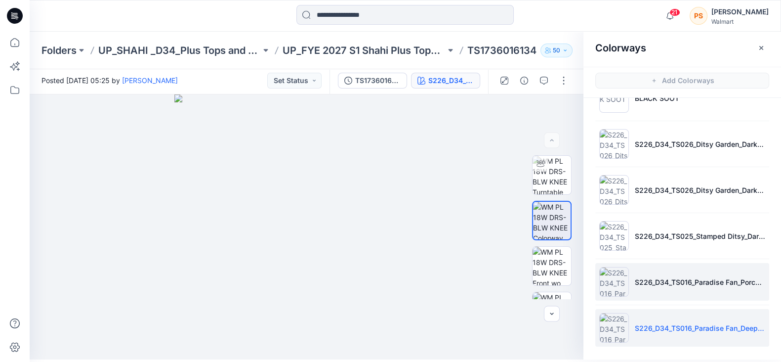
scroll to position [656, 0]
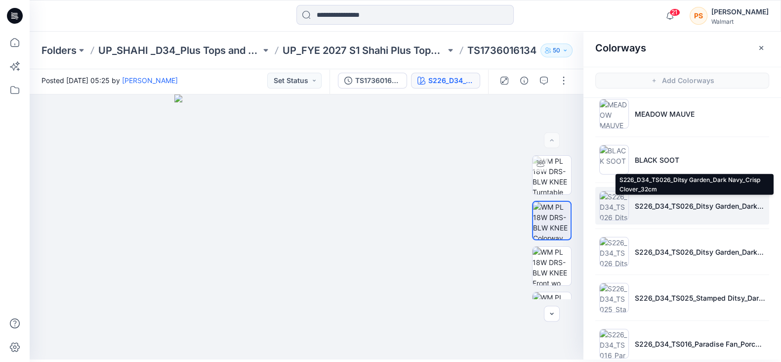
click at [690, 204] on p "S226_D34_TS026_Ditsy Garden_Dark Navy_Crisp Clover_32cm" at bounding box center [700, 206] width 130 height 10
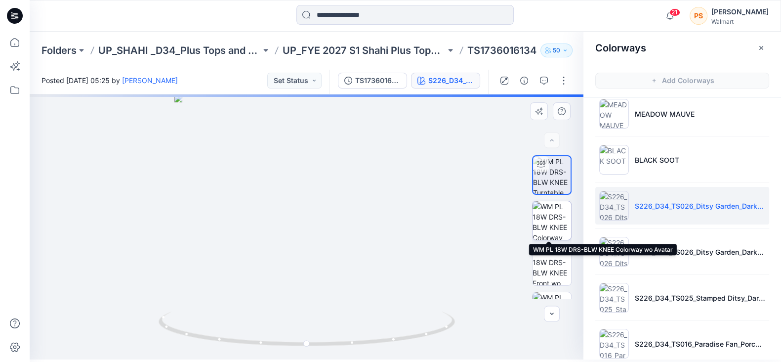
click at [546, 220] on img at bounding box center [552, 220] width 39 height 39
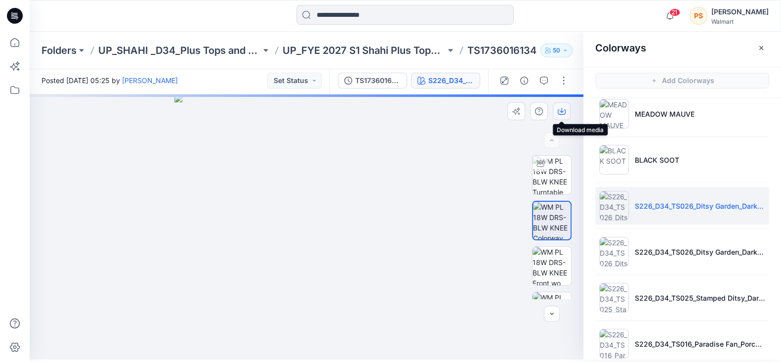
click at [562, 110] on icon "button" at bounding box center [562, 110] width 4 height 5
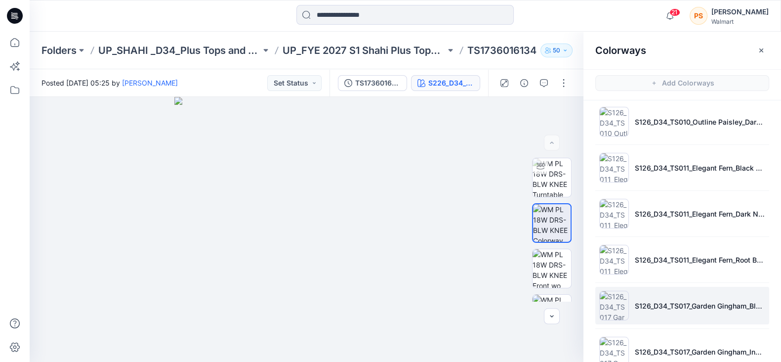
scroll to position [0, 0]
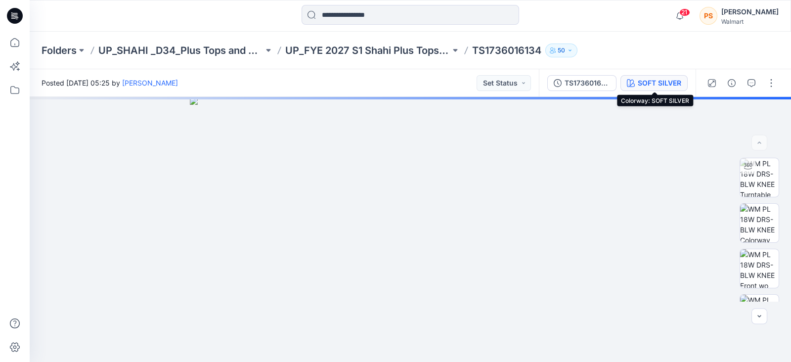
click at [662, 76] on button "SOFT SILVER" at bounding box center [653, 83] width 67 height 16
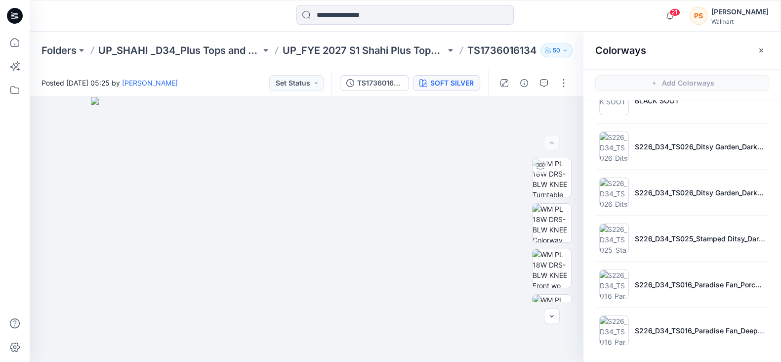
scroll to position [2, 0]
